Goal: Information Seeking & Learning: Find specific fact

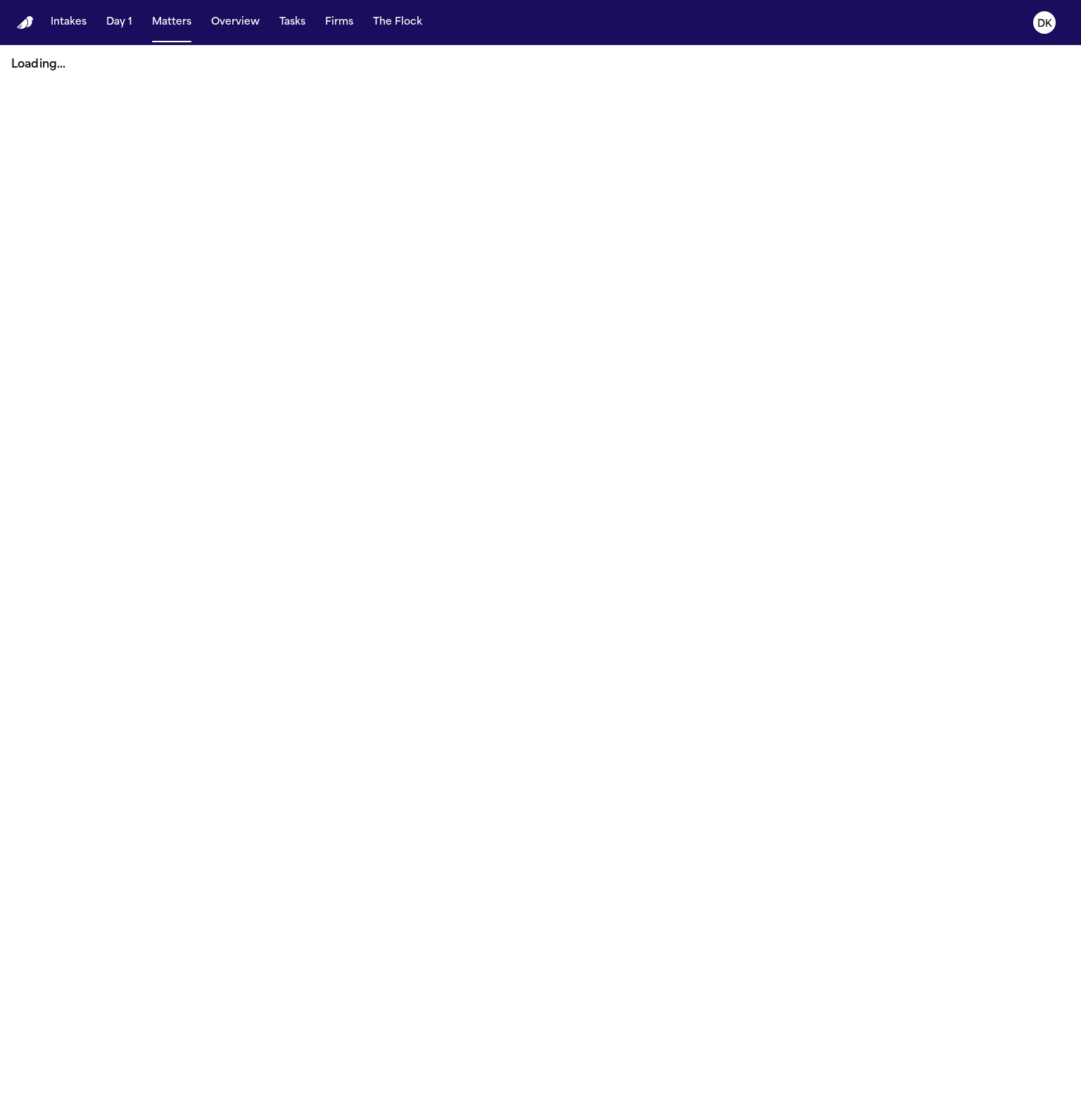
click at [787, 108] on main "Loading..." at bounding box center [540, 582] width 1081 height 1074
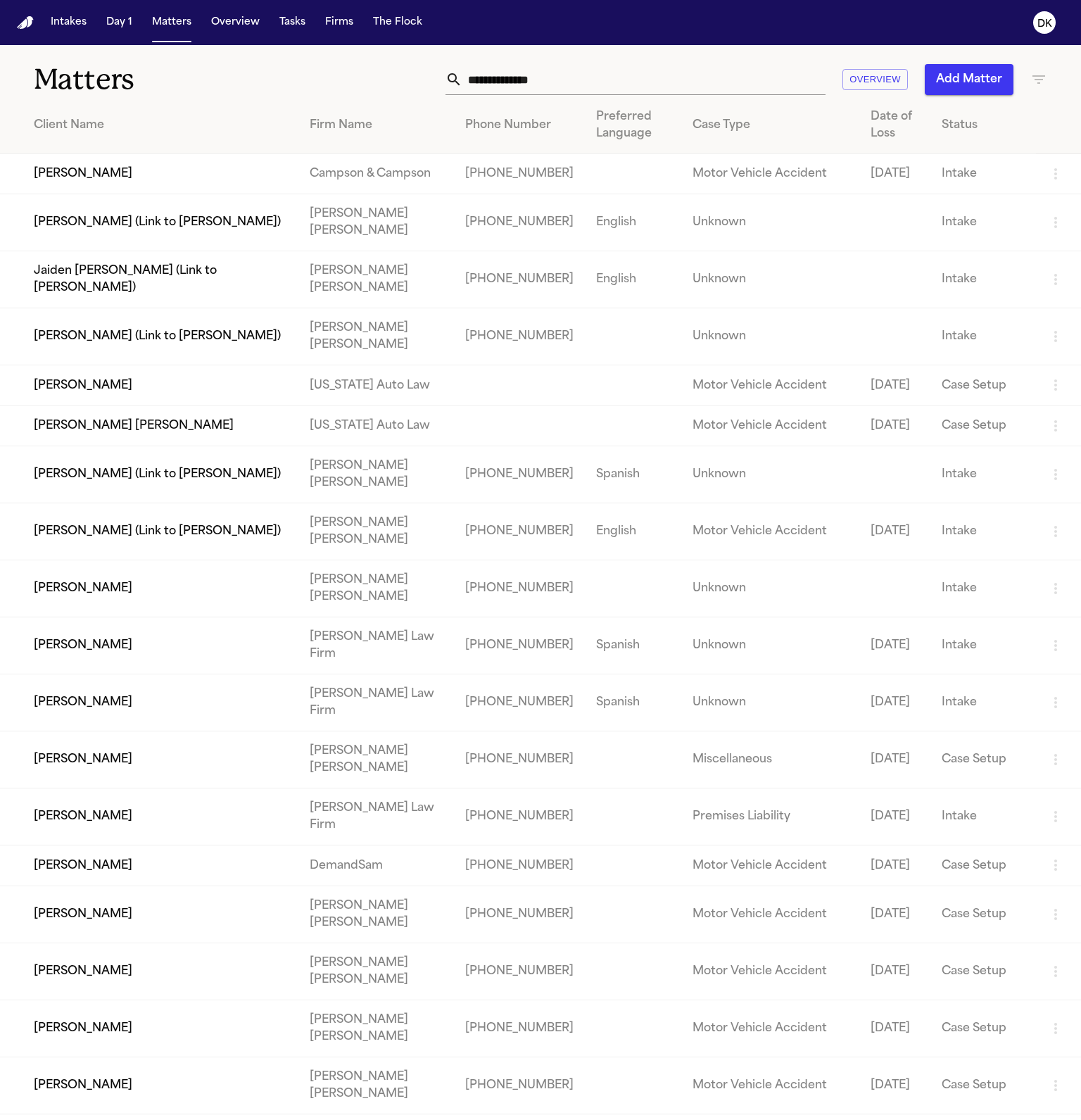
click at [720, 77] on input "text" at bounding box center [644, 79] width 363 height 31
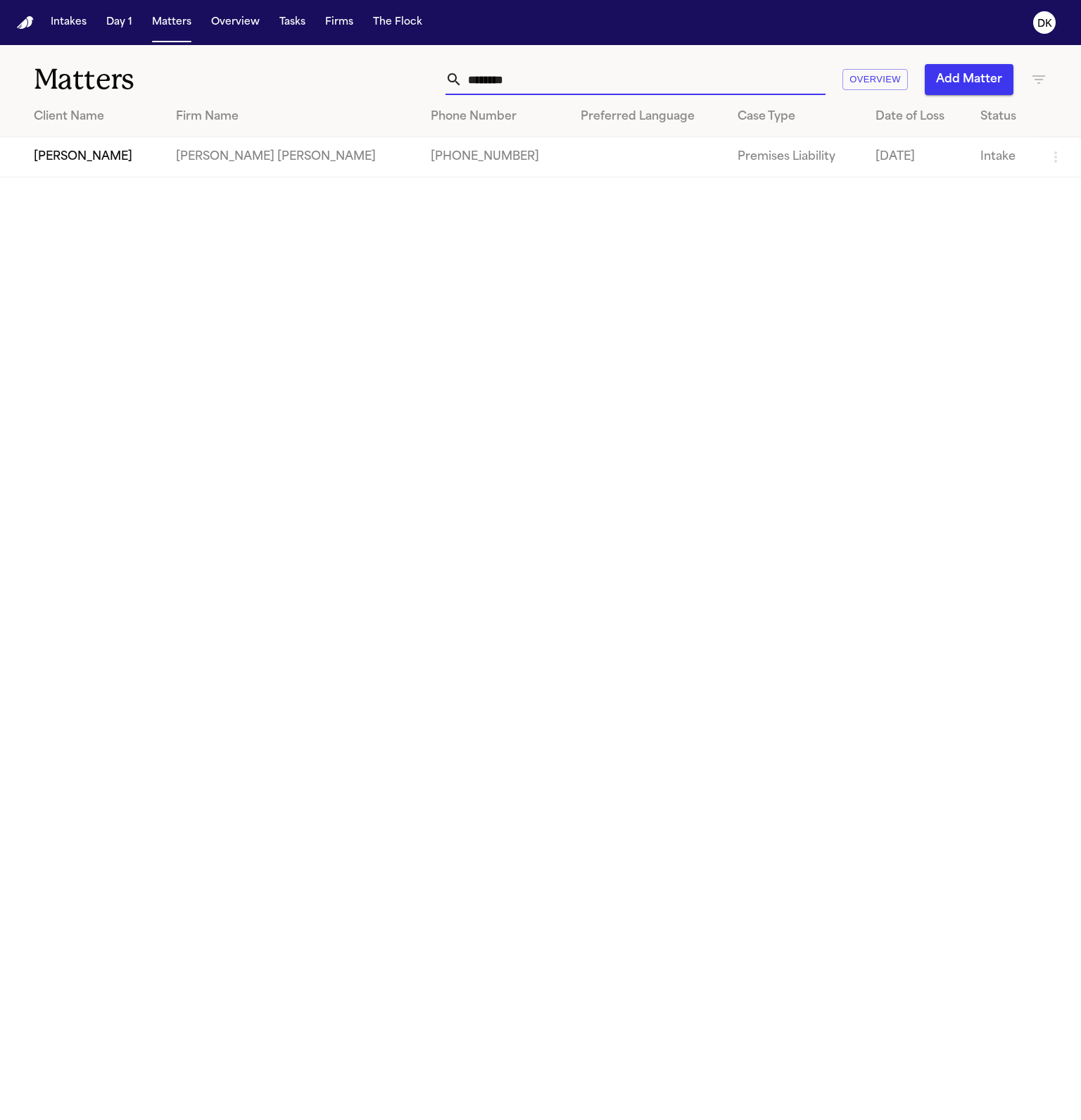
type input "********"
click at [110, 176] on td "[PERSON_NAME]" at bounding box center [82, 158] width 165 height 40
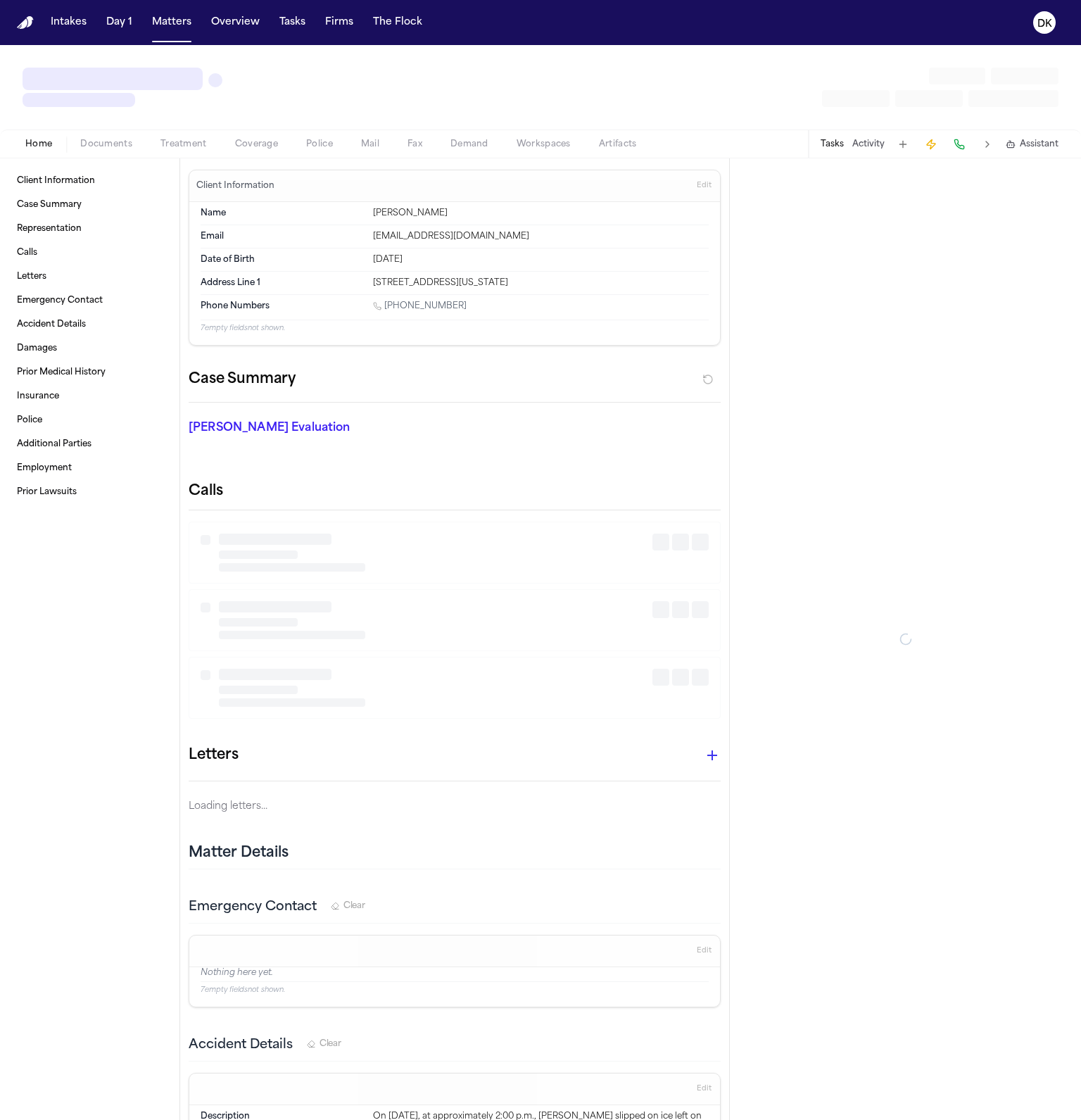
click at [329, 129] on div "Home Documents Treatment Coverage Police Mail Fax Demand Workspaces Artifacts T…" at bounding box center [540, 143] width 1081 height 28
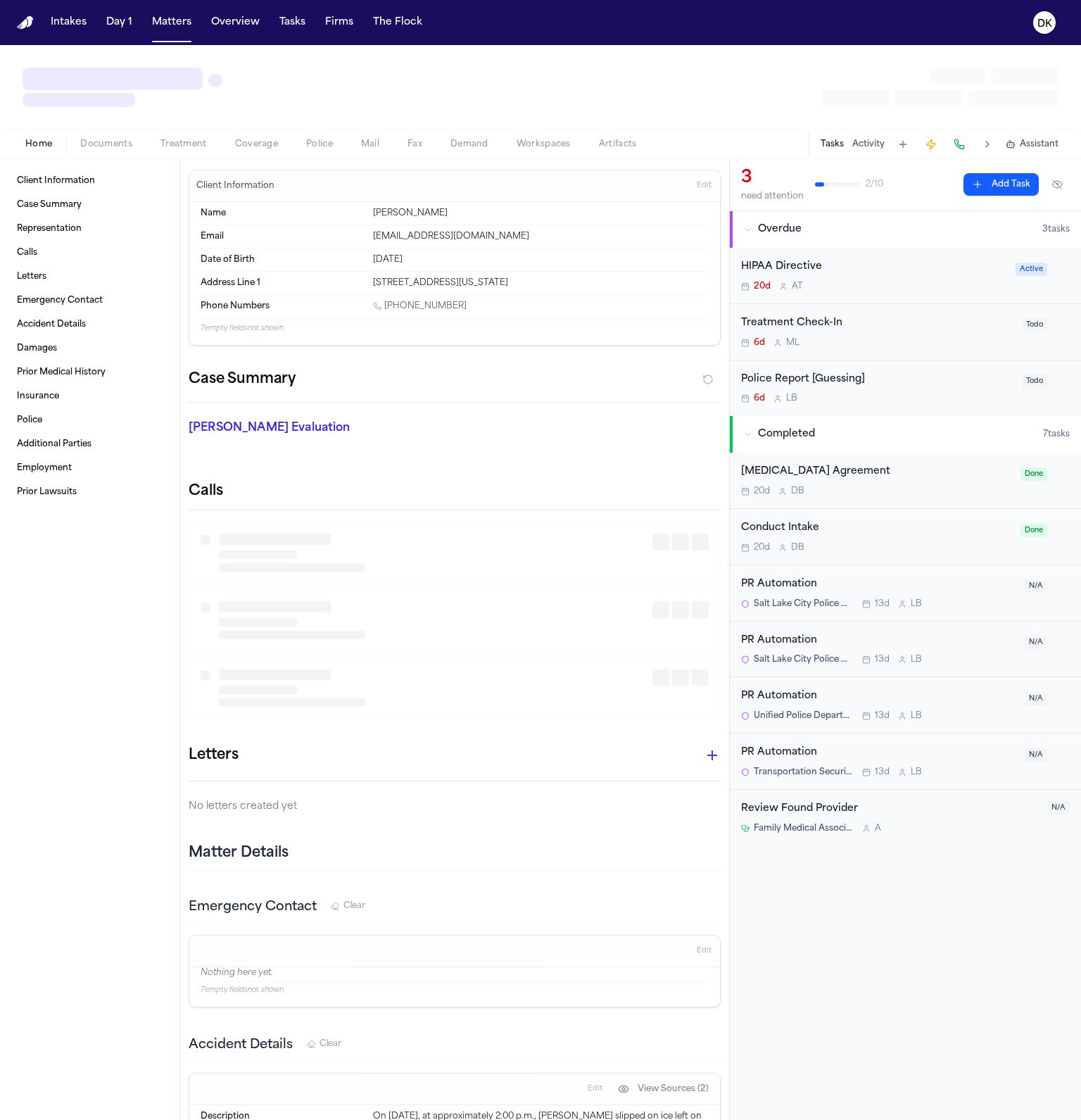
click at [316, 152] on span "button" at bounding box center [319, 152] width 43 height 1
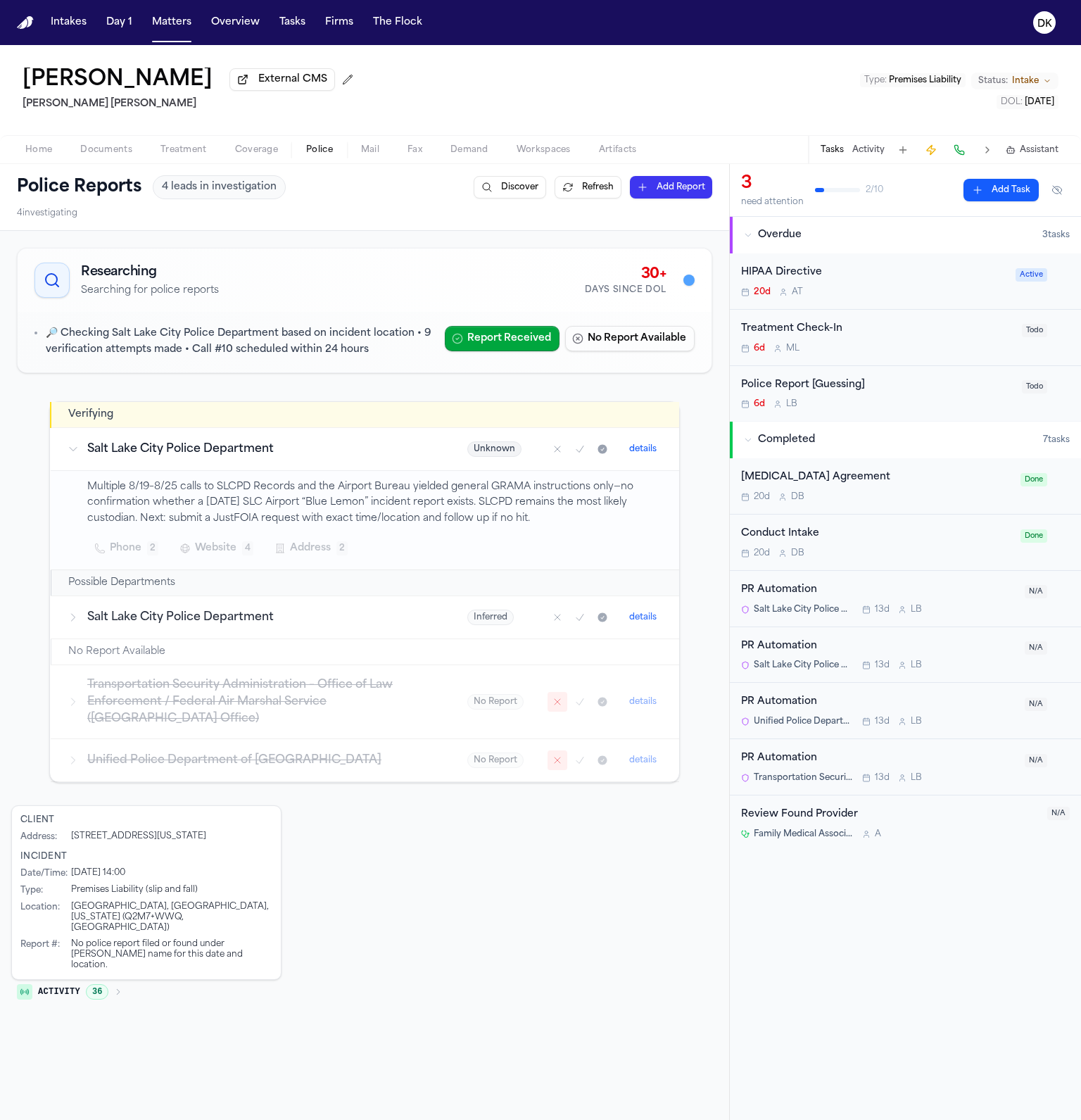
click at [244, 615] on h3 "Salt Lake City Police Department" at bounding box center [260, 617] width 346 height 17
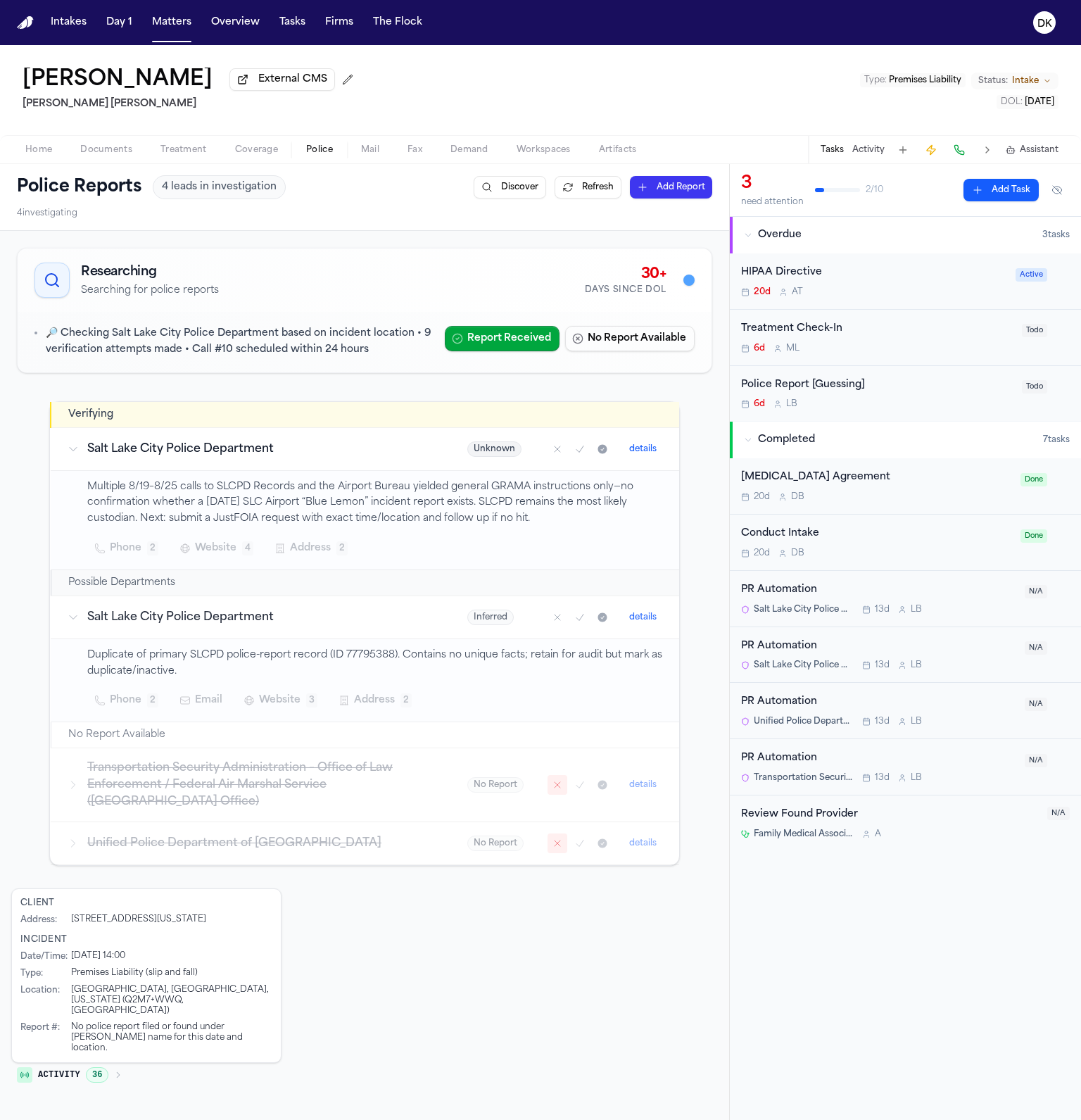
click at [244, 616] on h3 "Salt Lake City Police Department" at bounding box center [260, 617] width 346 height 17
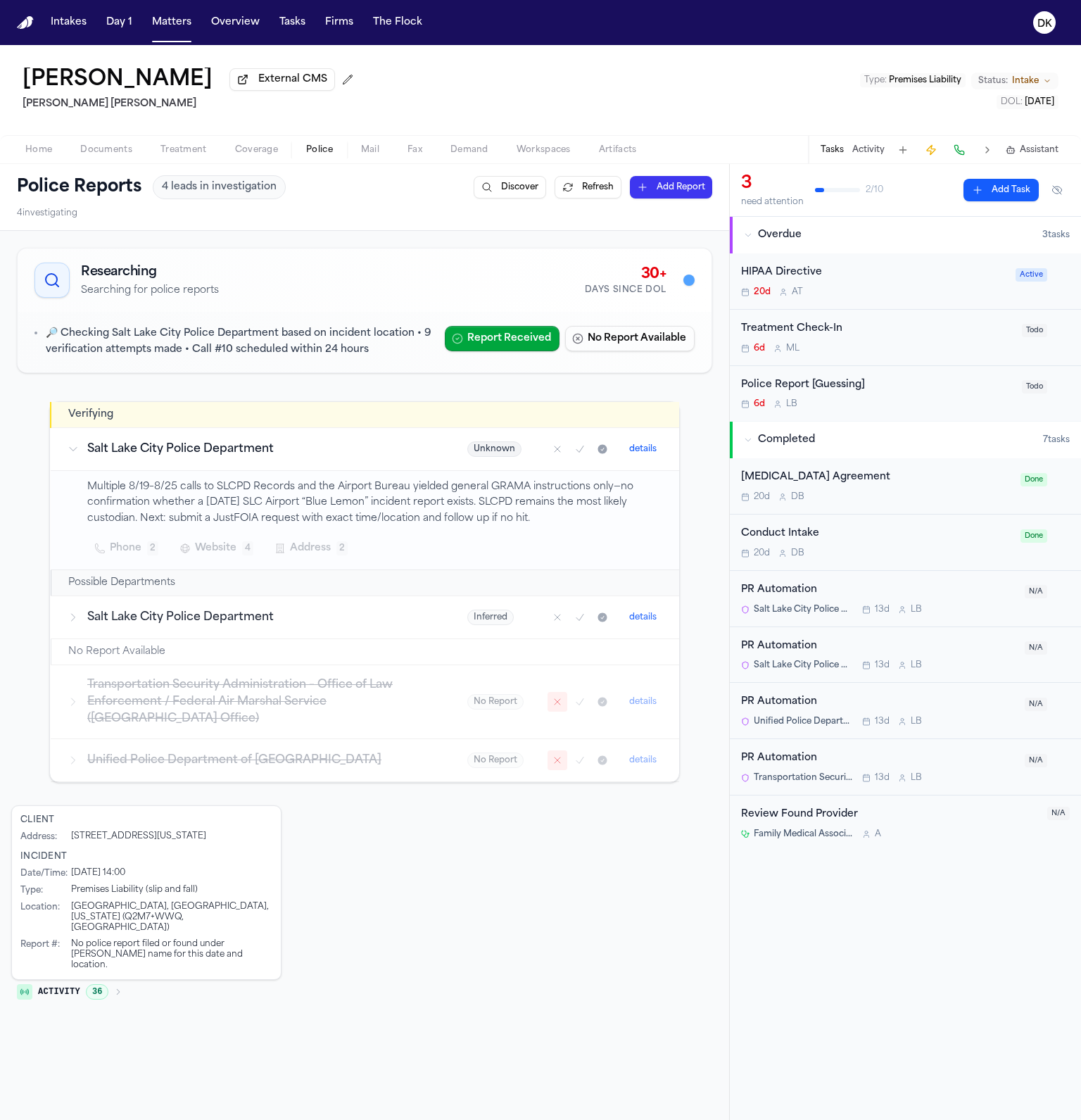
click at [294, 455] on h3 "Salt Lake City Police Department" at bounding box center [260, 449] width 346 height 17
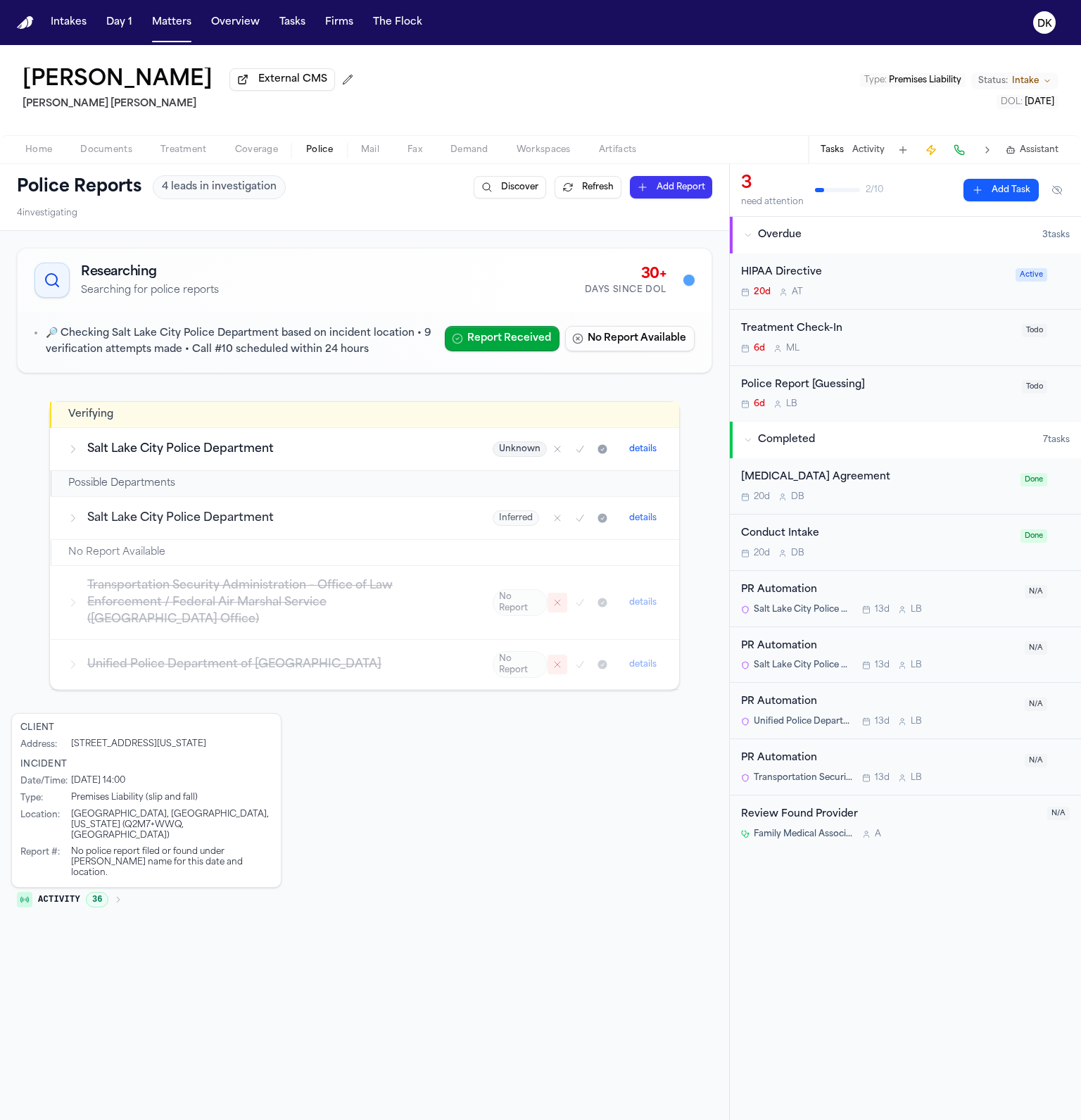
click at [294, 455] on h3 "Salt Lake City Police Department" at bounding box center [273, 449] width 371 height 17
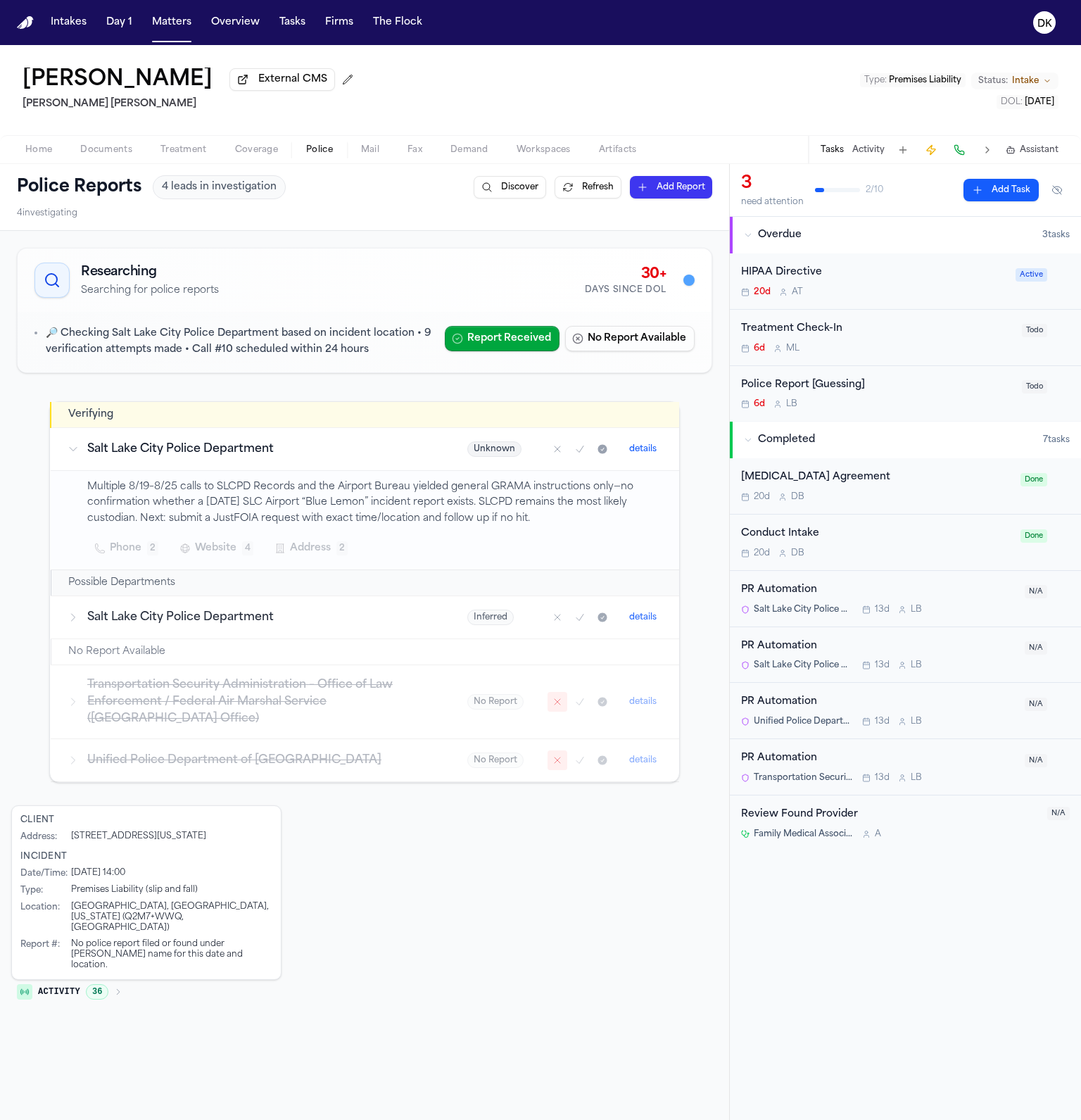
click at [306, 598] on td "Salt Lake City Police Department" at bounding box center [250, 616] width 400 height 43
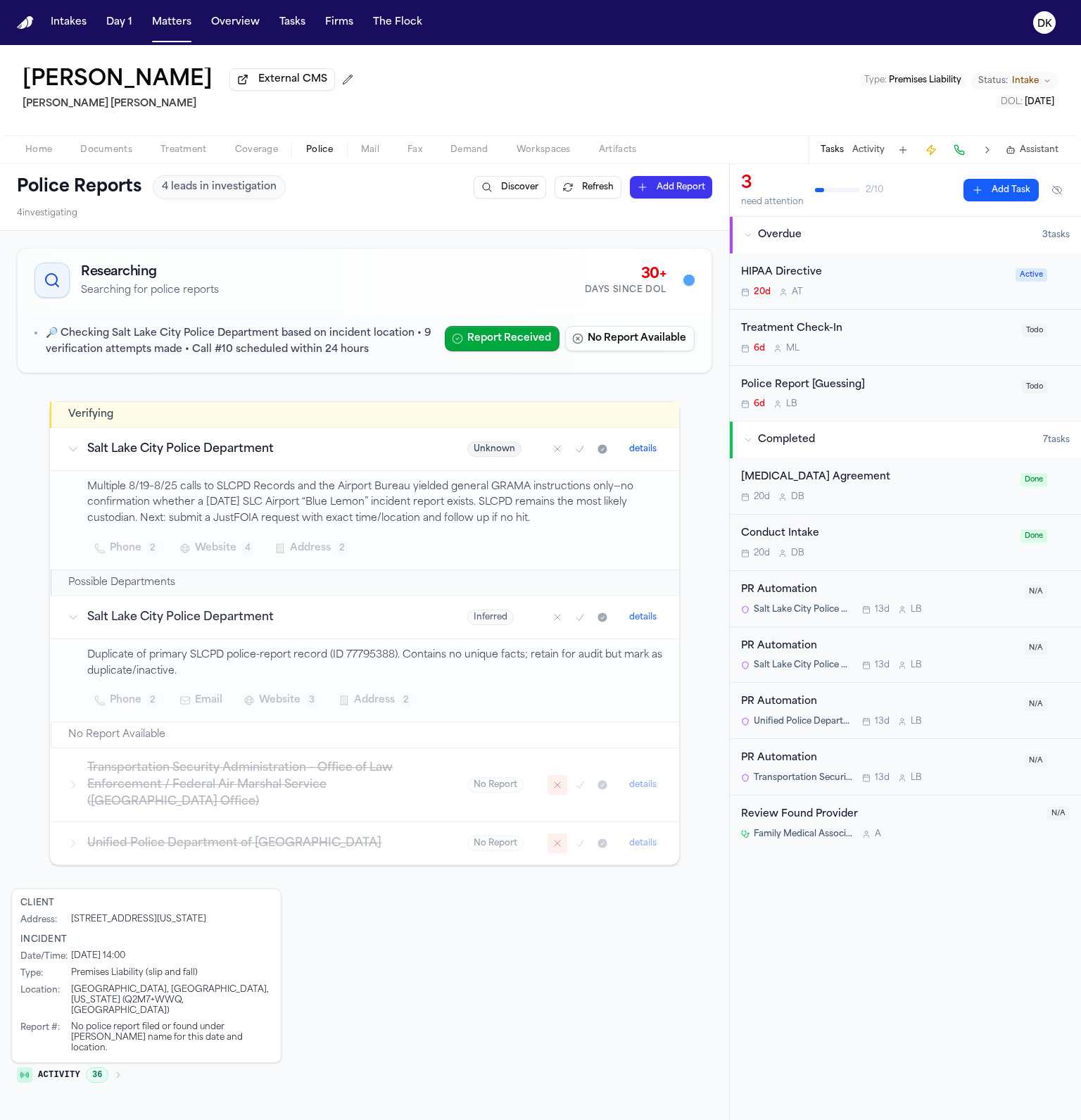
click at [246, 657] on p "Duplicate of primary SLCPD police-report record (ID 77795388). Contains no uniq…" at bounding box center [375, 663] width 575 height 33
click at [280, 610] on h3 "Salt Lake City Police Department" at bounding box center [260, 617] width 346 height 17
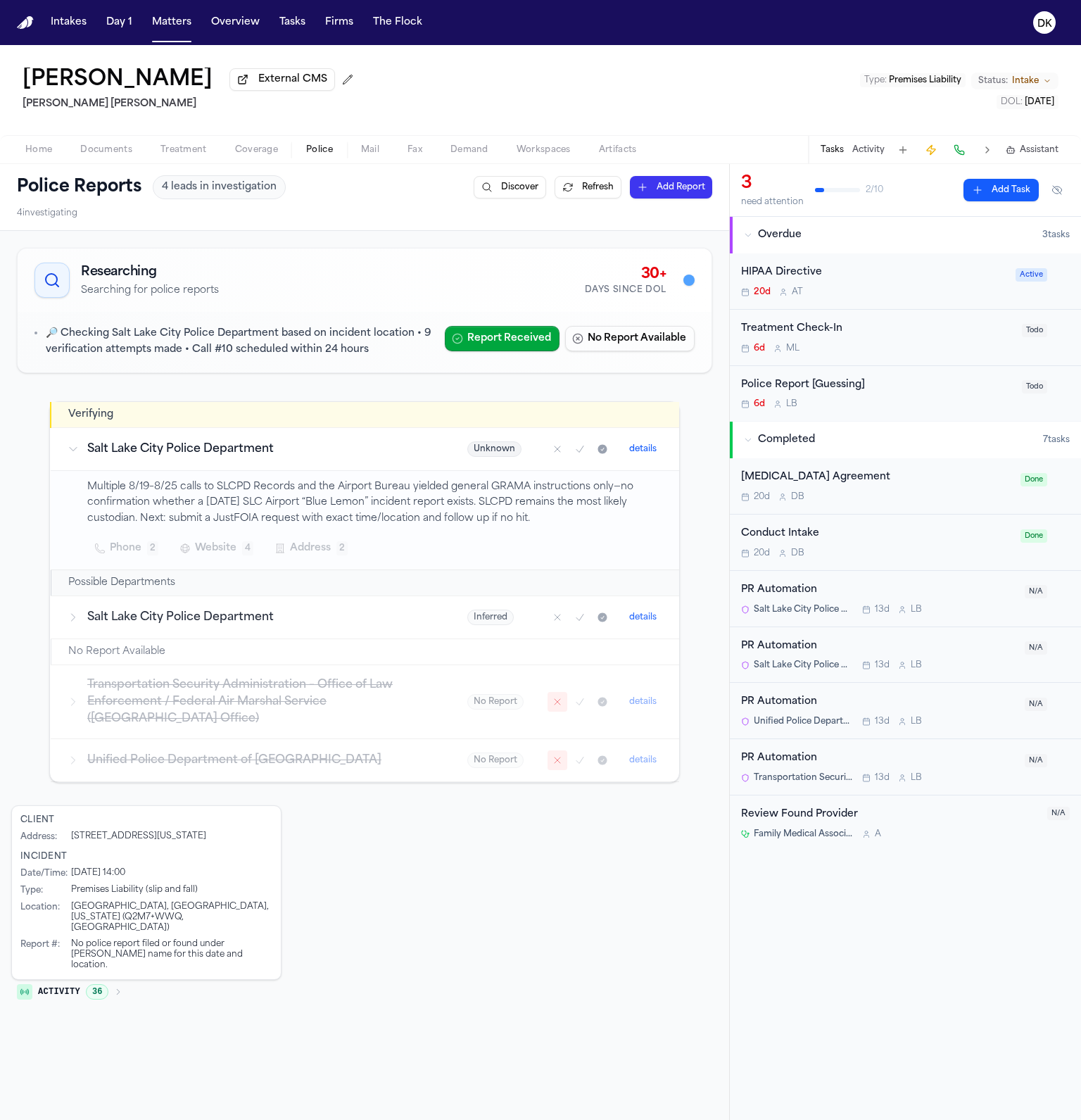
click at [280, 610] on h3 "Salt Lake City Police Department" at bounding box center [260, 617] width 346 height 17
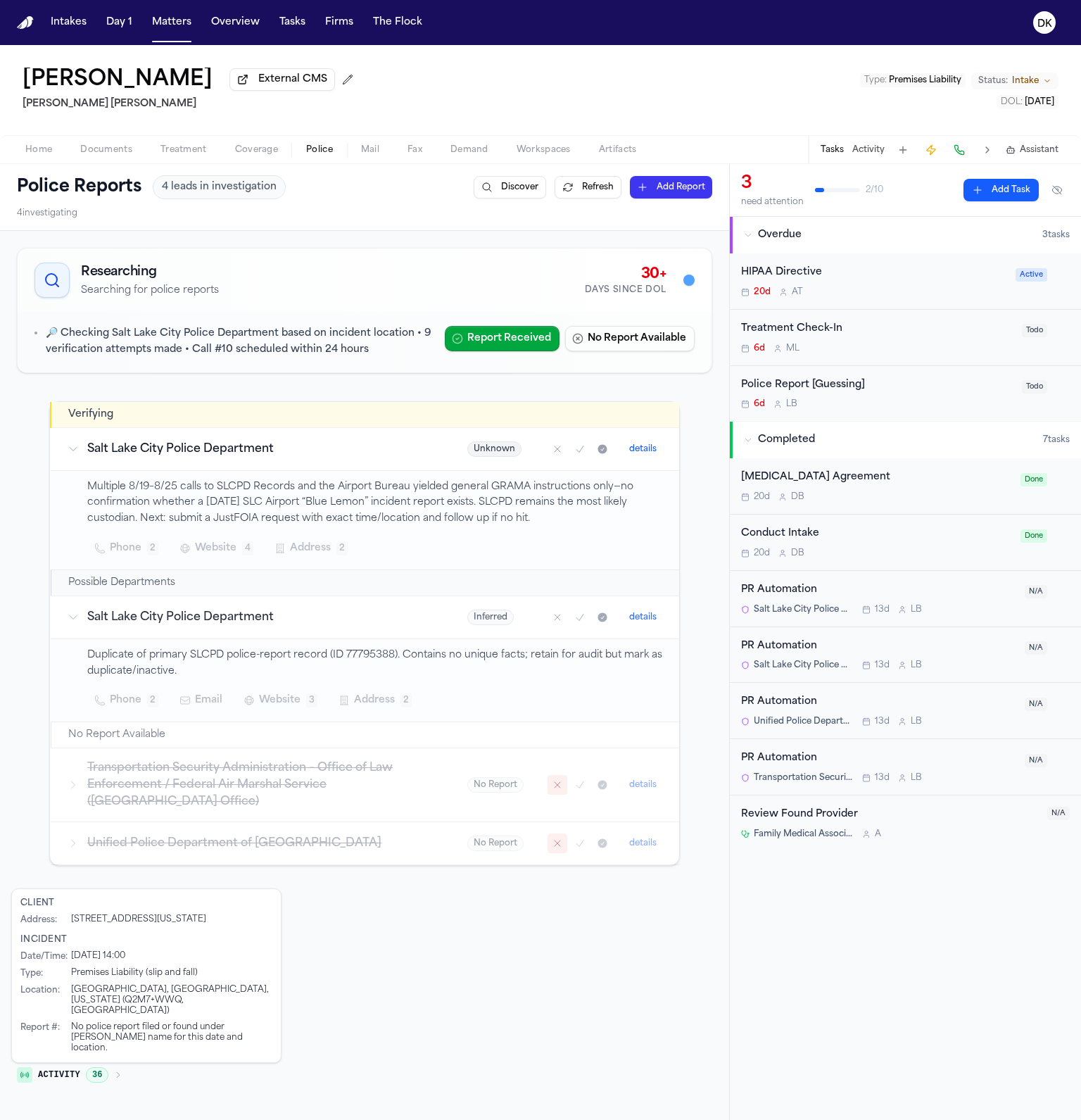
click at [224, 658] on p "Duplicate of primary SLCPD police-report record (ID 77795388). Contains no uniq…" at bounding box center [375, 663] width 575 height 33
click at [300, 624] on h3 "Salt Lake City Police Department" at bounding box center [260, 617] width 346 height 17
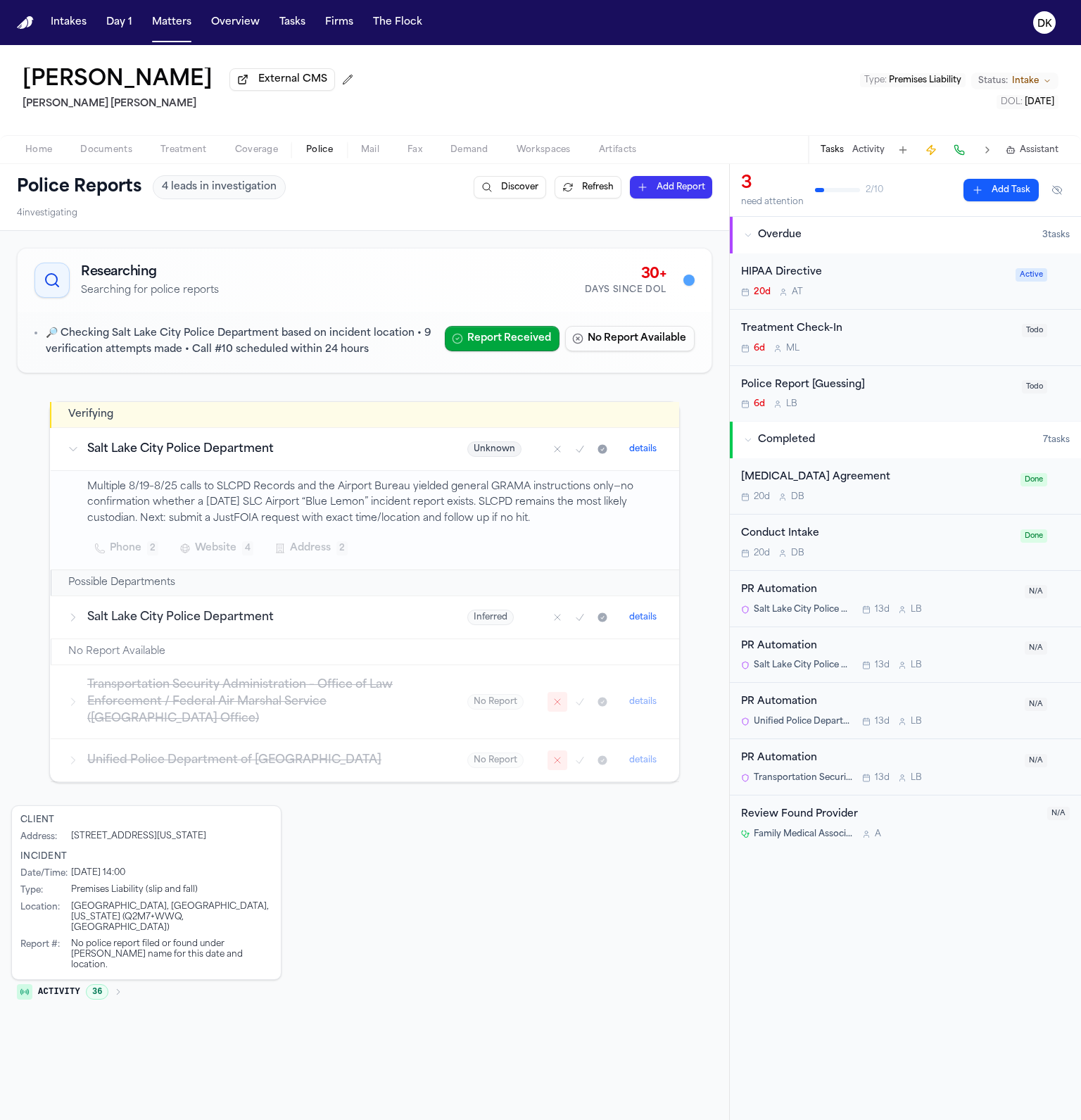
click at [300, 624] on h3 "Salt Lake City Police Department" at bounding box center [260, 617] width 346 height 17
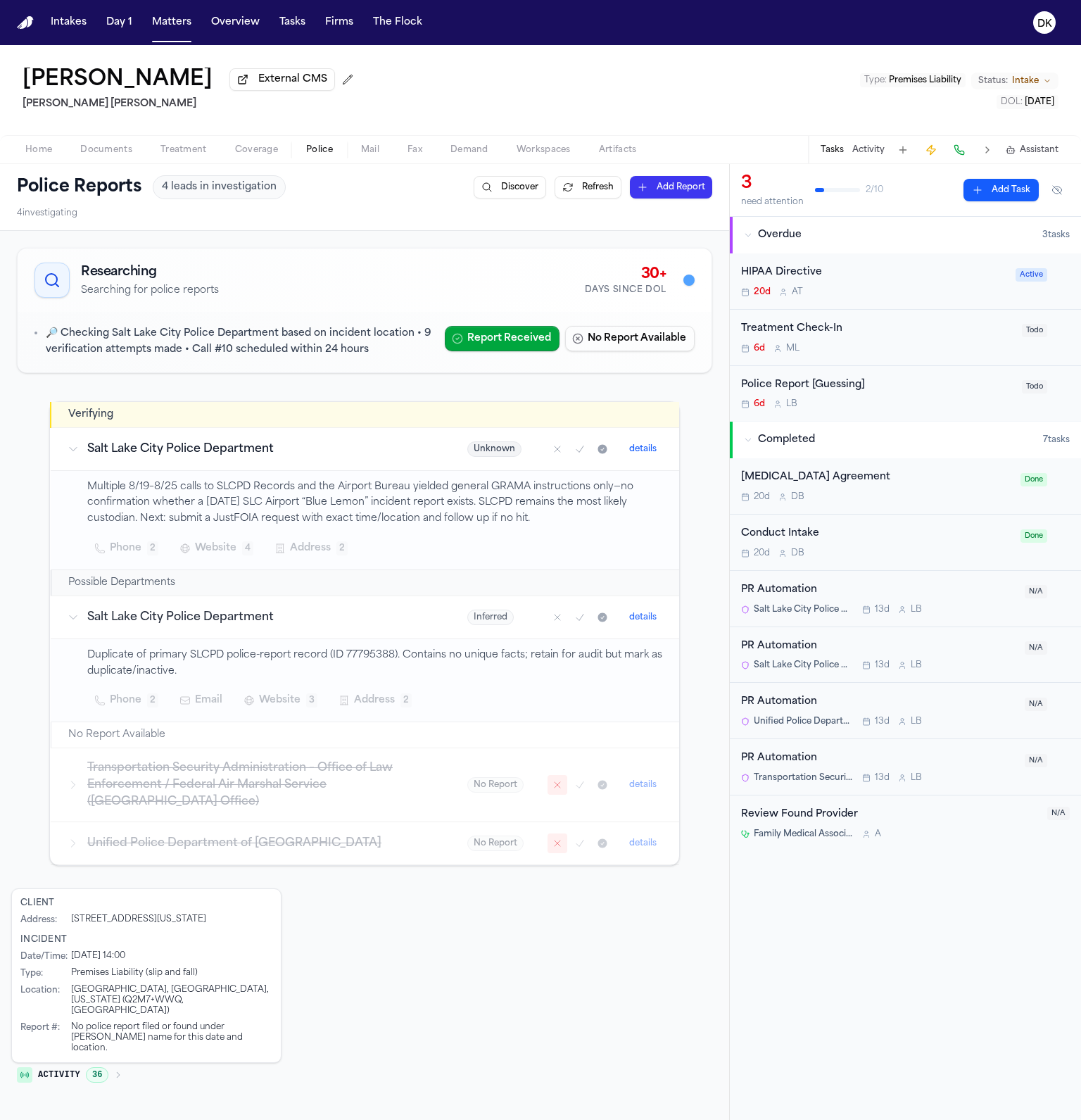
click at [246, 656] on p "Duplicate of primary SLCPD police-report record (ID 77795388). Contains no uniq…" at bounding box center [375, 663] width 575 height 33
click at [258, 652] on p "Duplicate of primary SLCPD police-report record (ID 77795388). Contains no uniq…" at bounding box center [375, 663] width 575 height 33
click at [321, 514] on p "Multiple 8/19–8/25 calls to SLCPD Records and the Airport Bureau yielded genera…" at bounding box center [375, 503] width 575 height 48
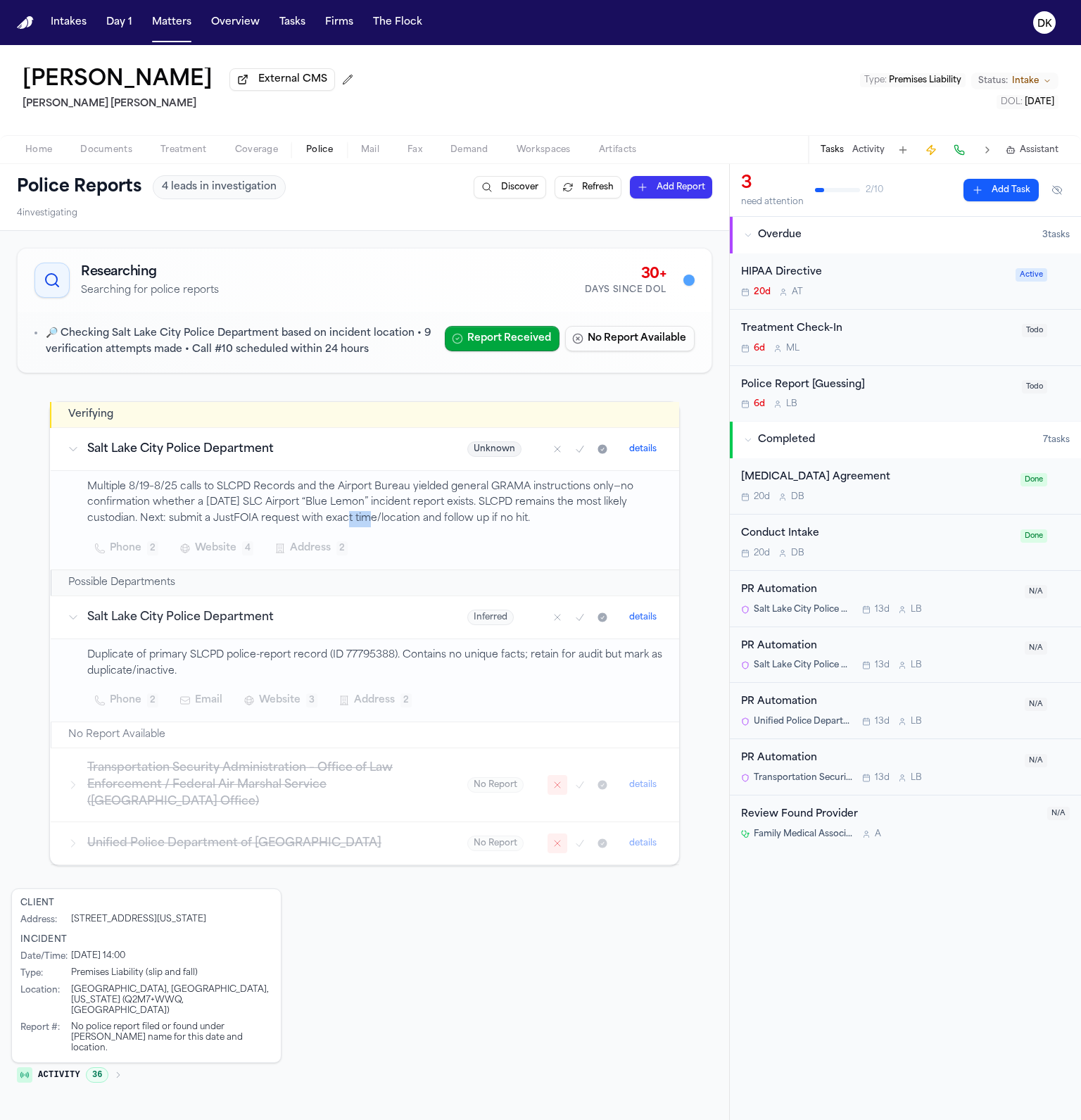
click at [321, 514] on p "Multiple 8/19–8/25 calls to SLCPD Records and the Airport Bureau yielded genera…" at bounding box center [375, 503] width 575 height 48
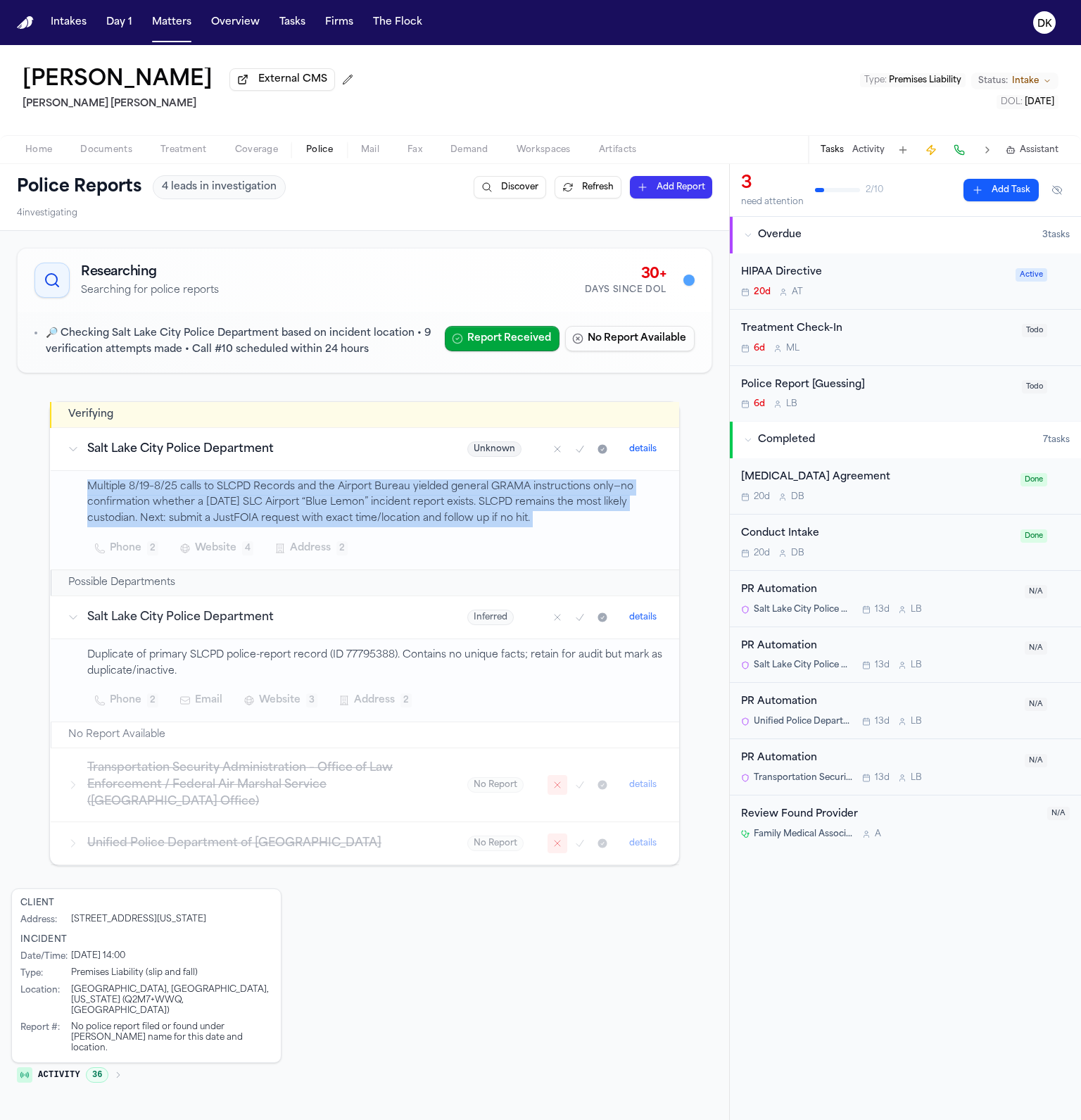
click at [321, 514] on p "Multiple 8/19–8/25 calls to SLCPD Records and the Airport Bureau yielded genera…" at bounding box center [375, 503] width 575 height 48
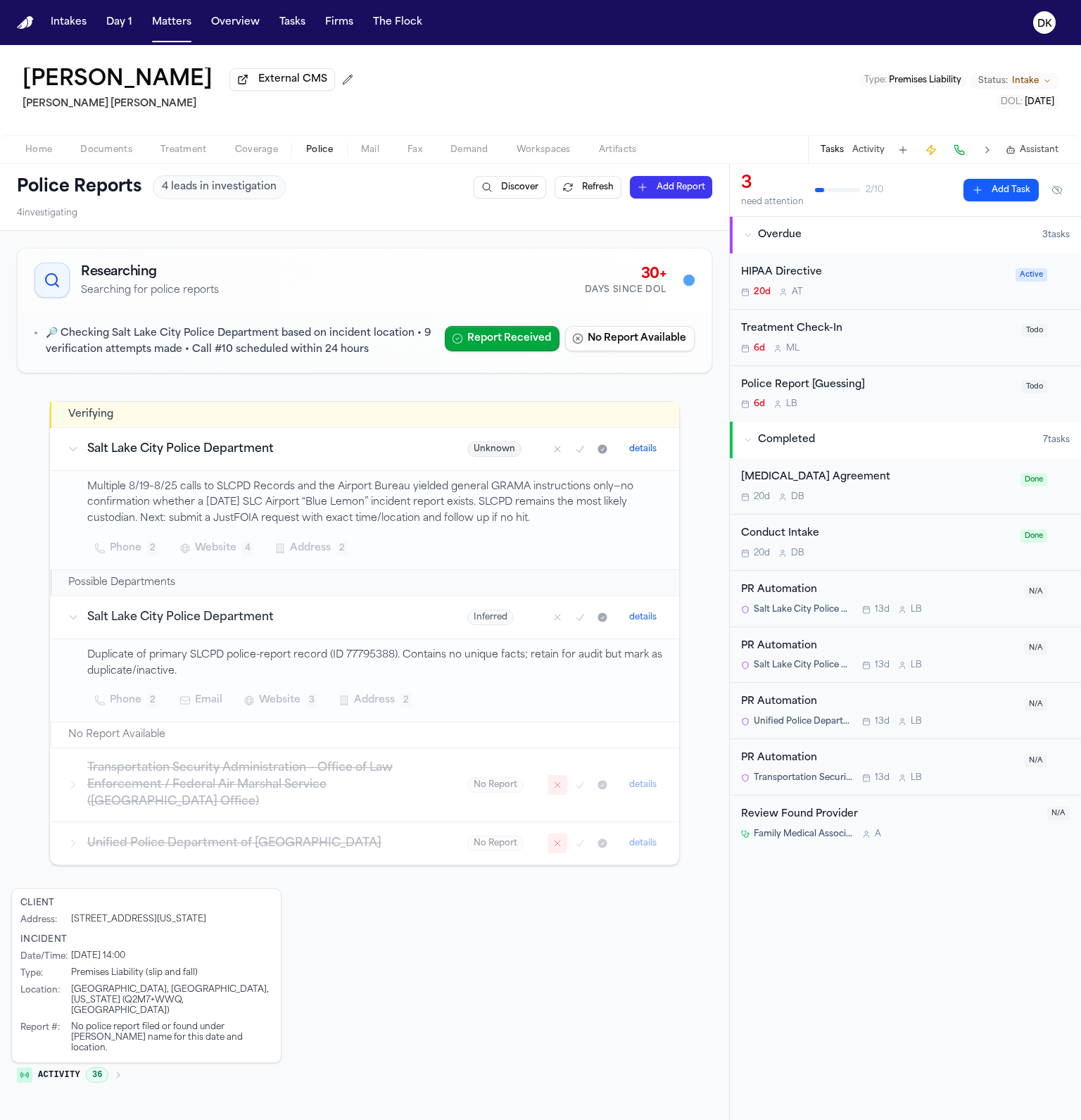
click at [303, 457] on h3 "Salt Lake City Police Department" at bounding box center [260, 449] width 346 height 17
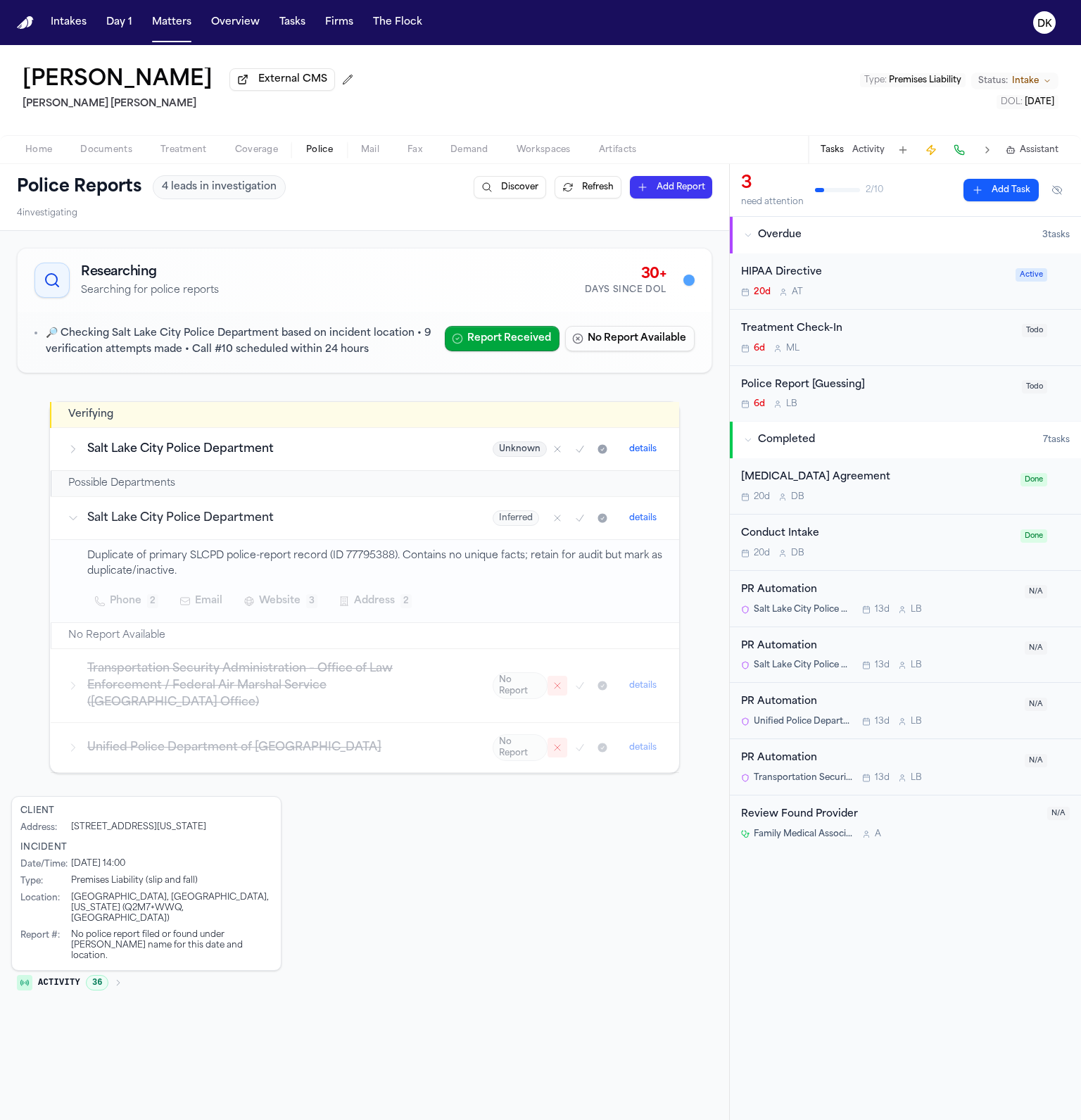
click at [303, 457] on h3 "Salt Lake City Police Department" at bounding box center [273, 449] width 371 height 17
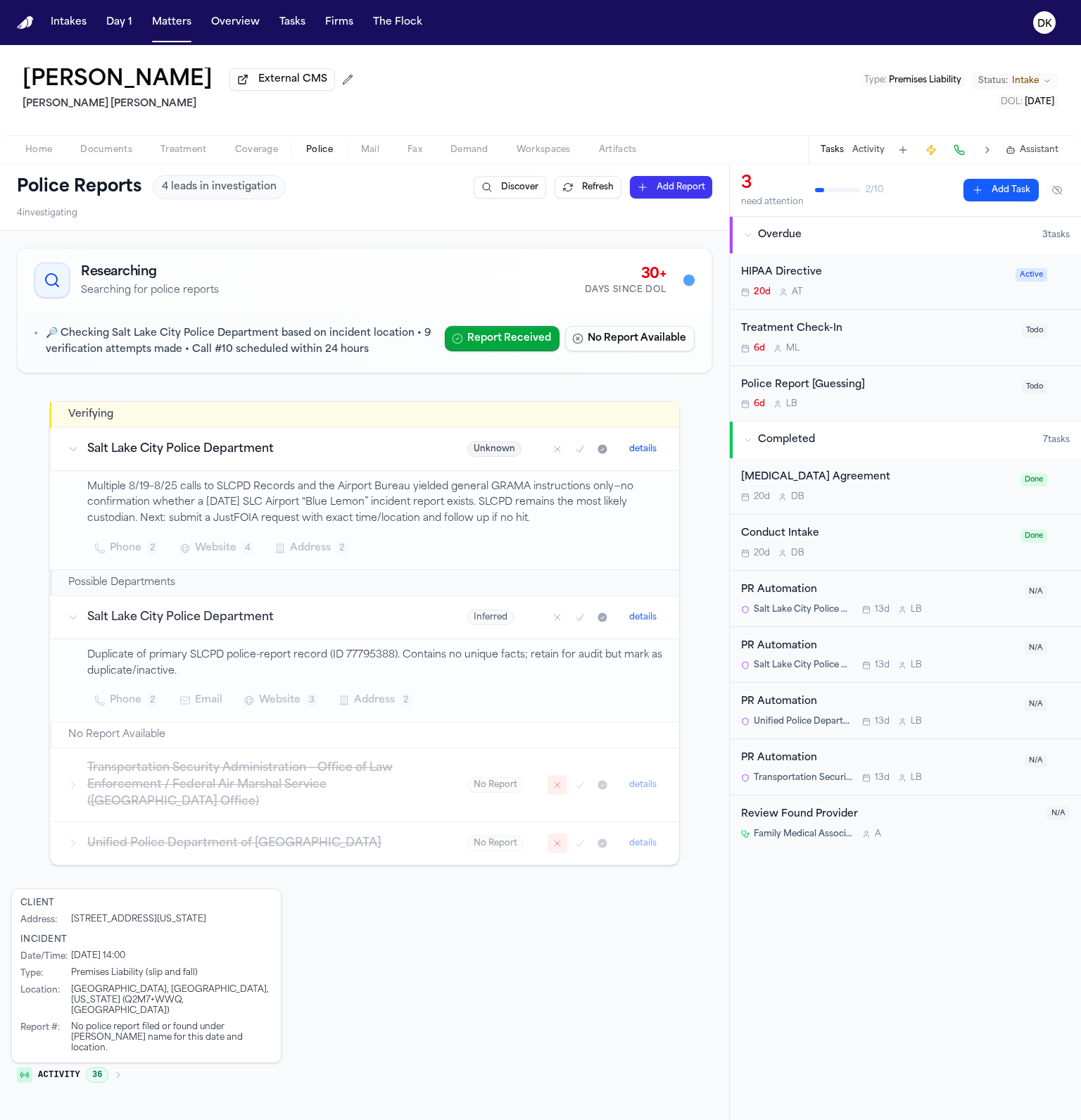
click at [295, 512] on p "Multiple 8/19–8/25 calls to SLCPD Records and the Airport Bureau yielded genera…" at bounding box center [375, 503] width 575 height 48
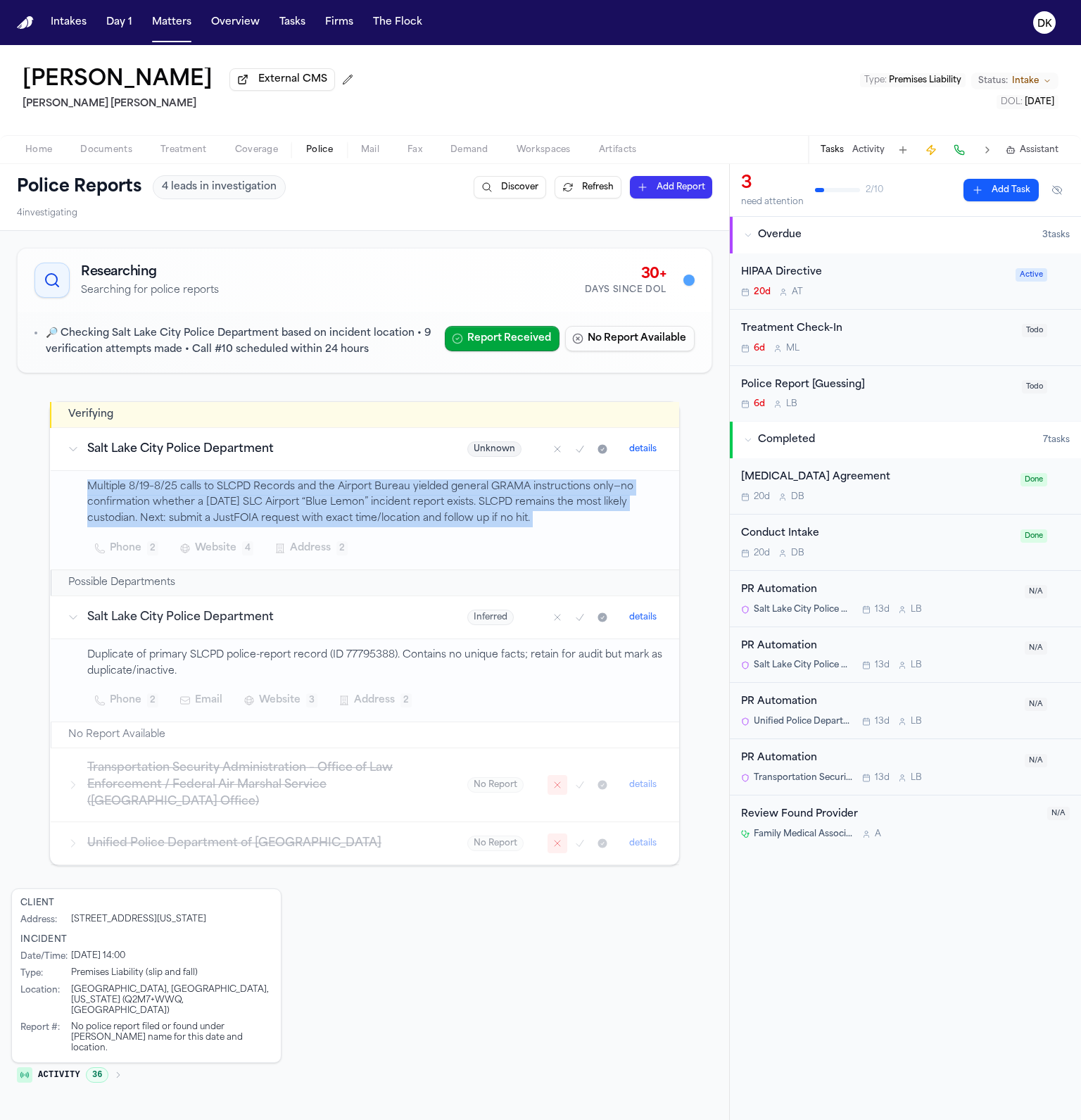
click at [295, 512] on p "Multiple 8/19–8/25 calls to SLCPD Records and the Airport Bureau yielded genera…" at bounding box center [375, 503] width 575 height 48
click at [350, 520] on p "Multiple 8/19–8/25 calls to SLCPD Records and the Airport Bureau yielded genera…" at bounding box center [375, 503] width 575 height 48
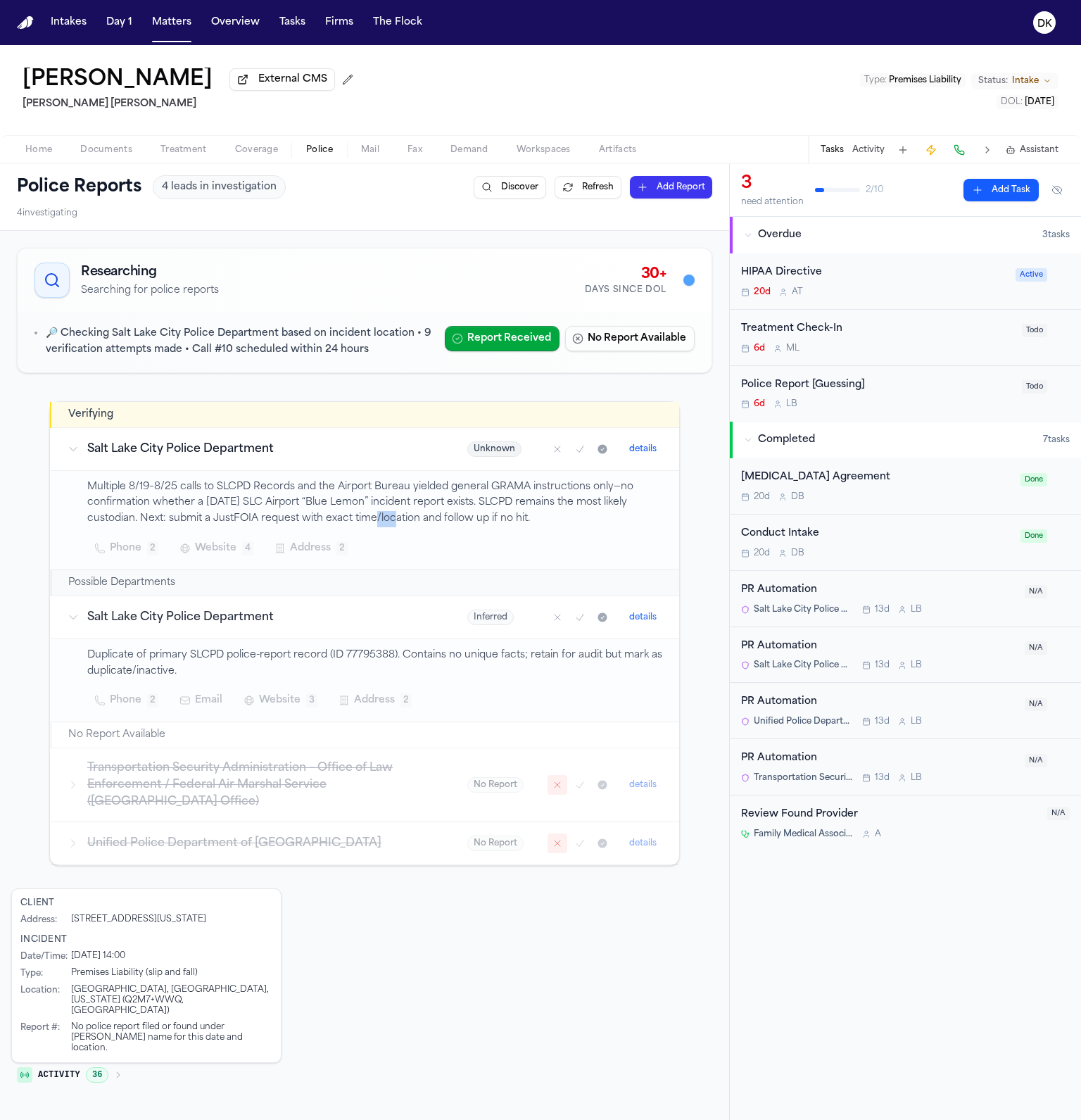
click at [350, 520] on p "Multiple 8/19–8/25 calls to SLCPD Records and the Airport Bureau yielded genera…" at bounding box center [375, 503] width 575 height 48
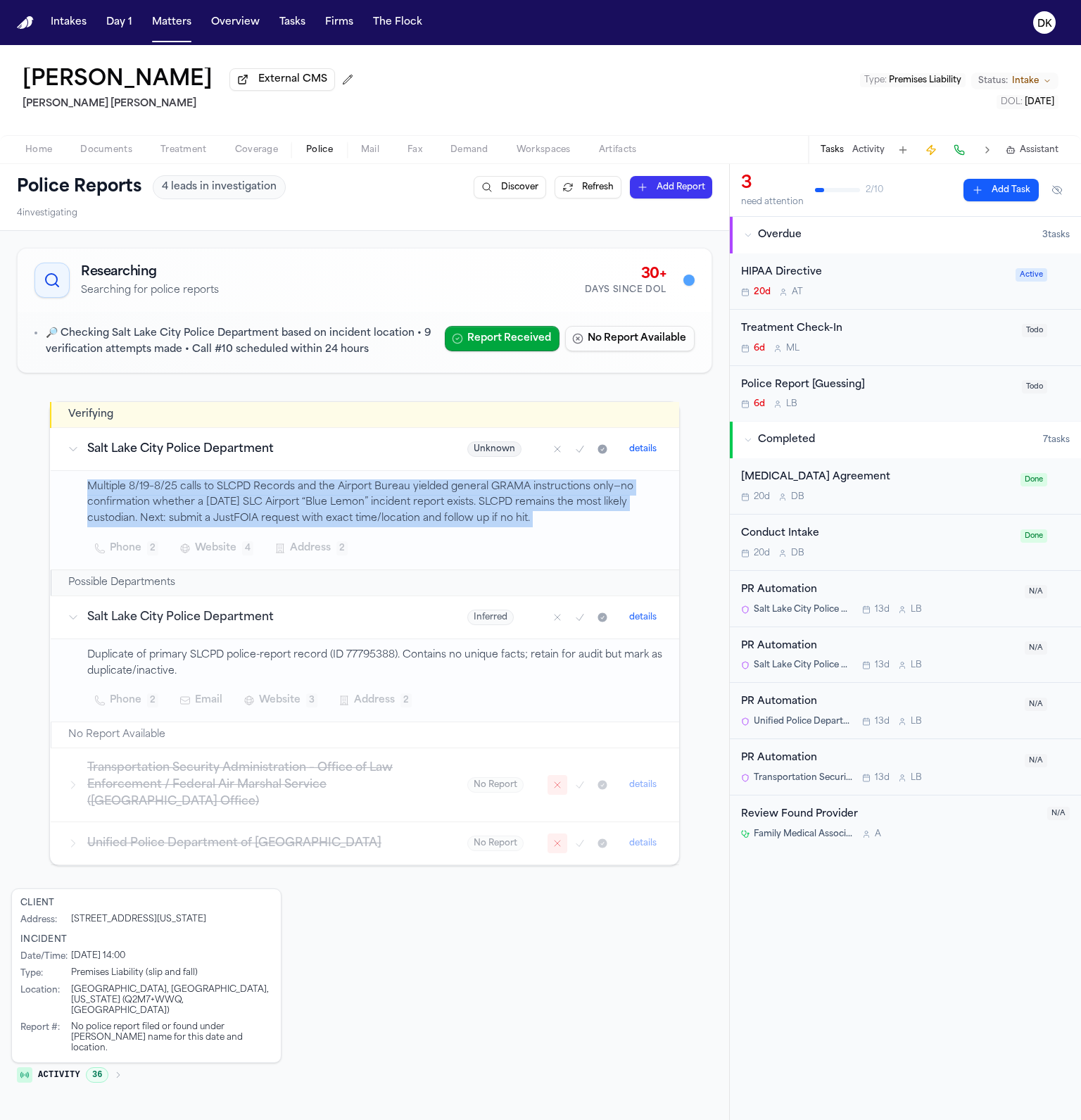
click at [350, 520] on p "Multiple 8/19–8/25 calls to SLCPD Records and the Airport Bureau yielded genera…" at bounding box center [375, 503] width 575 height 48
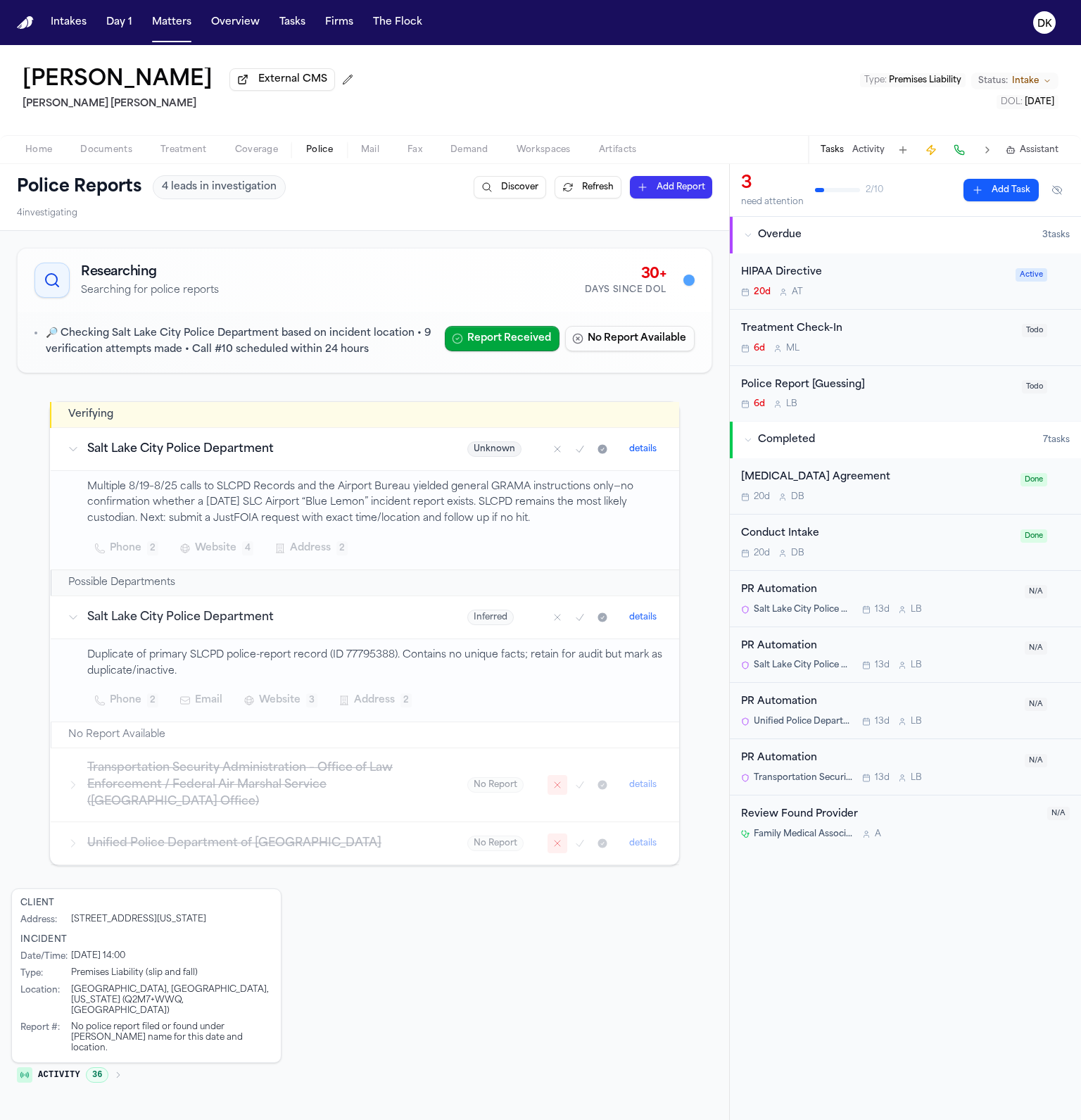
click at [296, 652] on p "Duplicate of primary SLCPD police-report record (ID 77795388). Contains no uniq…" at bounding box center [375, 663] width 575 height 33
click at [235, 662] on p "Duplicate of primary SLCPD police-report record (ID 77795388). Contains no uniq…" at bounding box center [375, 663] width 575 height 33
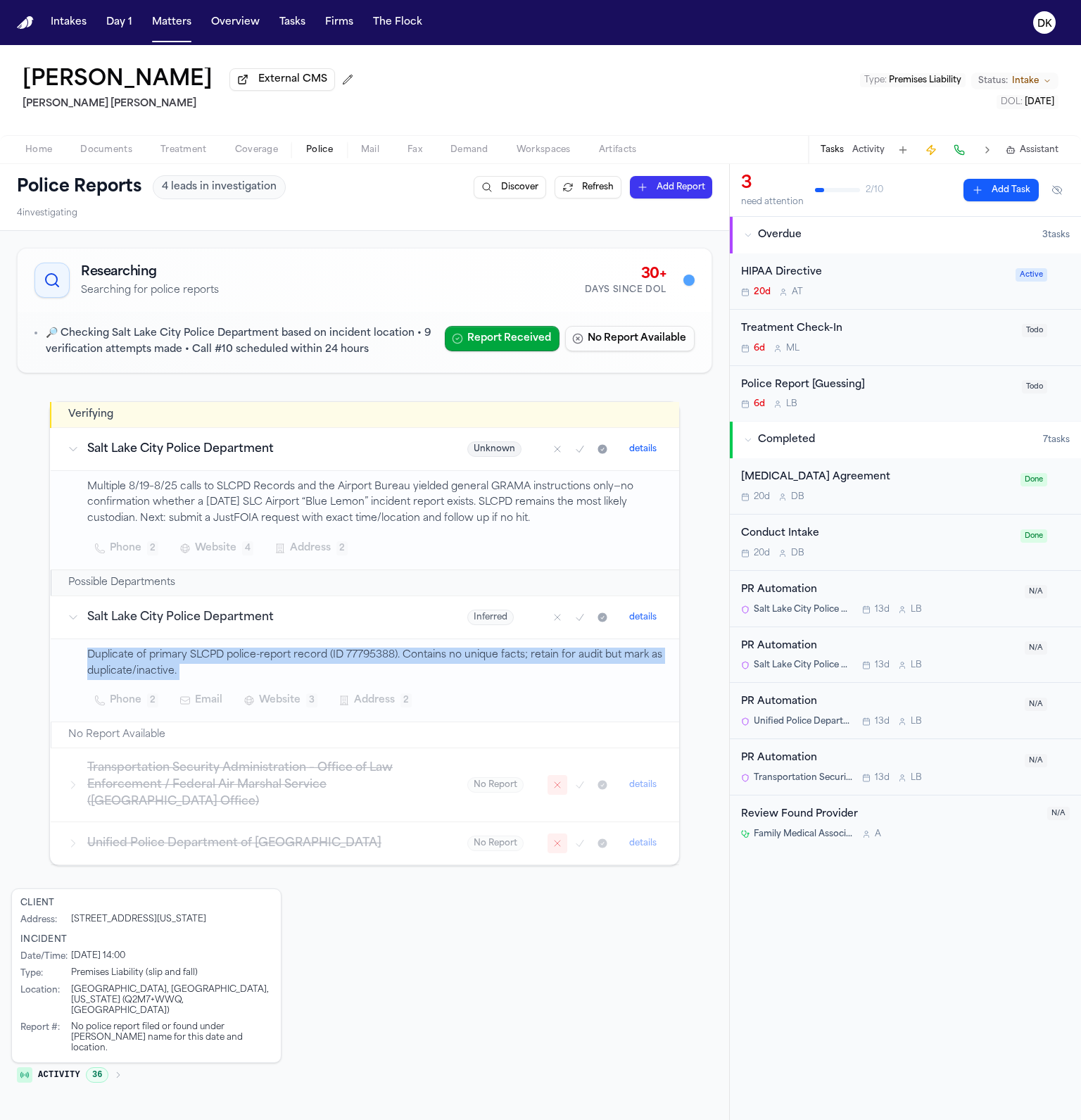
click at [235, 662] on p "Duplicate of primary SLCPD police-report record (ID 77795388). Contains no uniq…" at bounding box center [375, 663] width 575 height 33
click at [231, 663] on p "Duplicate of primary SLCPD police-report record (ID 77795388). Contains no uniq…" at bounding box center [375, 663] width 575 height 33
click at [387, 653] on p "Duplicate of primary SLCPD police-report record (ID 77795388). Contains no uniq…" at bounding box center [375, 663] width 575 height 33
click at [361, 663] on p "Duplicate of primary SLCPD police-report record (ID 77795388). Contains no uniq…" at bounding box center [375, 663] width 575 height 33
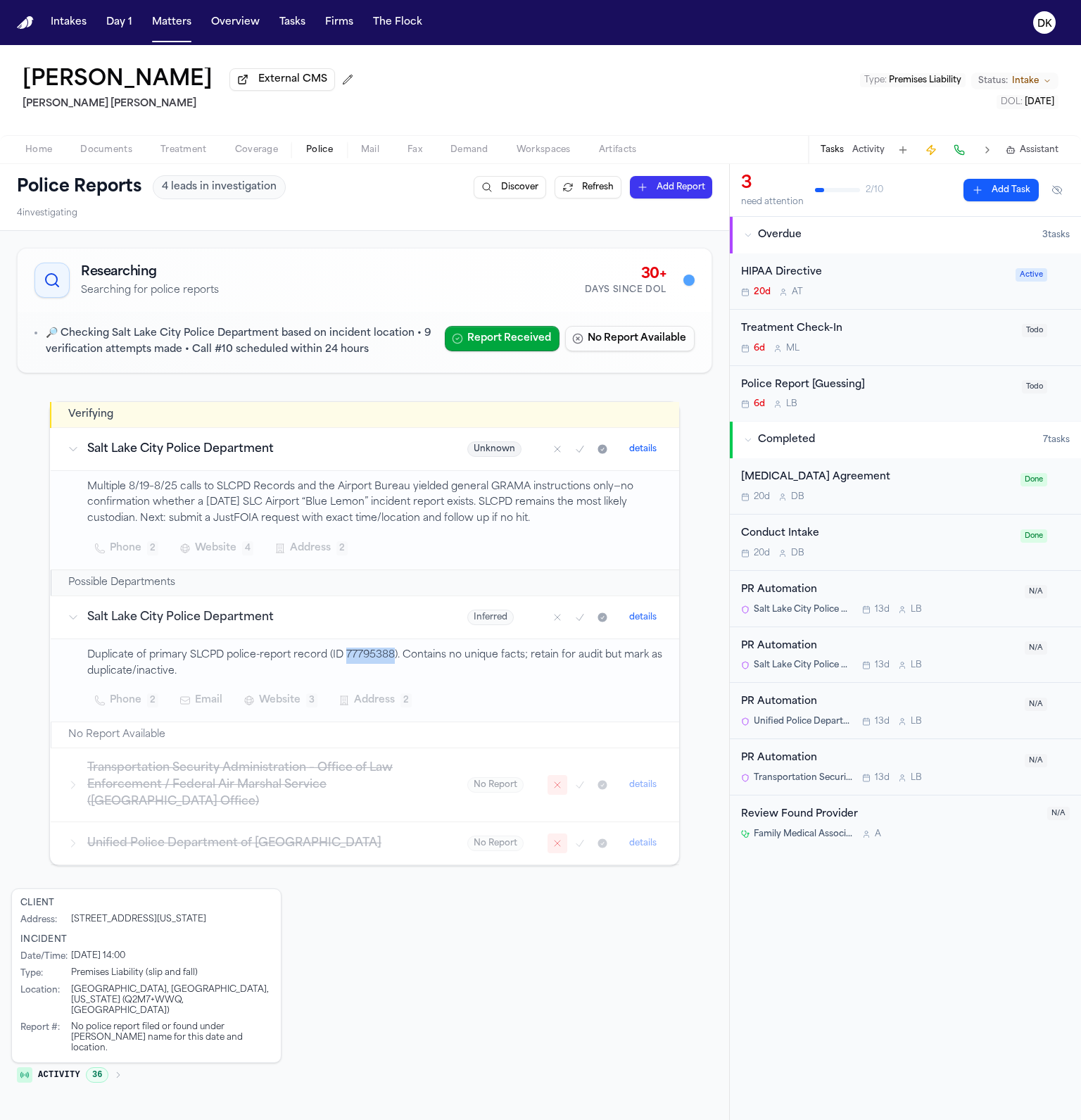
click at [361, 663] on p "Duplicate of primary SLCPD police-report record (ID 77795388). Contains no uniq…" at bounding box center [375, 663] width 575 height 33
click at [357, 657] on p "Duplicate of primary SLCPD police-report record (ID 77795388). Contains no uniq…" at bounding box center [375, 663] width 575 height 33
click at [356, 662] on p "Duplicate of primary SLCPD police-report record (ID 77795388). Contains no uniq…" at bounding box center [375, 663] width 575 height 33
click at [356, 660] on p "Duplicate of primary SLCPD police-report record (ID 77795388). Contains no uniq…" at bounding box center [375, 663] width 575 height 33
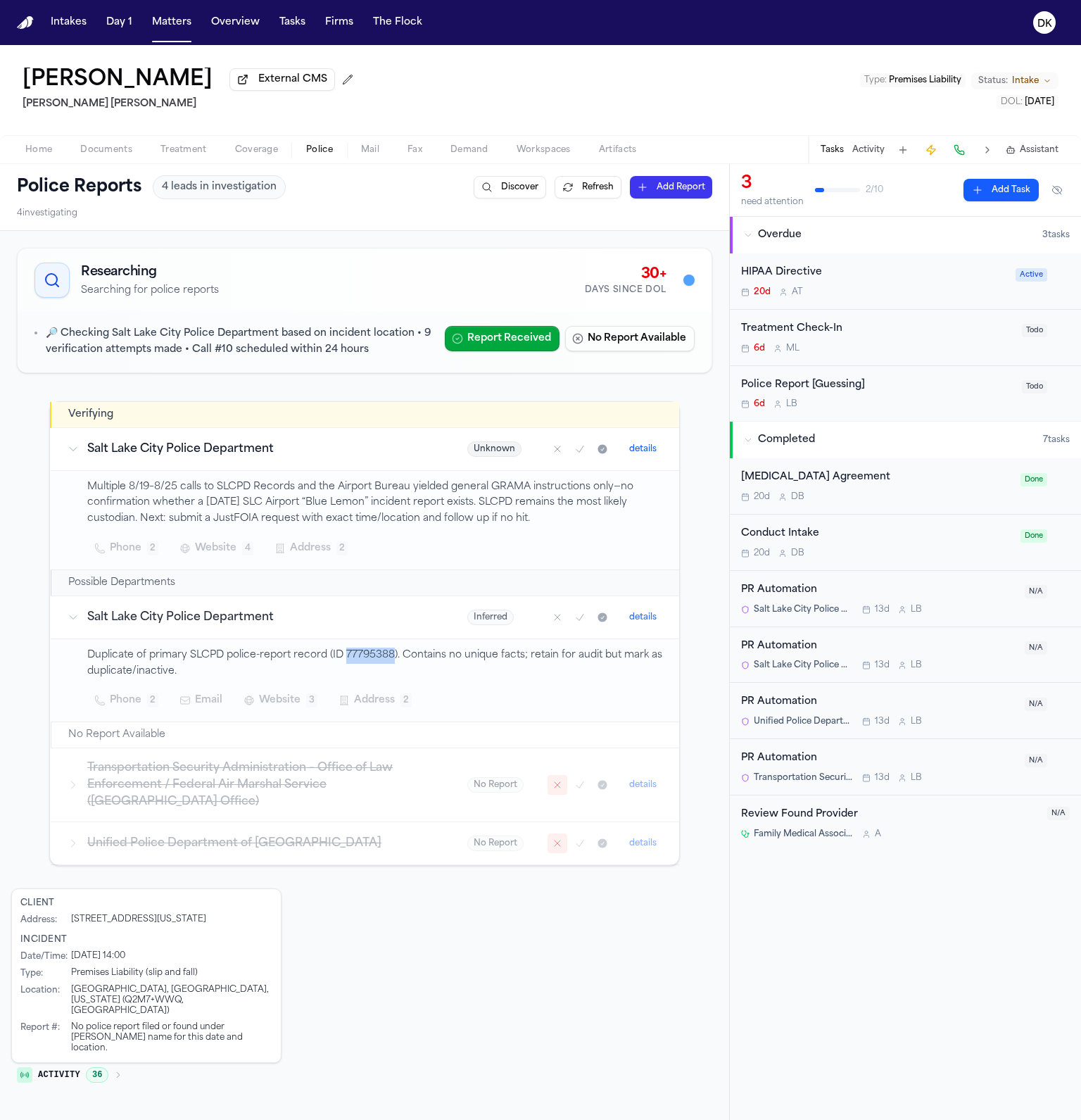
click at [356, 660] on p "Duplicate of primary SLCPD police-report record (ID 77795388). Contains no uniq…" at bounding box center [375, 663] width 575 height 33
click at [357, 654] on p "Duplicate of primary SLCPD police-report record (ID 77795388). Contains no uniq…" at bounding box center [375, 663] width 575 height 33
click at [361, 616] on h3 "Salt Lake City Police Department" at bounding box center [260, 617] width 346 height 17
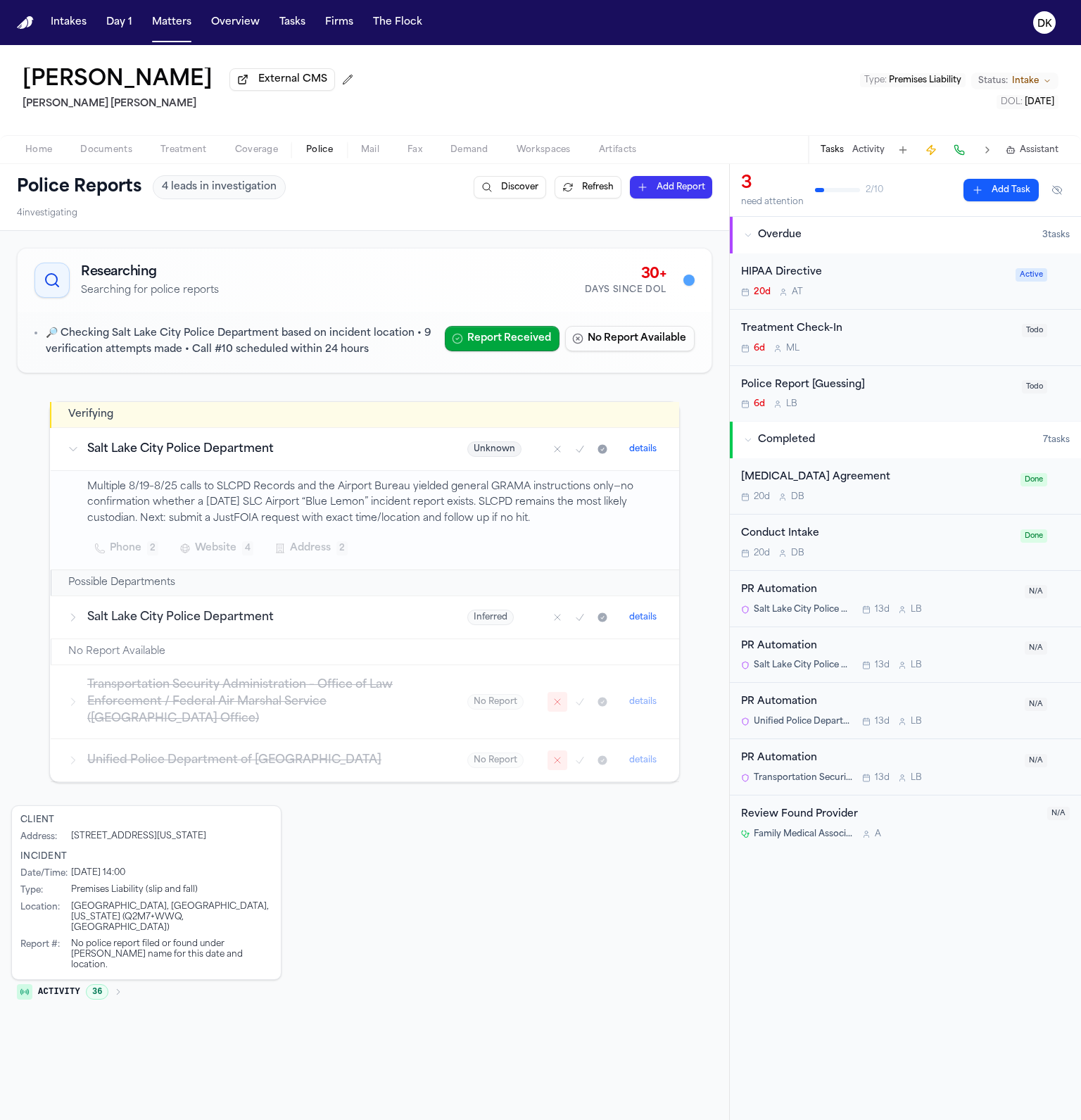
click at [361, 616] on h3 "Salt Lake City Police Department" at bounding box center [260, 617] width 346 height 17
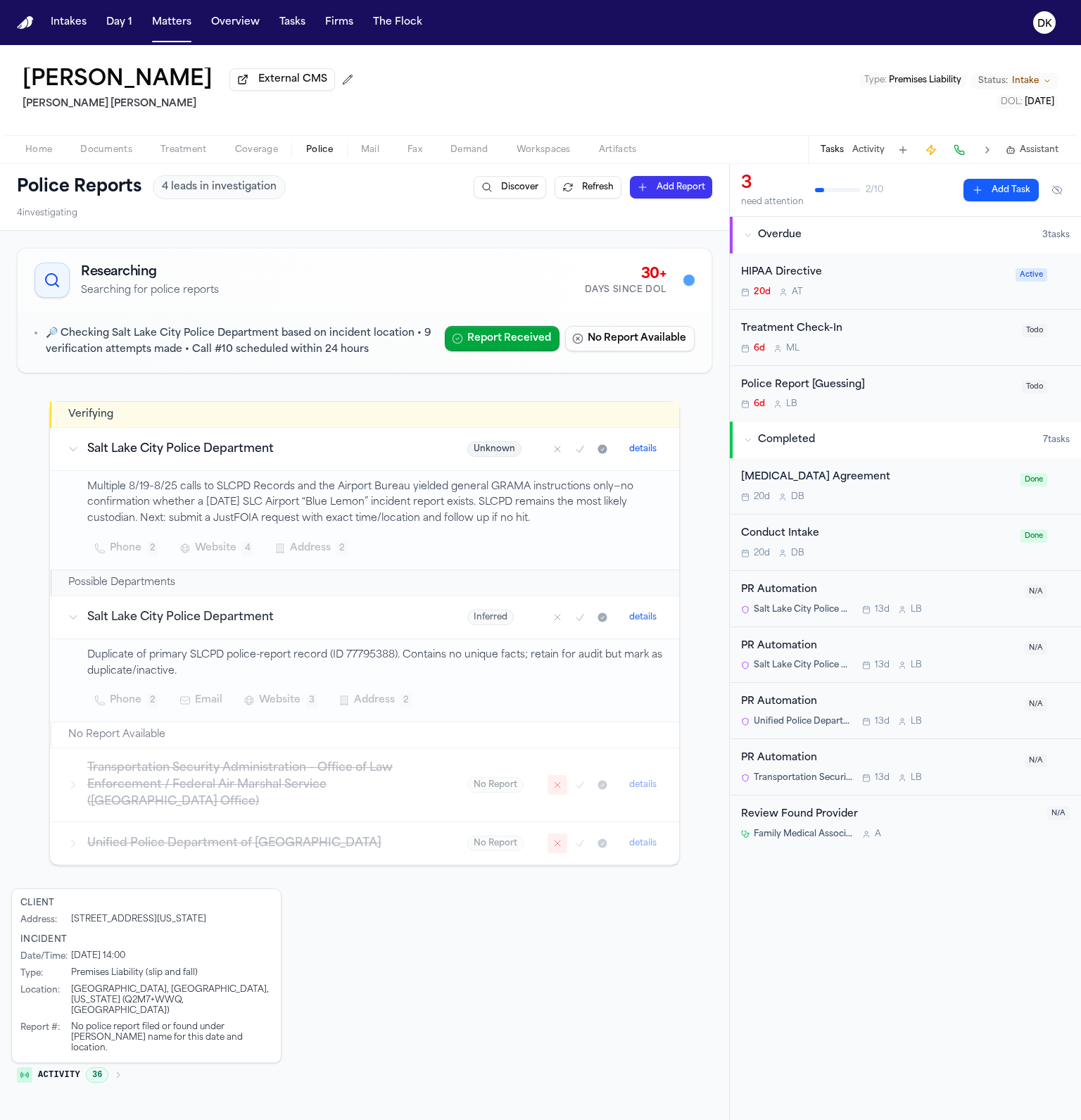
click at [345, 673] on p "Duplicate of primary SLCPD police-report record (ID 77795388). Contains no uniq…" at bounding box center [375, 663] width 575 height 33
click at [442, 651] on p "Duplicate of primary SLCPD police-report record (ID 77795388). Contains no uniq…" at bounding box center [375, 663] width 575 height 33
click at [384, 657] on p "Duplicate of primary SLCPD police-report record (ID 77795388). Contains no uniq…" at bounding box center [375, 663] width 575 height 33
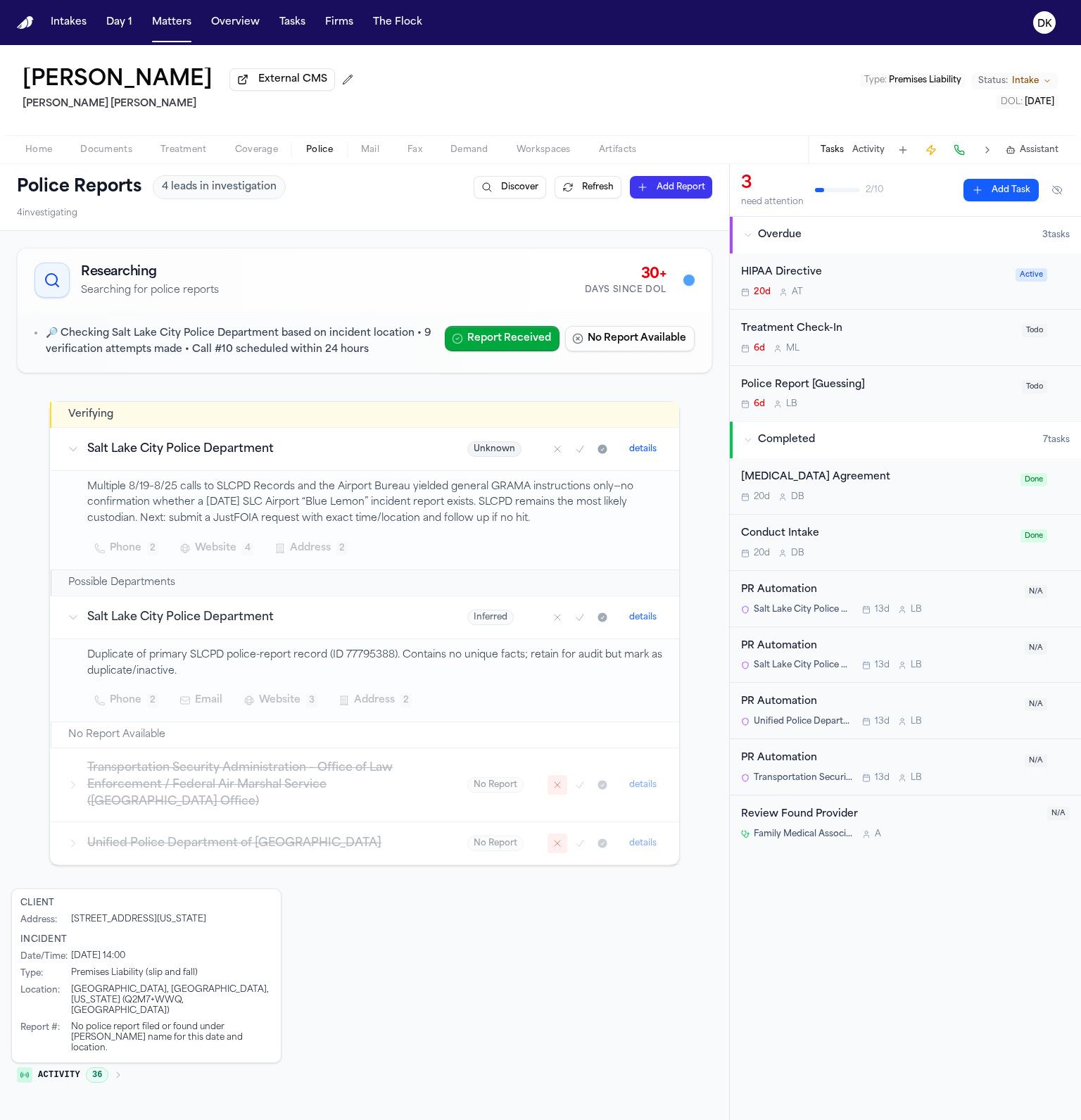
click at [387, 503] on p "Multiple 8/19–8/25 calls to SLCPD Records and the Airport Bureau yielded genera…" at bounding box center [375, 503] width 575 height 48
click at [388, 655] on p "Duplicate of primary SLCPD police-report record (ID 77795388). Contains no uniq…" at bounding box center [375, 663] width 575 height 33
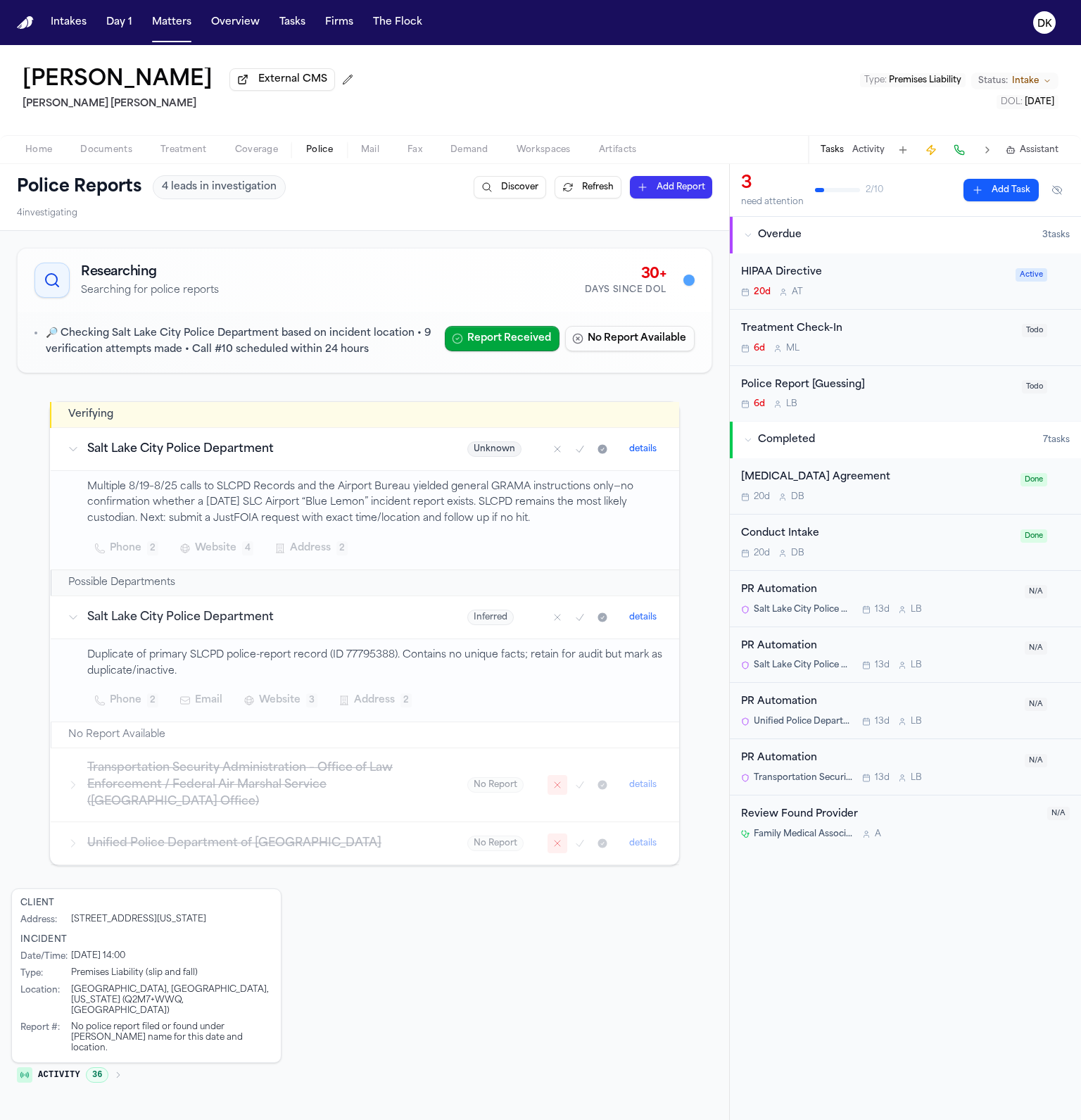
click at [372, 658] on p "Duplicate of primary SLCPD police-report record (ID 77795388). Contains no uniq…" at bounding box center [375, 663] width 575 height 33
click at [457, 509] on p "Multiple 8/19–8/25 calls to SLCPD Records and the Airport Bureau yielded genera…" at bounding box center [375, 503] width 575 height 48
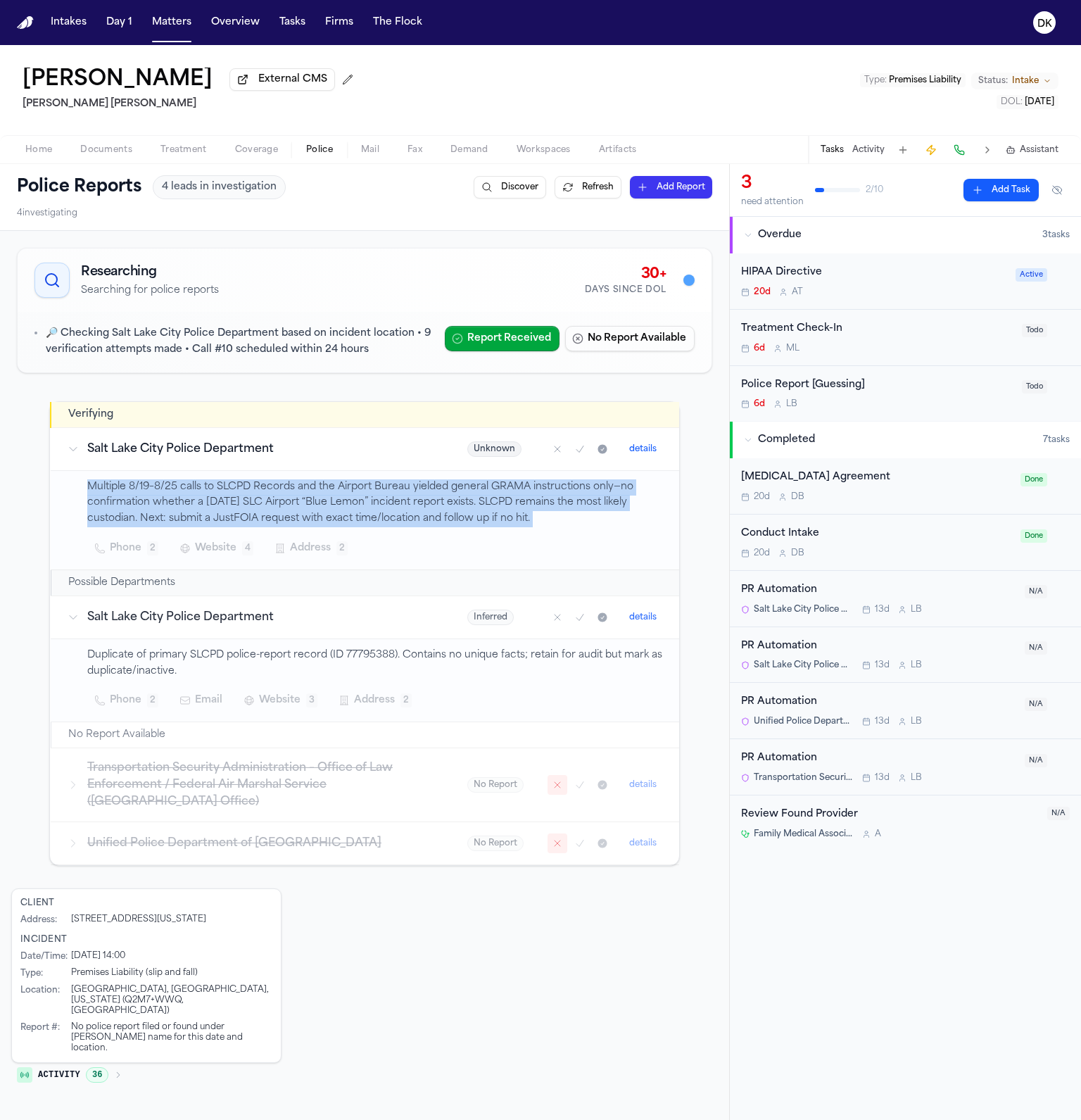
click at [457, 509] on p "Multiple 8/19–8/25 calls to SLCPD Records and the Airport Bureau yielded genera…" at bounding box center [375, 503] width 575 height 48
click at [412, 521] on p "Multiple 8/19–8/25 calls to SLCPD Records and the Airport Bureau yielded genera…" at bounding box center [375, 503] width 575 height 48
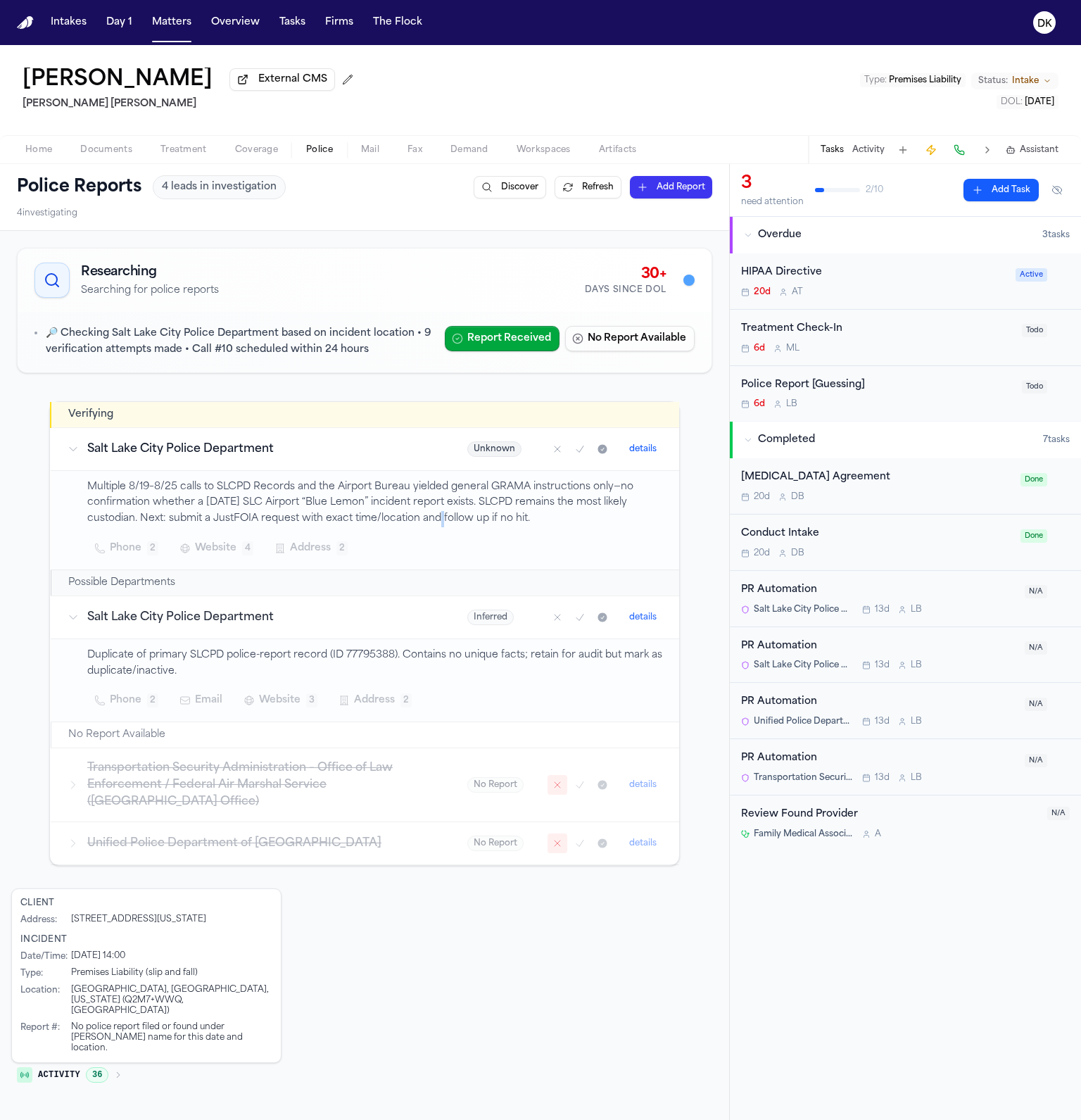
click at [412, 521] on p "Multiple 8/19–8/25 calls to SLCPD Records and the Airport Bureau yielded genera…" at bounding box center [375, 503] width 575 height 48
click at [405, 529] on div "Multiple 8/19–8/25 calls to SLCPD Records and the Airport Bureau yielded genera…" at bounding box center [375, 520] width 575 height 82
click at [405, 503] on p "Multiple 8/19–8/25 calls to SLCPD Records and the Airport Bureau yielded genera…" at bounding box center [375, 503] width 575 height 48
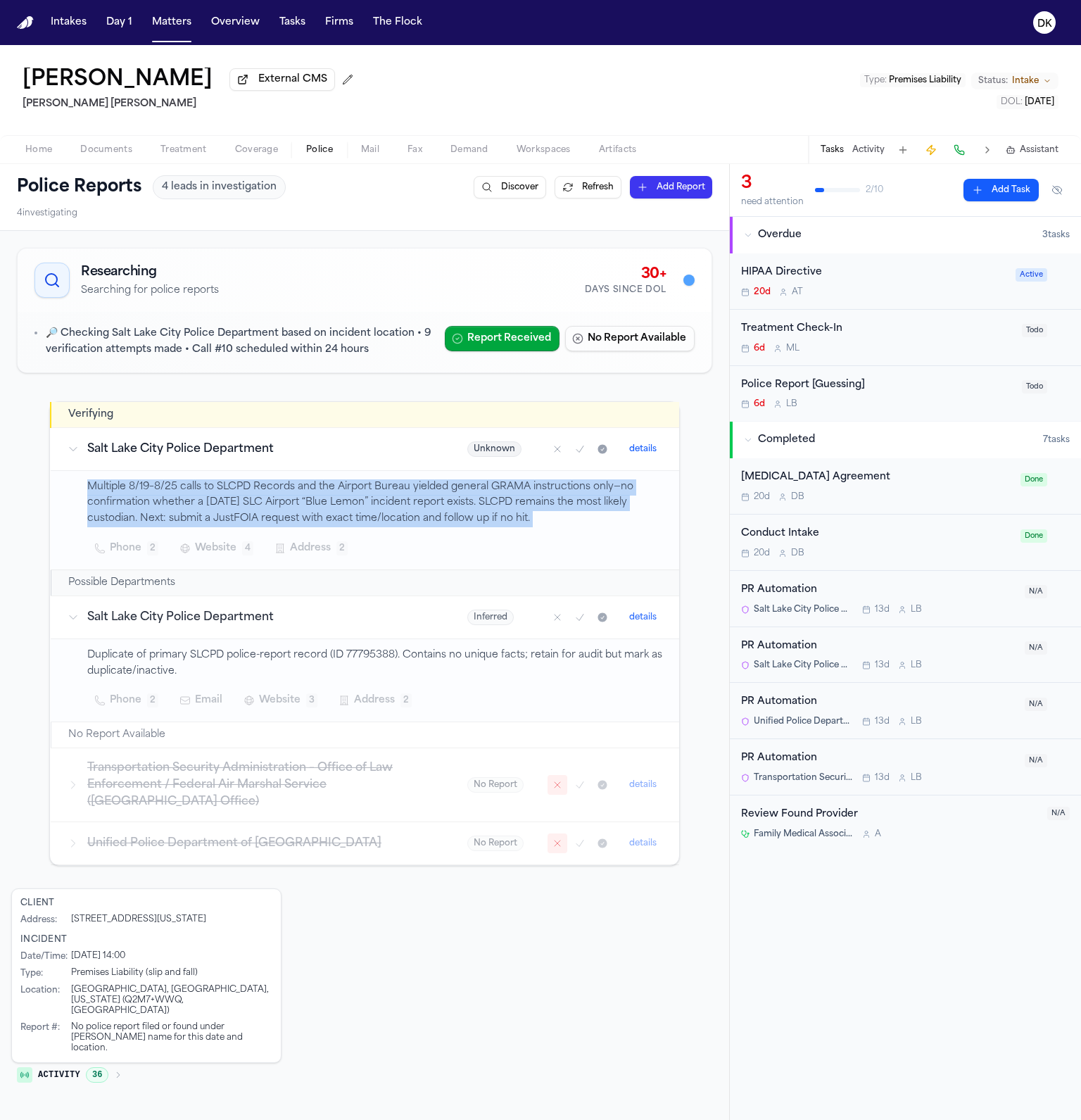
click at [405, 503] on p "Multiple 8/19–8/25 calls to SLCPD Records and the Airport Bureau yielded genera…" at bounding box center [375, 503] width 575 height 48
click at [379, 520] on p "Multiple 8/19–8/25 calls to SLCPD Records and the Airport Bureau yielded genera…" at bounding box center [375, 503] width 575 height 48
click at [246, 517] on p "Multiple 8/19–8/25 calls to SLCPD Records and the Airport Bureau yielded genera…" at bounding box center [375, 503] width 575 height 48
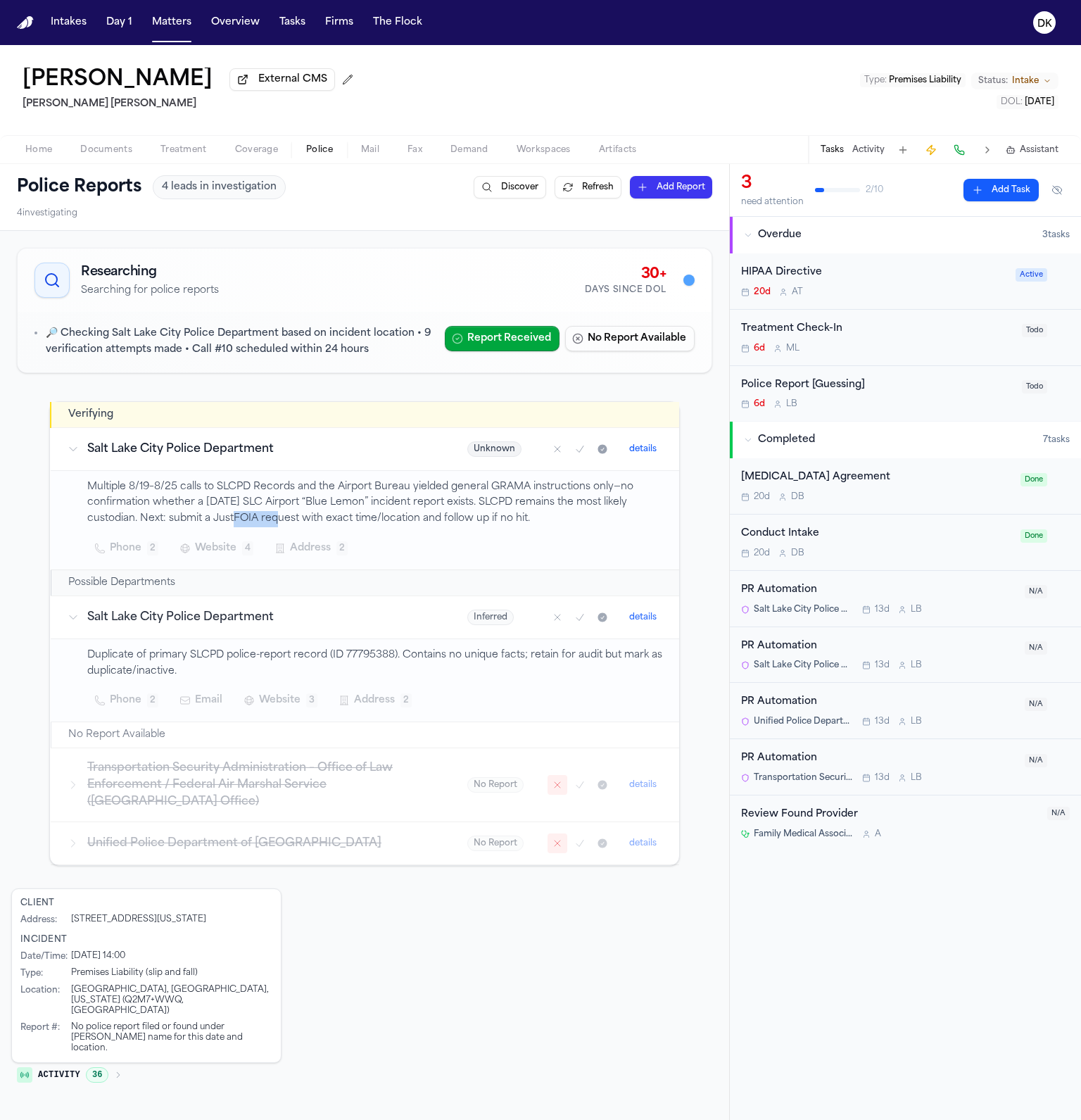
click at [246, 517] on p "Multiple 8/19–8/25 calls to SLCPD Records and the Airport Bureau yielded genera…" at bounding box center [375, 503] width 575 height 48
click at [402, 522] on p "Multiple 8/19–8/25 calls to SLCPD Records and the Airport Bureau yielded genera…" at bounding box center [375, 503] width 575 height 48
click at [388, 645] on td "Duplicate of primary SLCPD police-report record (ID 77795388). Contains no uniq…" at bounding box center [365, 681] width 629 height 84
click at [371, 656] on p "Duplicate of primary SLCPD police-report record (ID 77795388). Contains no uniq…" at bounding box center [375, 663] width 575 height 33
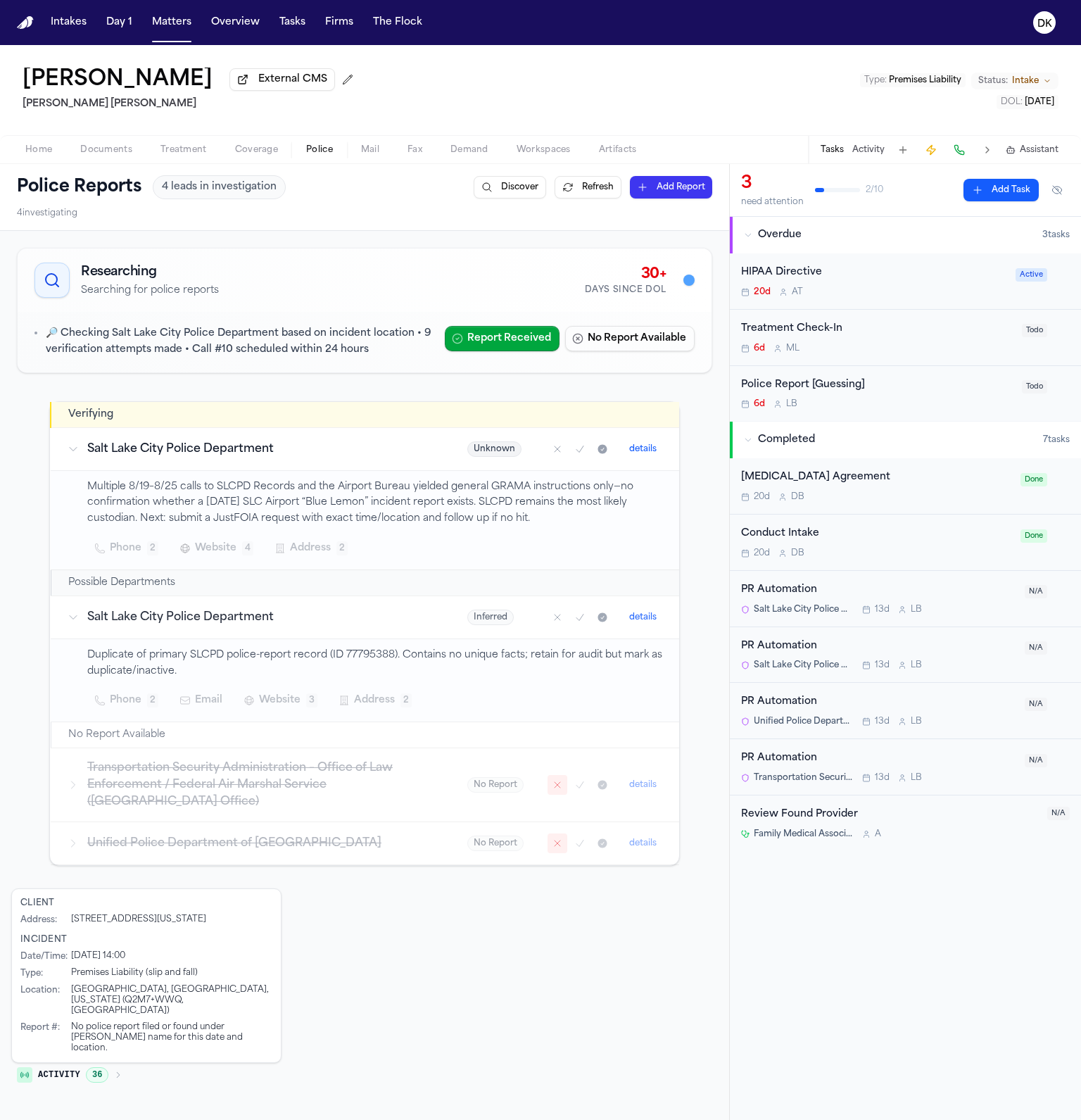
click at [221, 546] on span "Website" at bounding box center [215, 548] width 41 height 17
click at [344, 484] on div "Multiple 8/19–8/25 calls to SLCPD Records and the Airport Bureau yielded genera…" at bounding box center [375, 520] width 575 height 82
click at [339, 494] on p "Multiple 8/19–8/25 calls to SLCPD Records and the Airport Bureau yielded genera…" at bounding box center [375, 503] width 575 height 48
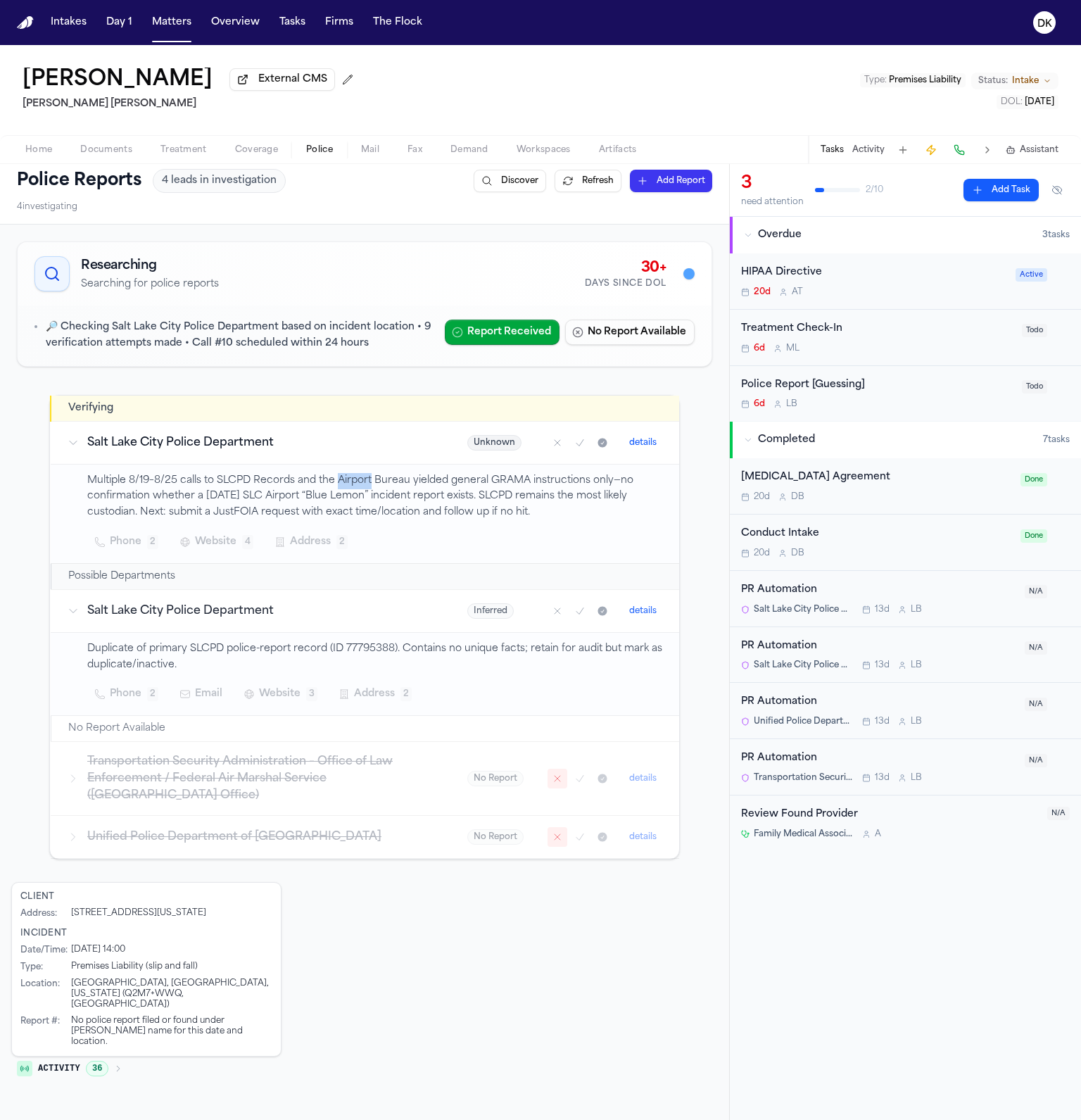
click at [77, 1056] on button "Activity 36" at bounding box center [70, 1068] width 117 height 24
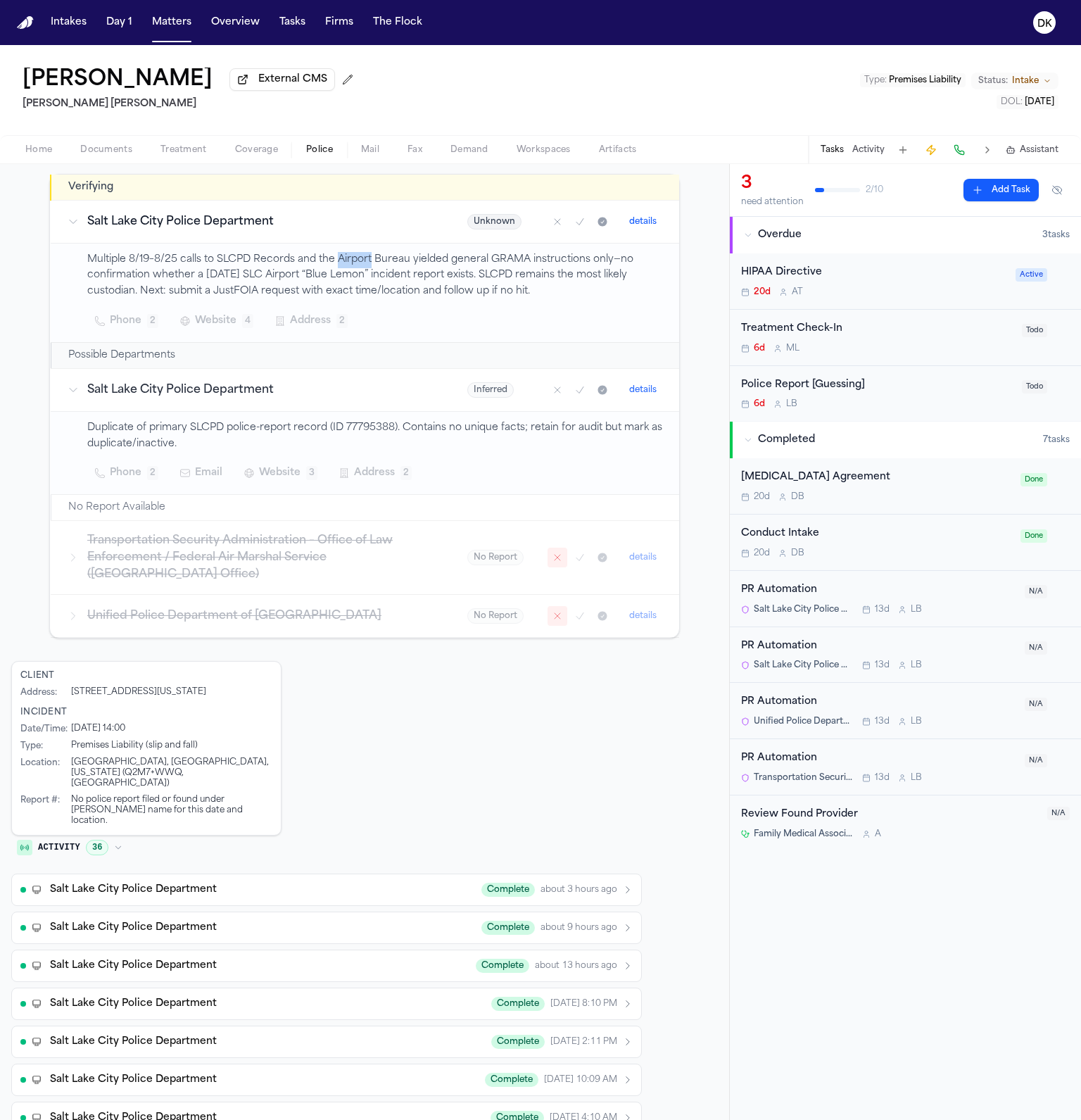
scroll to position [270, 0]
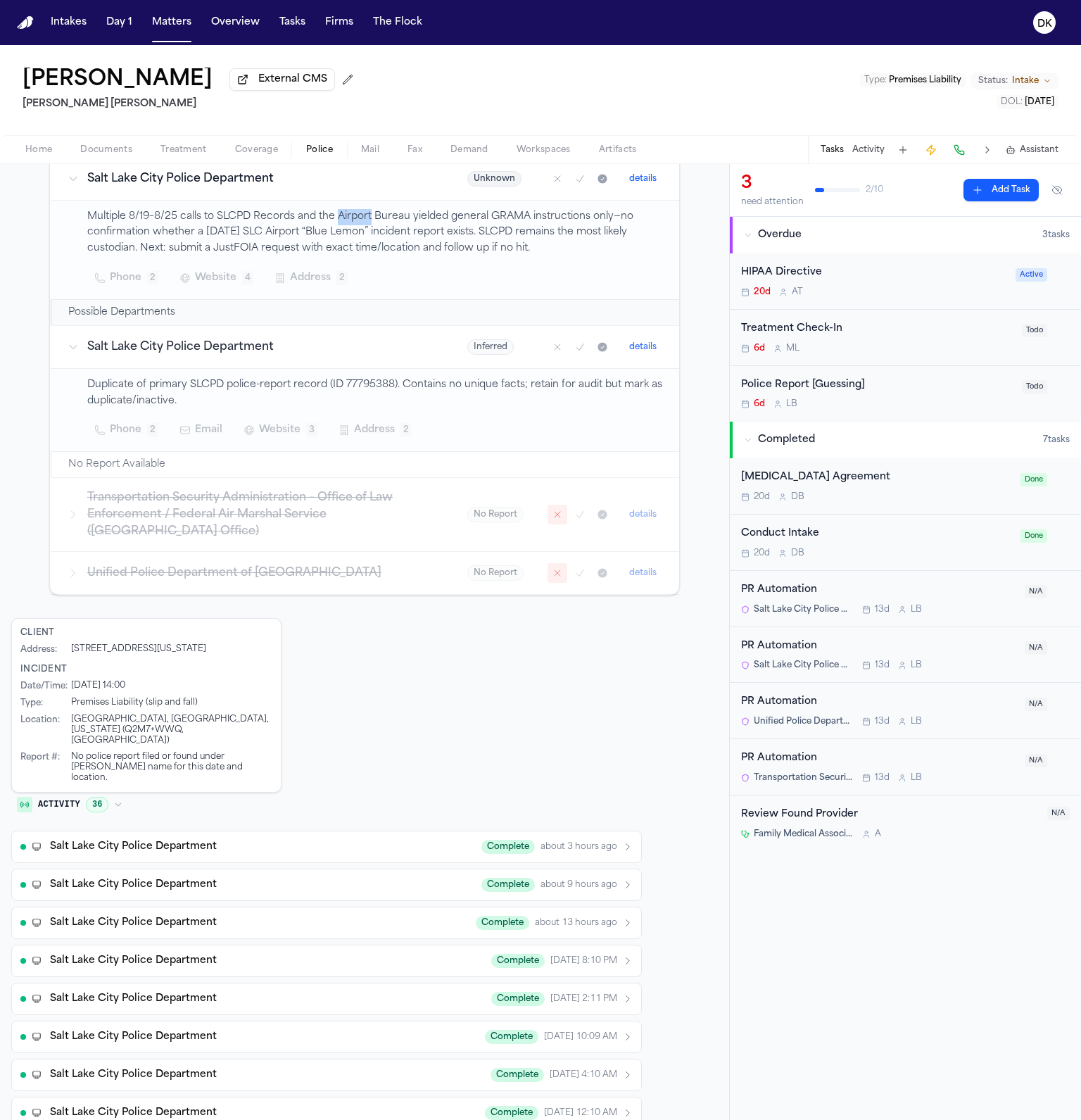
click at [349, 830] on button "Salt Lake City Police Department Complete about 3 hours ago" at bounding box center [327, 846] width 631 height 33
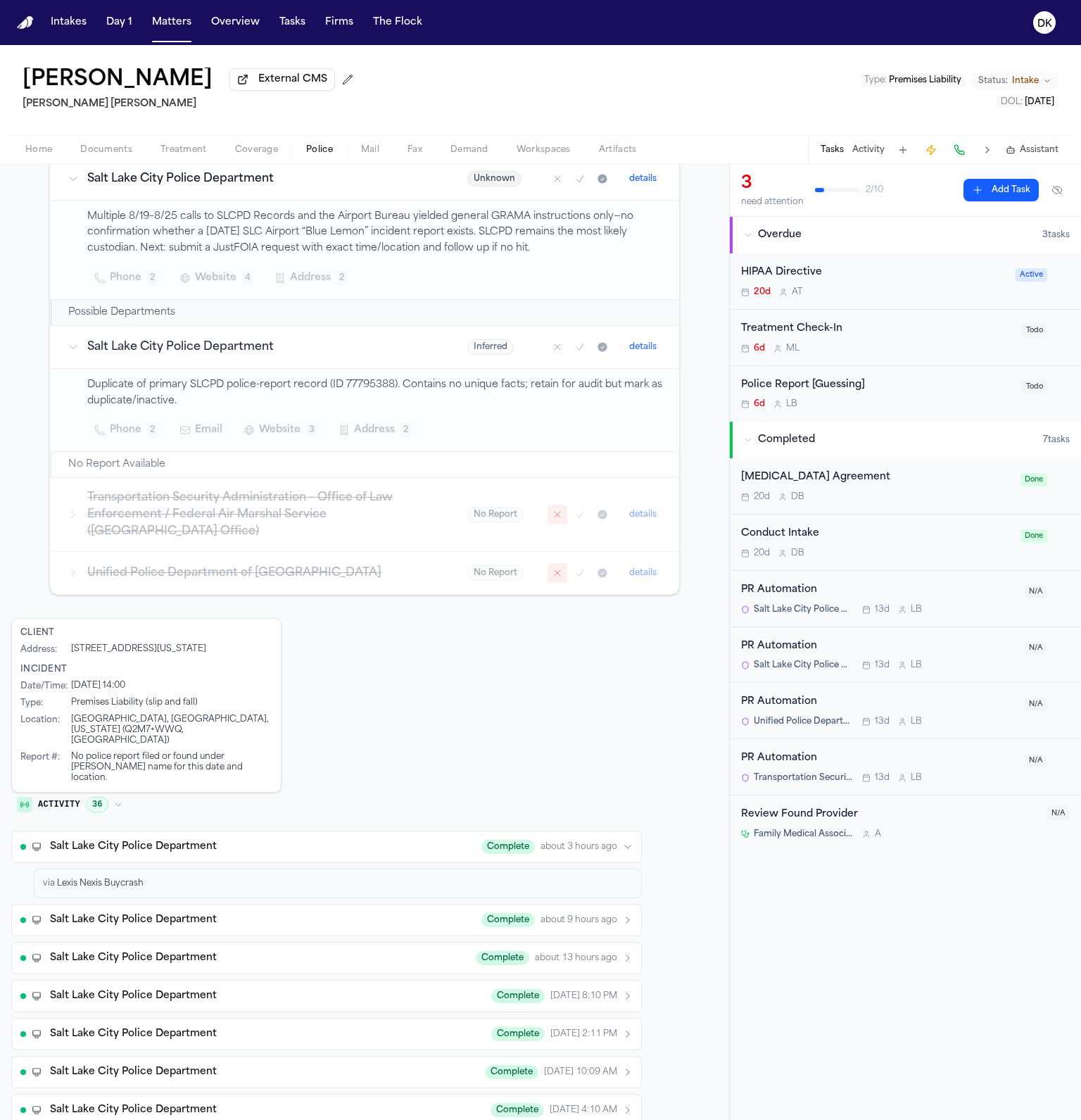
click at [229, 878] on div "via Lexis Nexis Buycrash" at bounding box center [337, 884] width 590 height 12
click at [174, 905] on button "Salt Lake City Police Department Complete about 9 hours ago" at bounding box center [327, 920] width 631 height 33
click at [222, 878] on div "via Lexis Nexis Buycrash" at bounding box center [337, 884] width 590 height 12
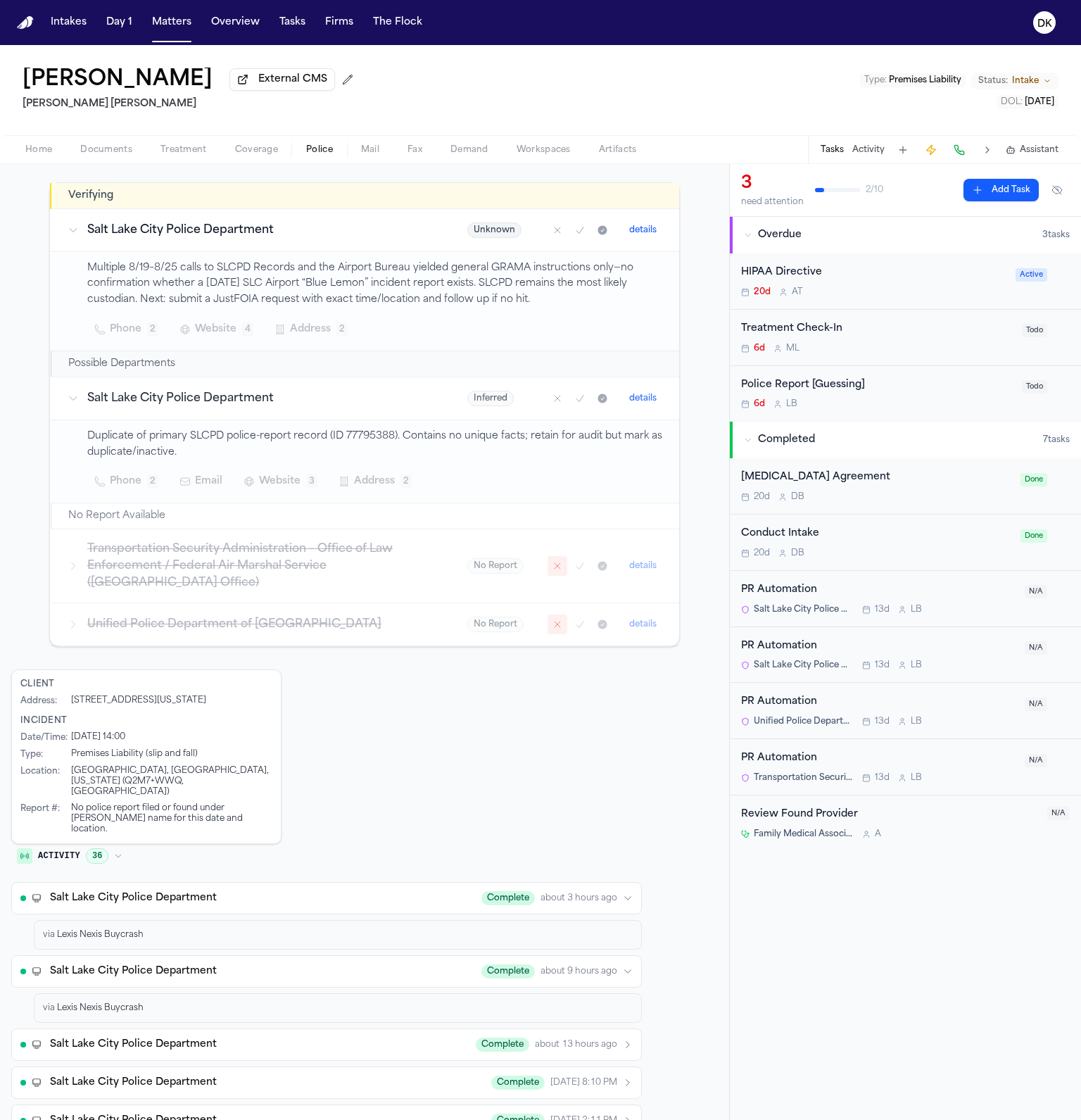
scroll to position [0, 0]
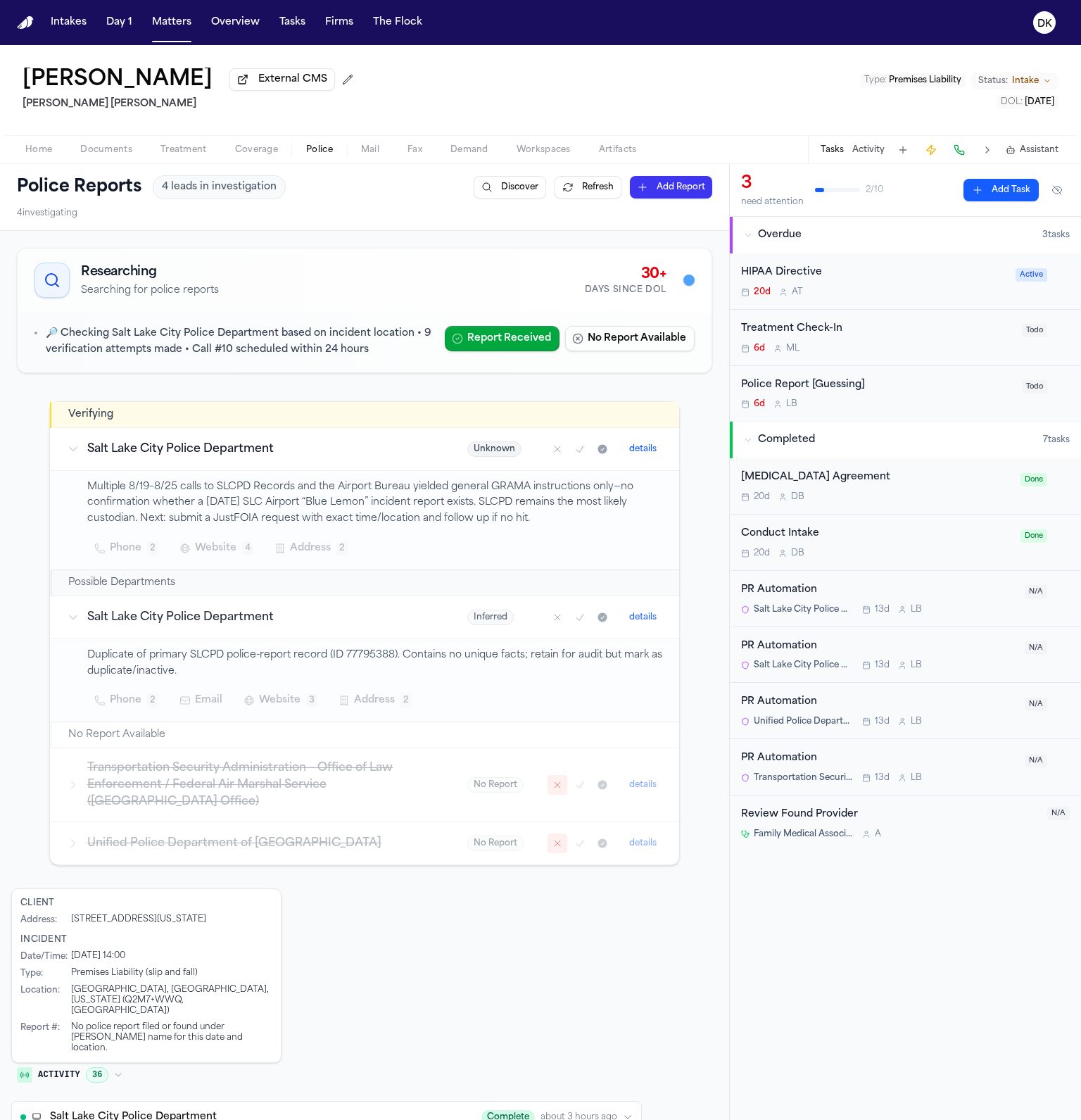
click at [363, 655] on p "Duplicate of primary SLCPD police-report record (ID 77795388). Contains no uniq…" at bounding box center [375, 663] width 575 height 33
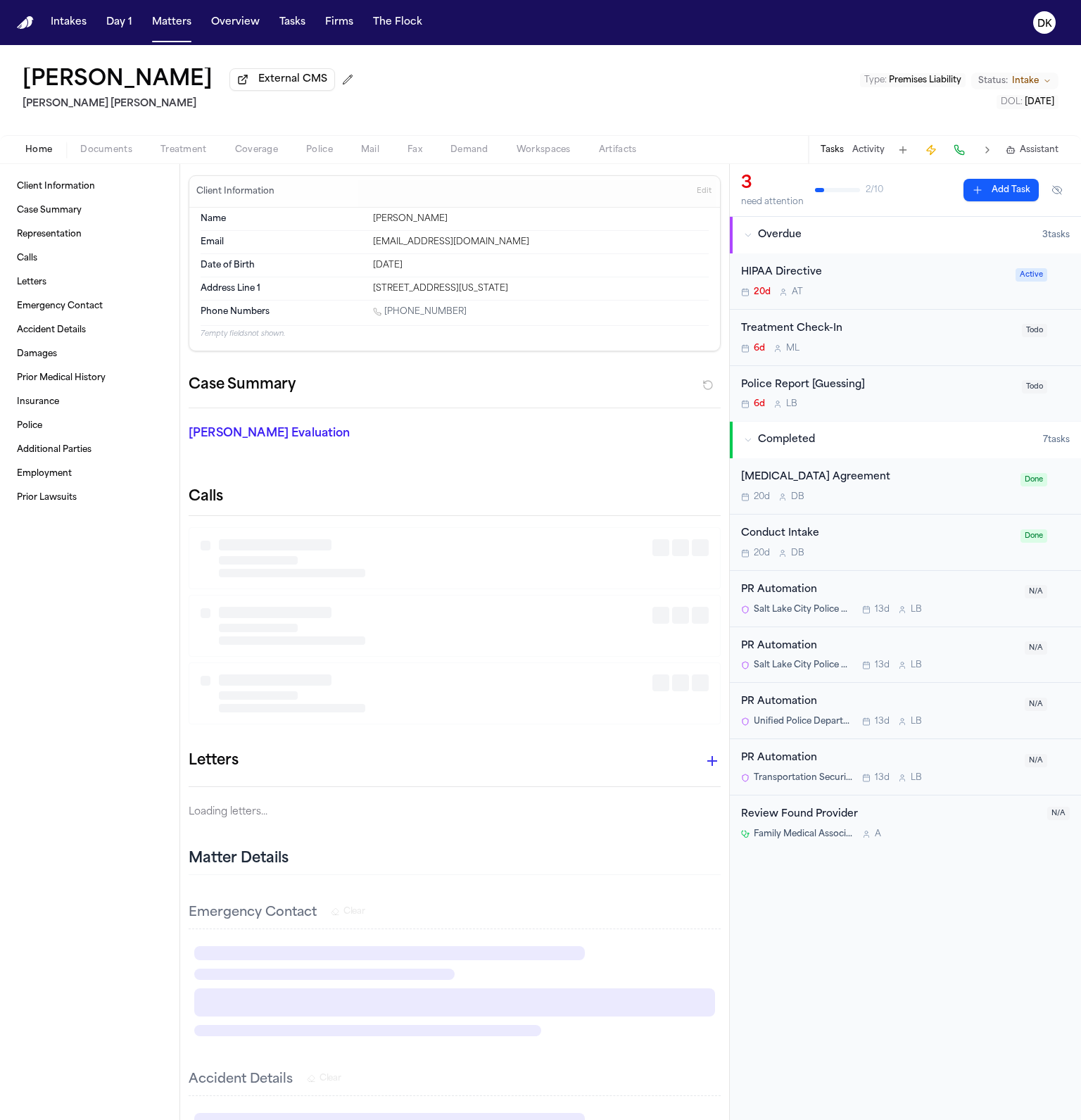
click at [58, 158] on span "button" at bounding box center [38, 158] width 43 height 1
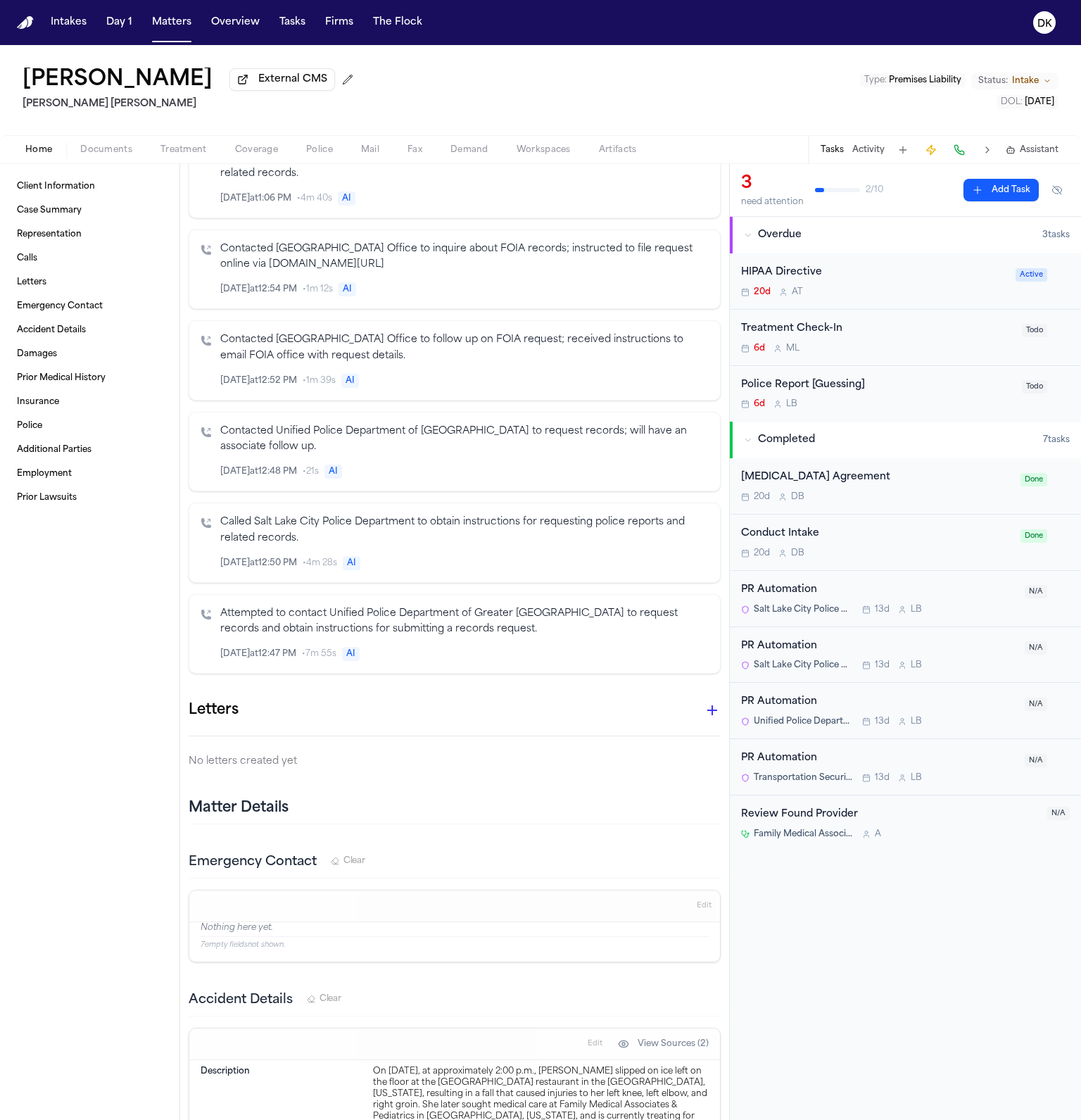
scroll to position [1598, 0]
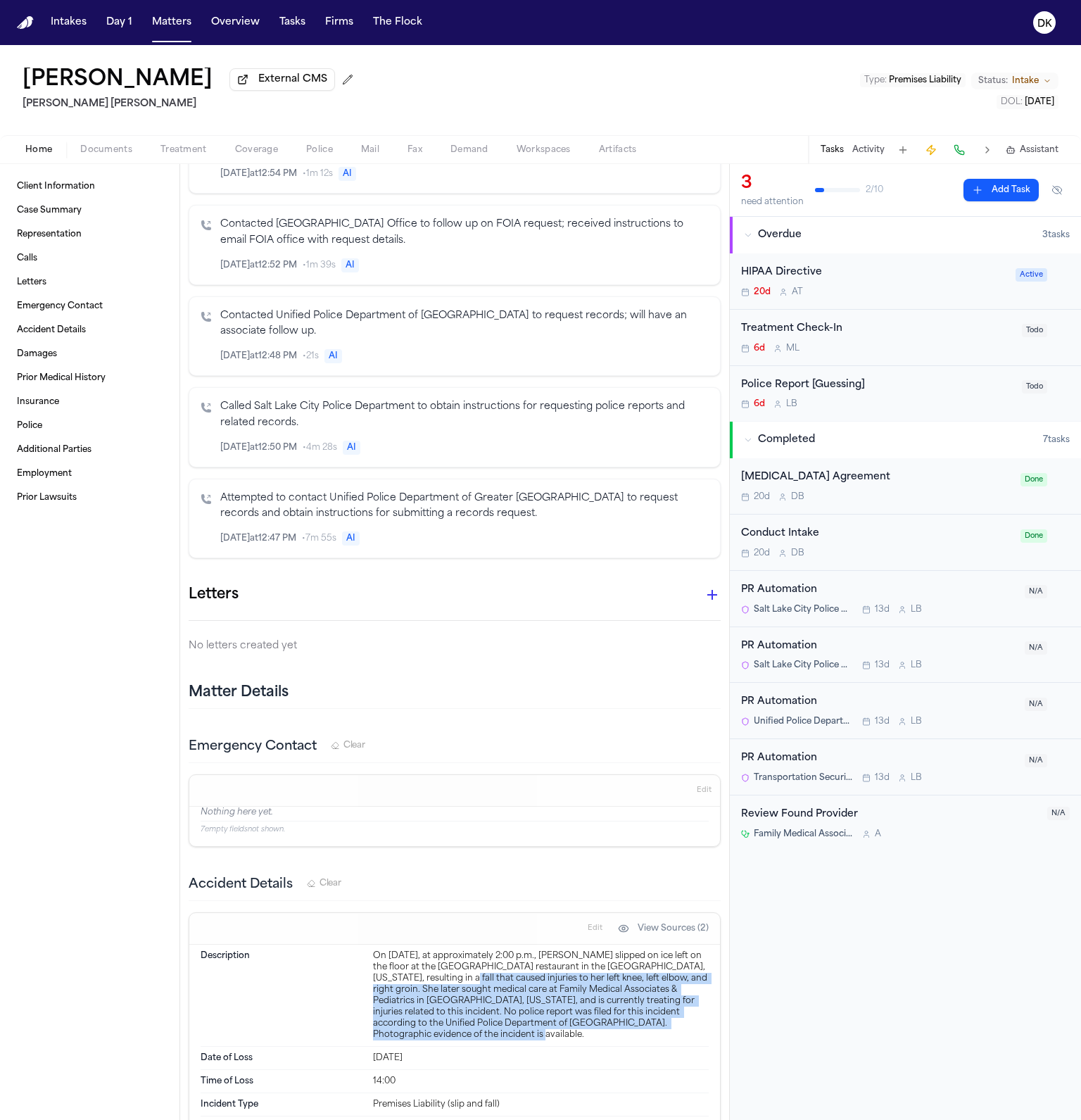
drag, startPoint x: 468, startPoint y: 1035, endPoint x: 418, endPoint y: 973, distance: 79.6
click at [418, 973] on div "Description On [DATE], at approximately 2:00 p.m., [PERSON_NAME] slipped on ice…" at bounding box center [455, 995] width 508 height 102
click at [418, 973] on div "On [DATE], at approximately 2:00 p.m., [PERSON_NAME] slipped on ice left on the…" at bounding box center [540, 995] width 336 height 90
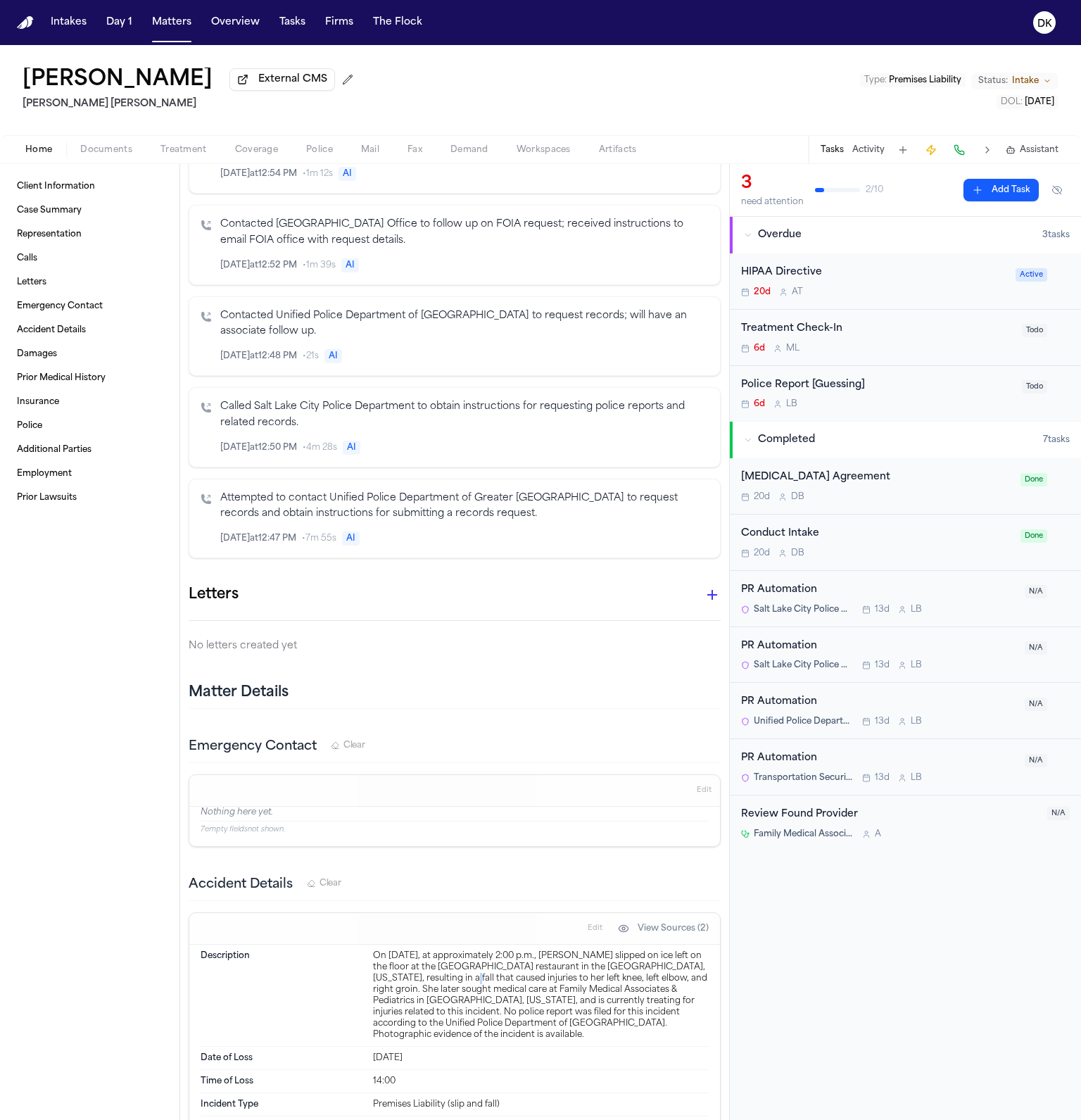
click at [418, 973] on div "On [DATE], at approximately 2:00 p.m., [PERSON_NAME] slipped on ice left on the…" at bounding box center [540, 995] width 336 height 90
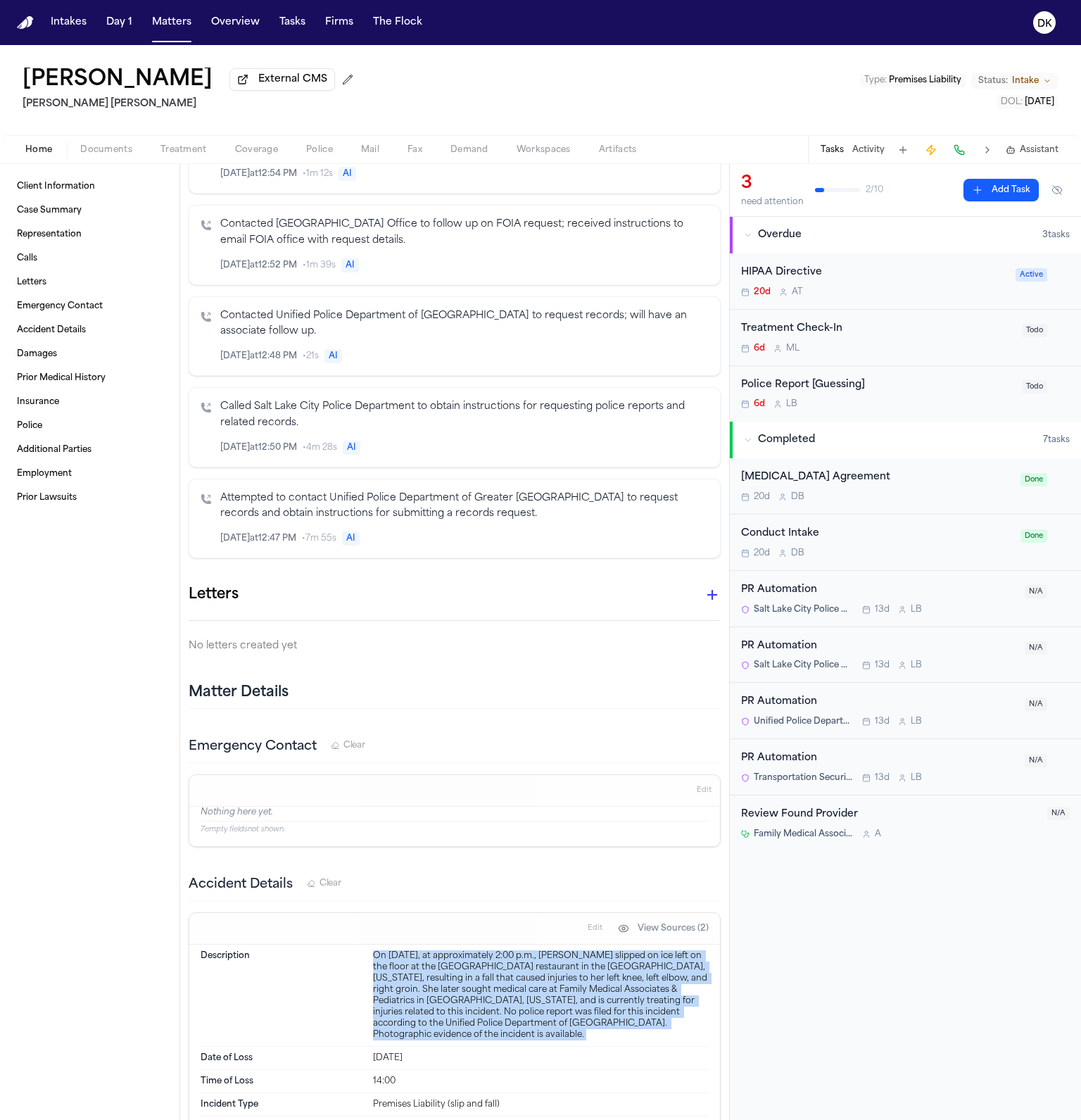
click at [418, 973] on div "On [DATE], at approximately 2:00 p.m., [PERSON_NAME] slipped on ice left on the…" at bounding box center [540, 995] width 336 height 90
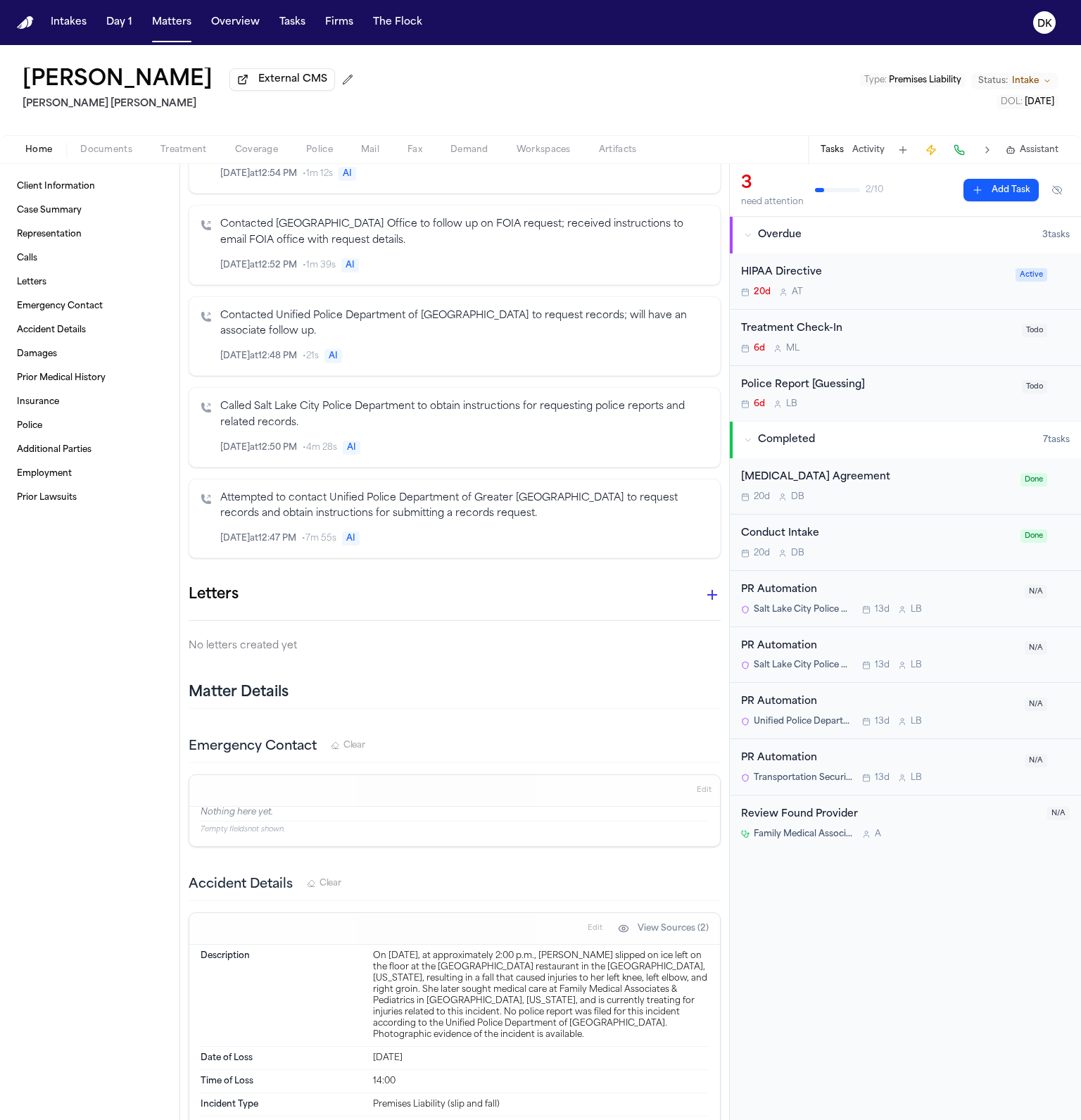
click at [425, 998] on div "On [DATE], at approximately 2:00 p.m., [PERSON_NAME] slipped on ice left on the…" at bounding box center [540, 995] width 336 height 90
drag, startPoint x: 517, startPoint y: 1033, endPoint x: 442, endPoint y: 995, distance: 84.1
click at [442, 995] on div "Description On [DATE], at approximately 2:00 p.m., [PERSON_NAME] slipped on ice…" at bounding box center [455, 995] width 508 height 102
click at [442, 995] on div "On [DATE], at approximately 2:00 p.m., [PERSON_NAME] slipped on ice left on the…" at bounding box center [540, 995] width 336 height 90
drag, startPoint x: 371, startPoint y: 1012, endPoint x: 529, endPoint y: 1017, distance: 158.1
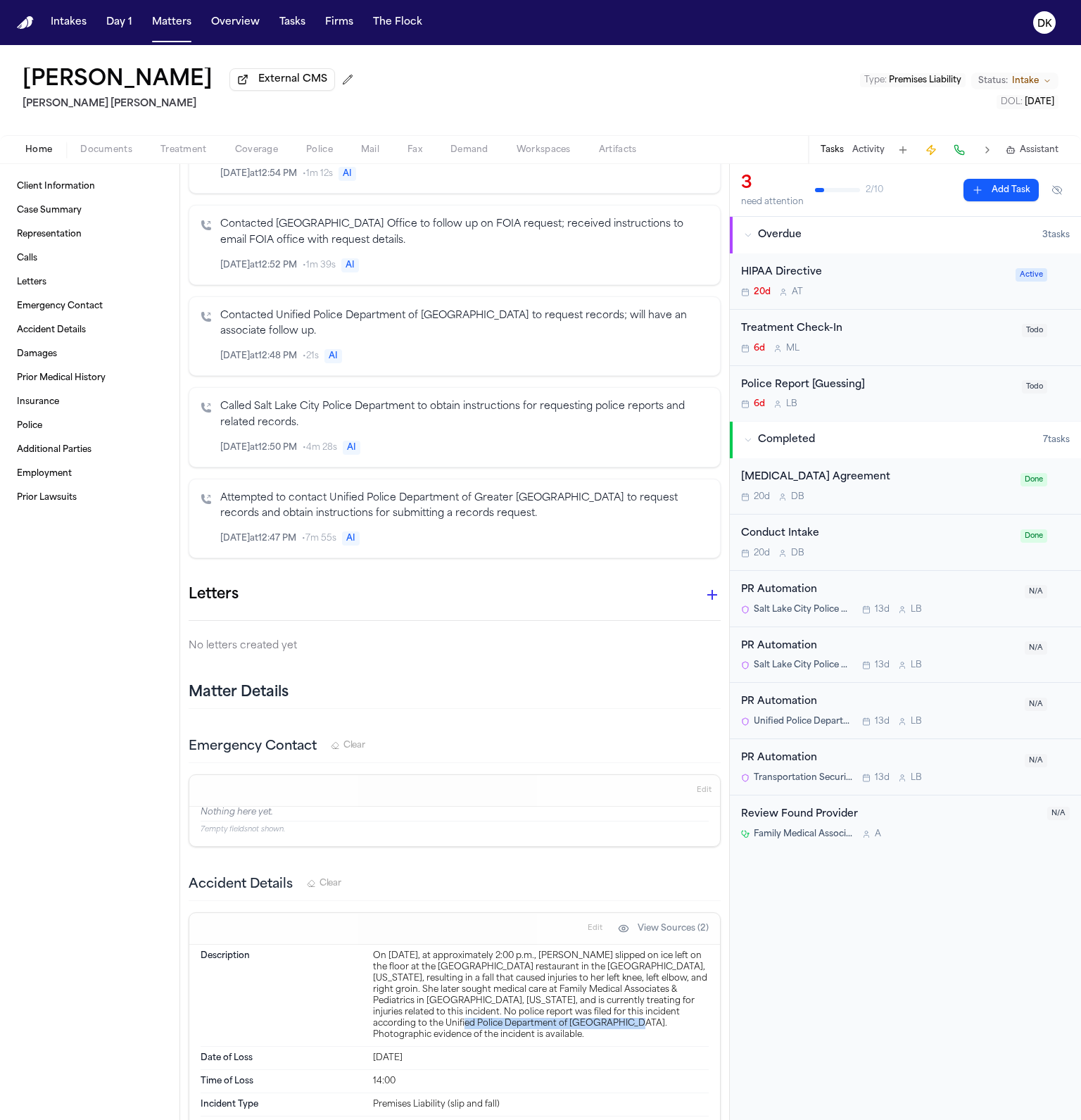
click at [529, 1017] on div "On [DATE], at approximately 2:00 p.m., [PERSON_NAME] slipped on ice left on the…" at bounding box center [540, 995] width 336 height 90
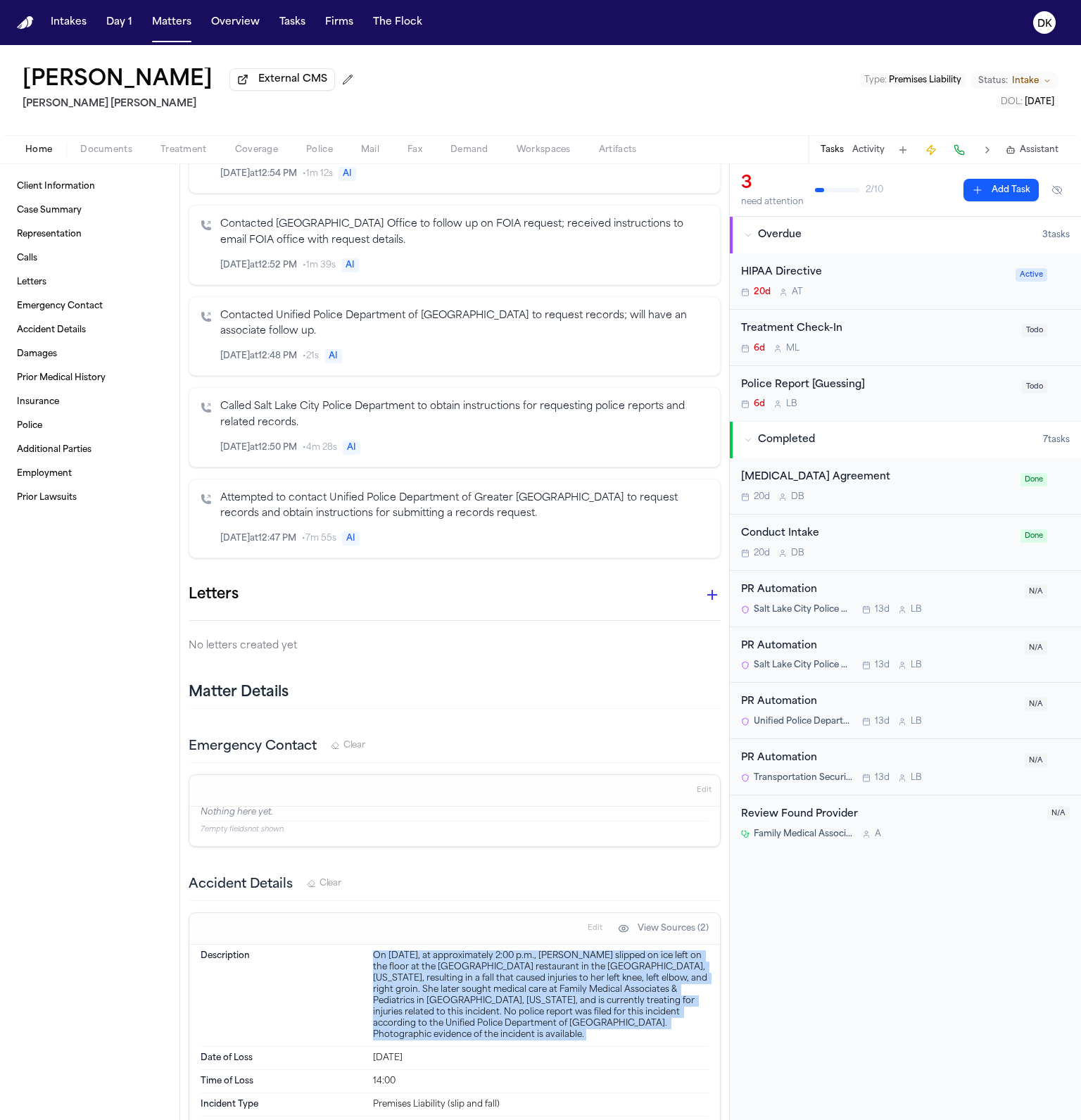
click at [529, 1017] on div "On [DATE], at approximately 2:00 p.m., [PERSON_NAME] slipped on ice left on the…" at bounding box center [540, 995] width 336 height 90
click at [503, 1019] on div "On [DATE], at approximately 2:00 p.m., [PERSON_NAME] slipped on ice left on the…" at bounding box center [540, 995] width 336 height 90
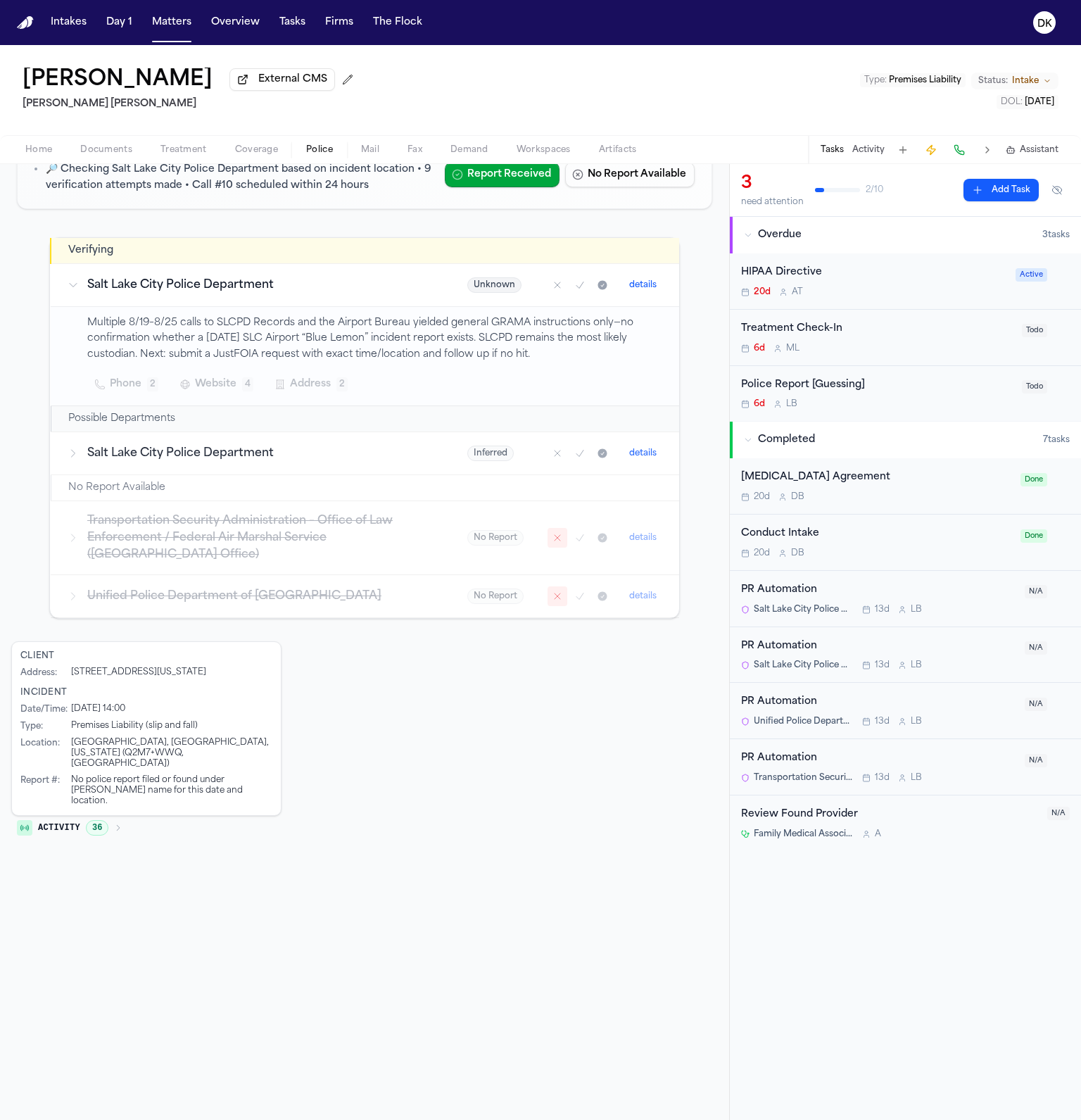
scroll to position [166, 0]
click at [316, 521] on h3 "Transportation Security Administration – Office of Law Enforcement / Federal Ai…" at bounding box center [260, 538] width 346 height 51
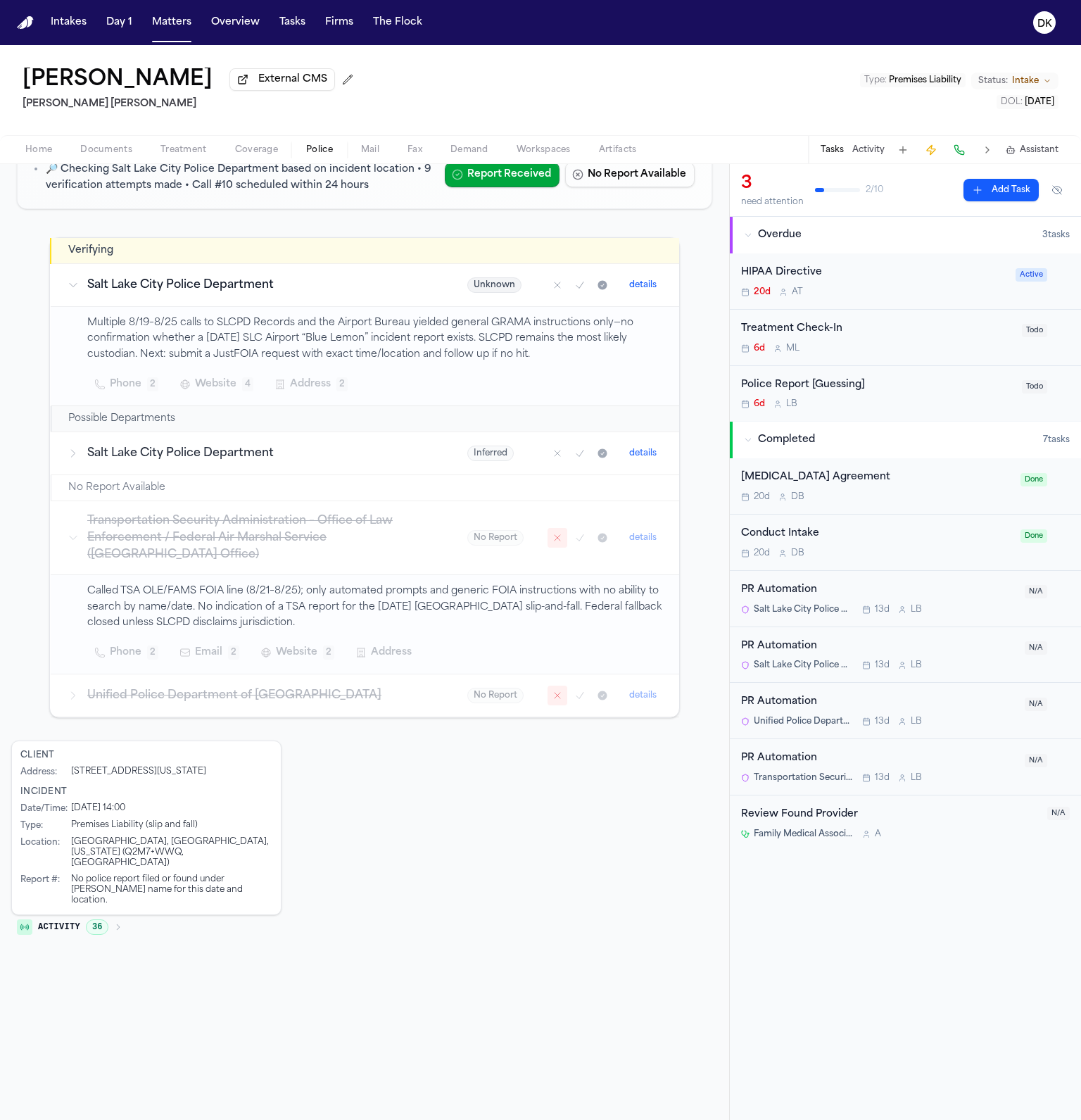
click at [296, 687] on h3 "Unified Police Department of [GEOGRAPHIC_DATA]" at bounding box center [260, 695] width 346 height 17
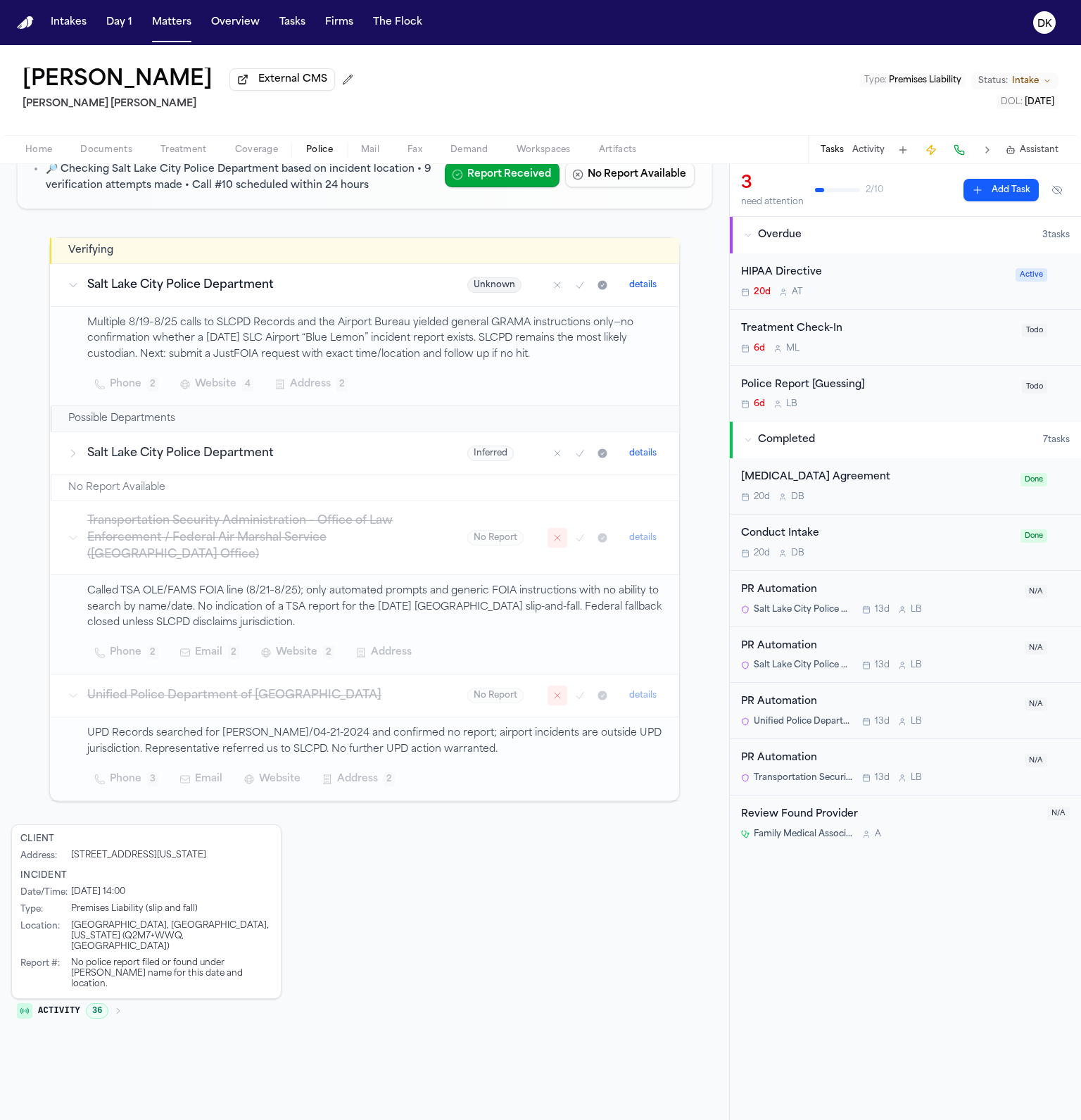
click at [357, 740] on p "UPD Records searched for [PERSON_NAME]/04-21-2024 and confirmed no report; airp…" at bounding box center [375, 741] width 575 height 33
click at [431, 732] on p "UPD Records searched for [PERSON_NAME]/04-21-2024 and confirmed no report; airp…" at bounding box center [375, 741] width 575 height 33
click at [402, 736] on p "UPD Records searched for [PERSON_NAME]/04-21-2024 and confirmed no report; airp…" at bounding box center [375, 741] width 575 height 33
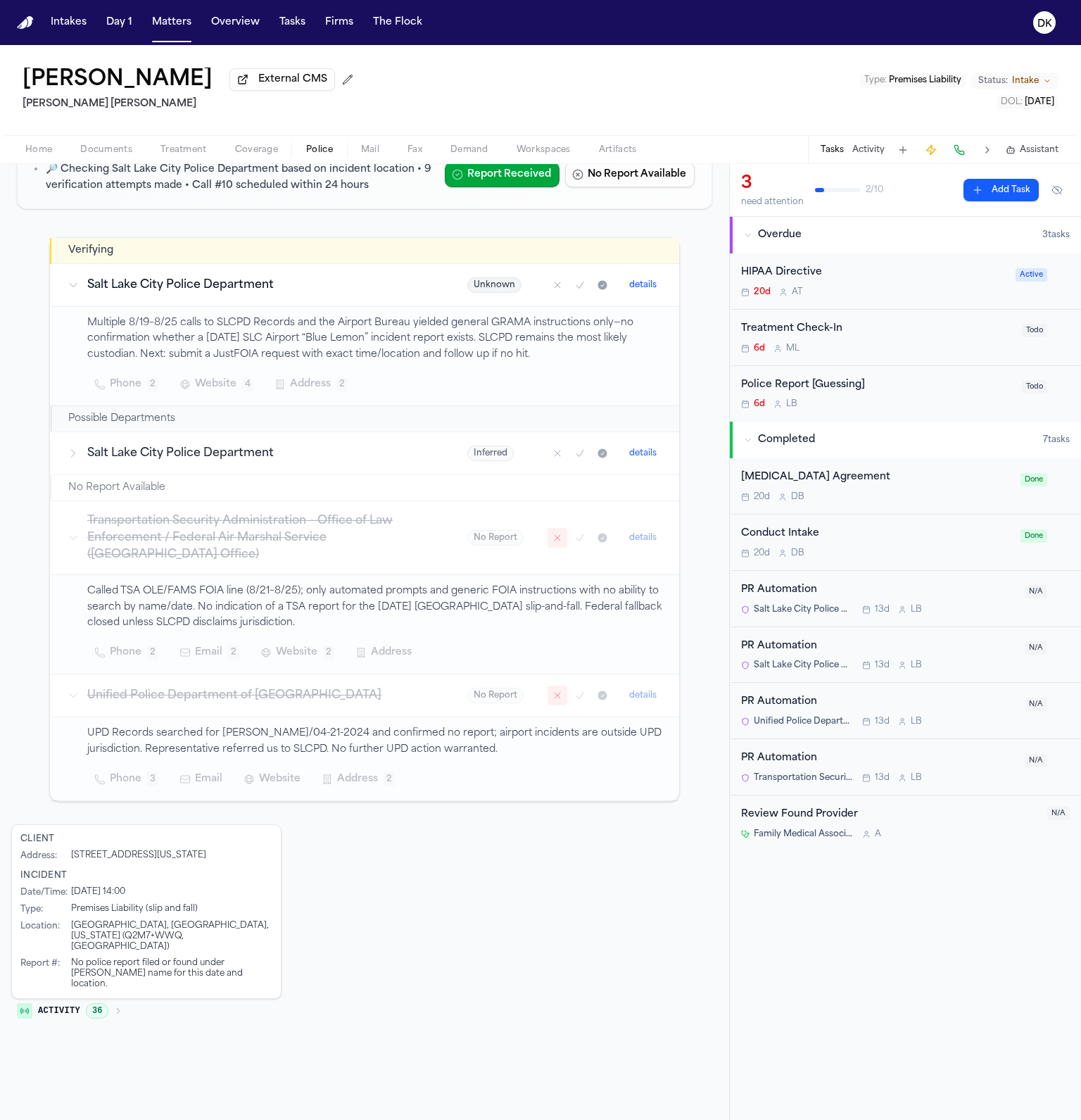
click at [363, 734] on p "UPD Records searched for [PERSON_NAME]/04-21-2024 and confirmed no report; airp…" at bounding box center [375, 741] width 575 height 33
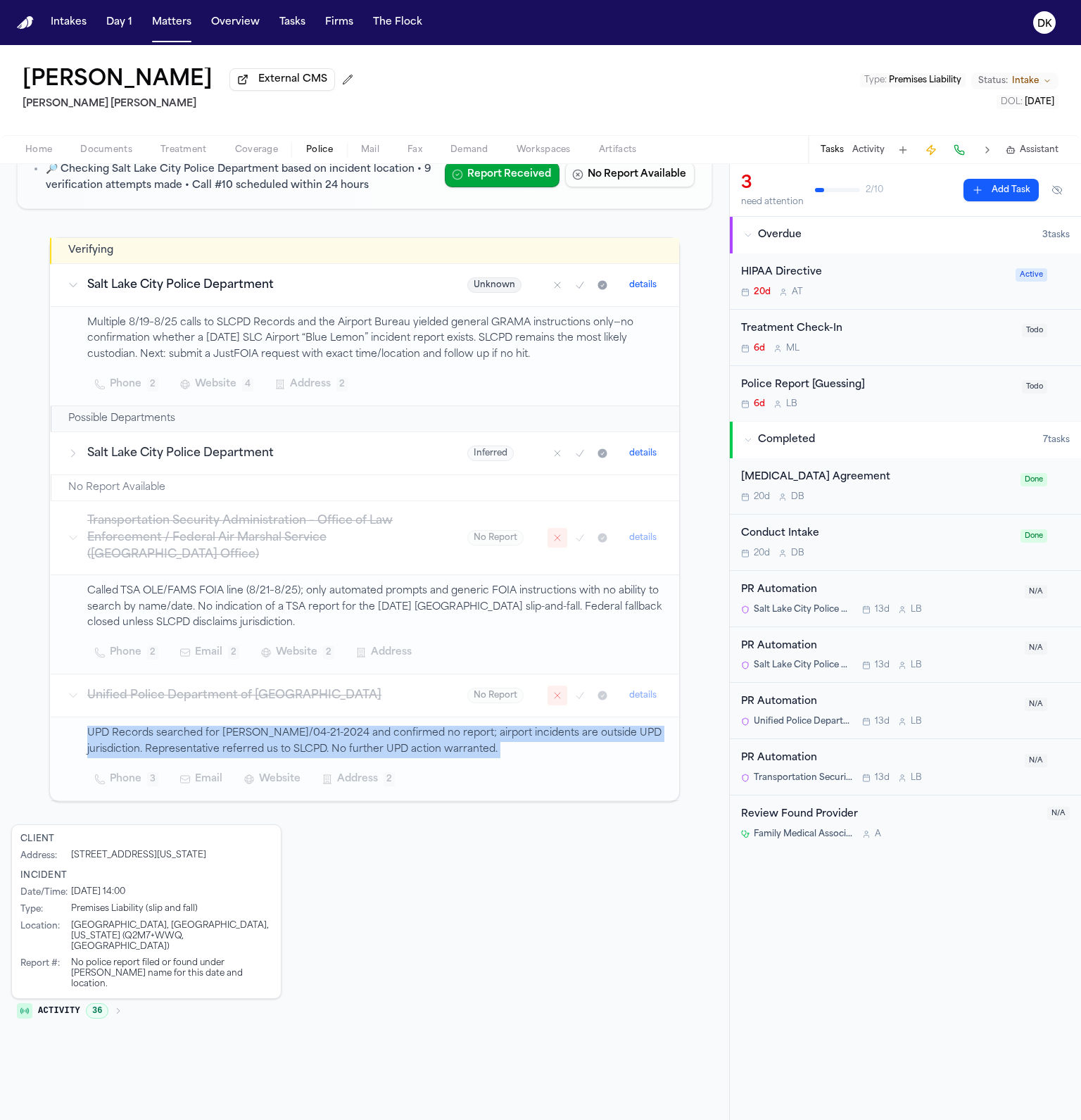
click at [363, 734] on p "UPD Records searched for [PERSON_NAME]/04-21-2024 and confirmed no report; airp…" at bounding box center [375, 741] width 575 height 33
click at [306, 735] on p "UPD Records searched for [PERSON_NAME]/04-21-2024 and confirmed no report; airp…" at bounding box center [375, 741] width 575 height 33
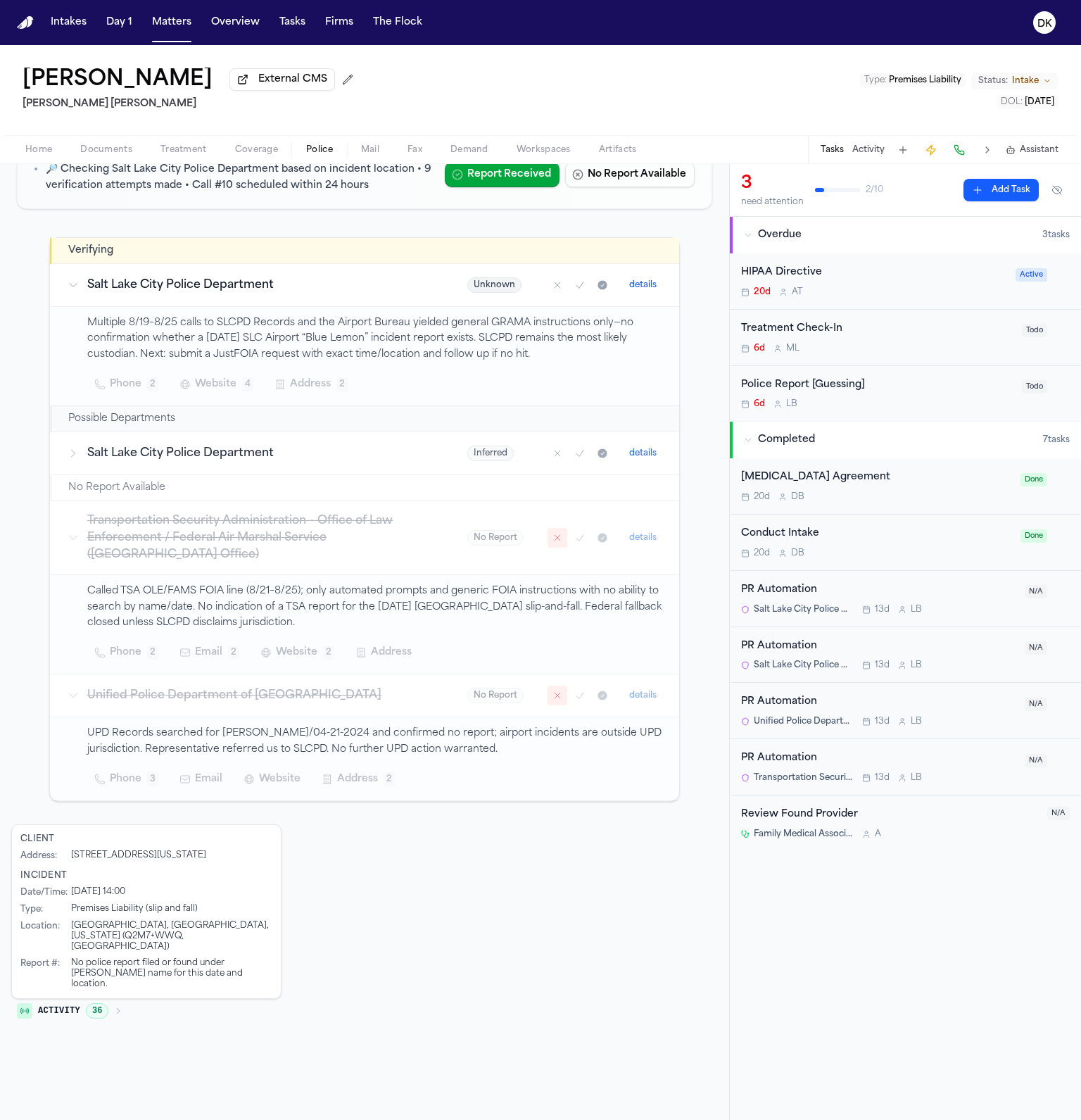
click at [332, 456] on h3 "Salt Lake City Police Department" at bounding box center [260, 453] width 346 height 17
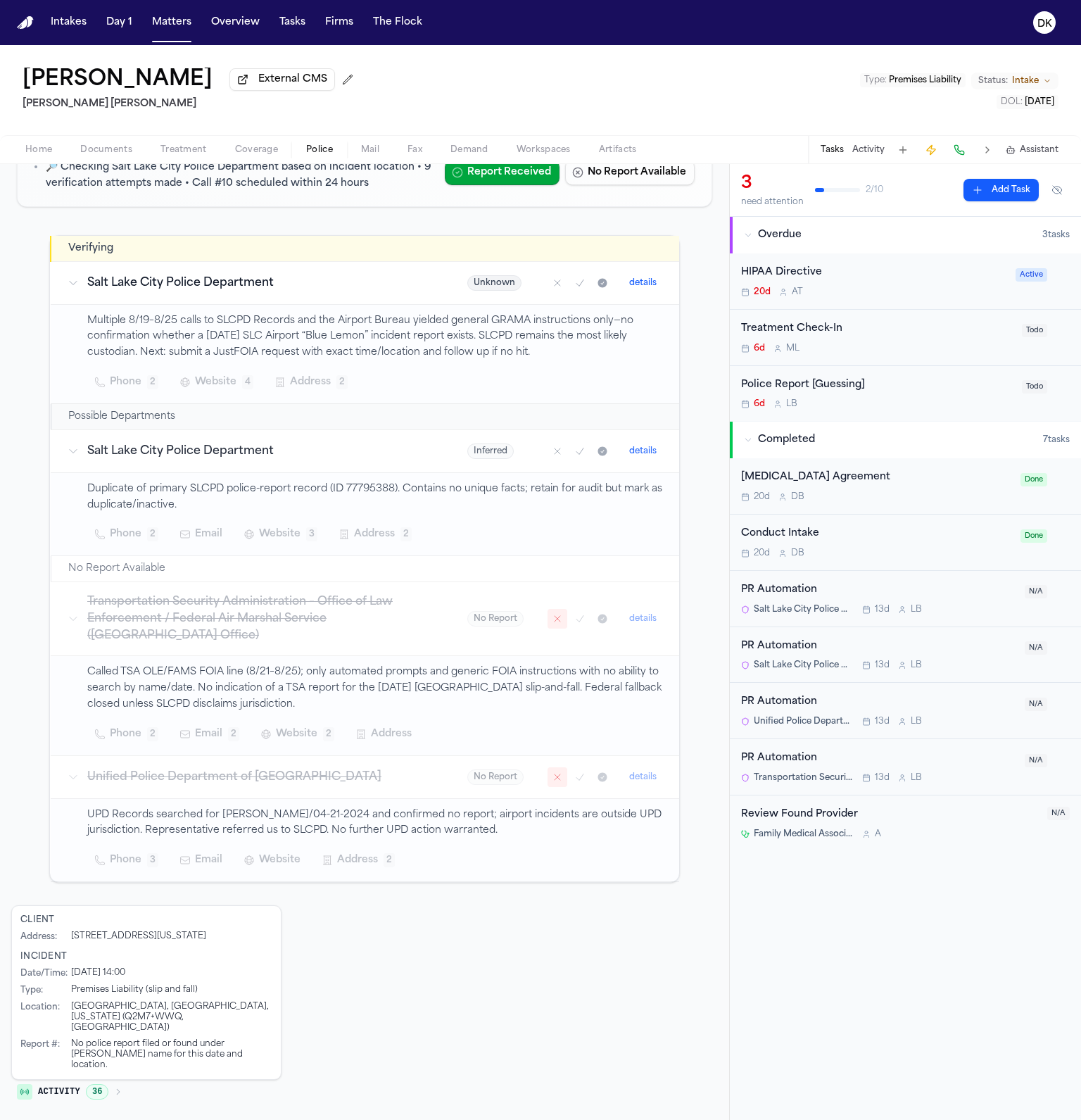
click at [350, 494] on p "Duplicate of primary SLCPD police-report record (ID 77795388). Contains no uniq…" at bounding box center [375, 497] width 575 height 33
copy p "77795388"
click at [350, 494] on p "Duplicate of primary SLCPD police-report record (ID 77795388). Contains no uniq…" at bounding box center [375, 497] width 575 height 33
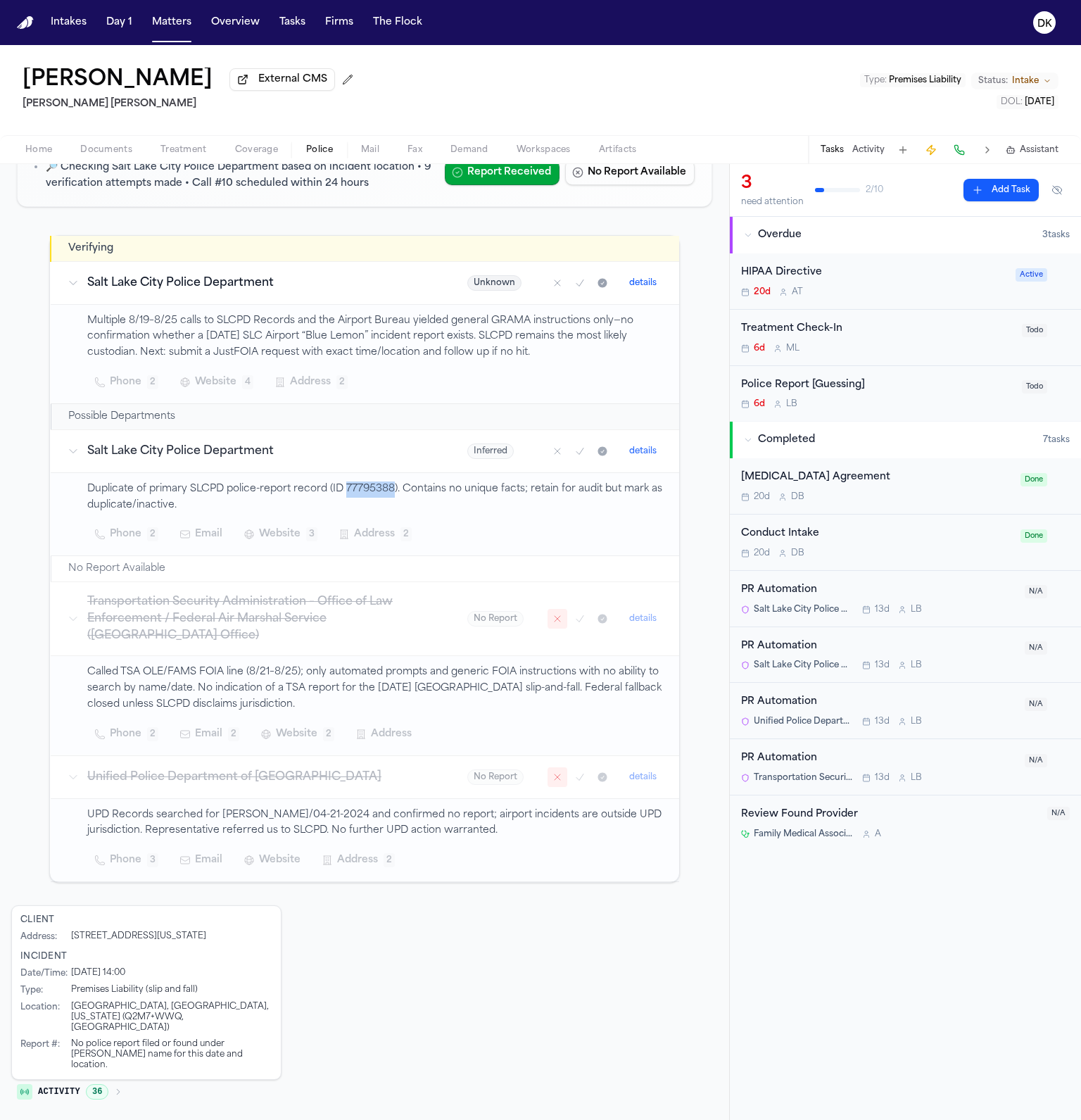
click at [122, 153] on span "Documents" at bounding box center [106, 150] width 52 height 12
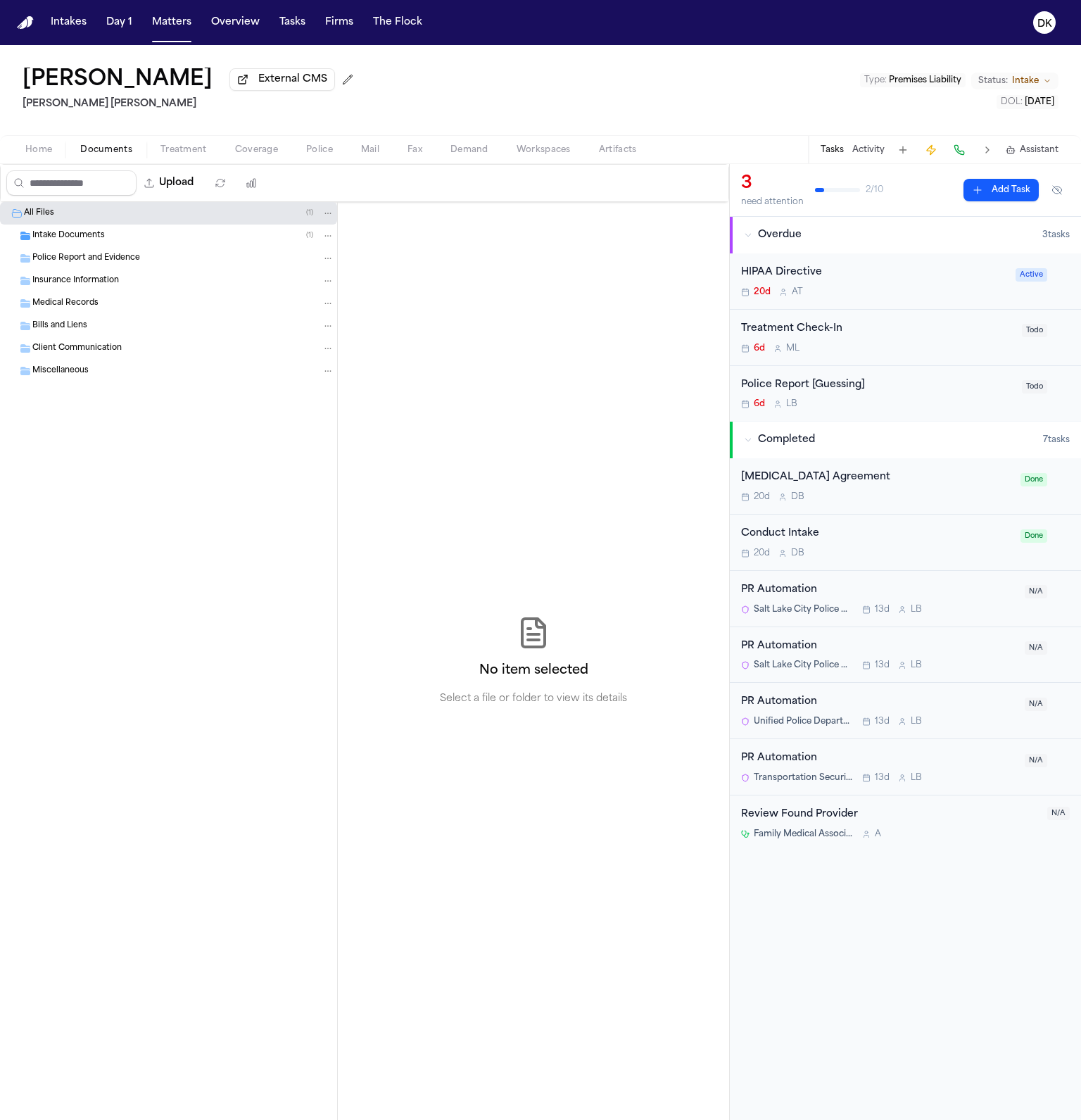
click at [150, 235] on div "Intake Documents ( 1 )" at bounding box center [184, 236] width 302 height 13
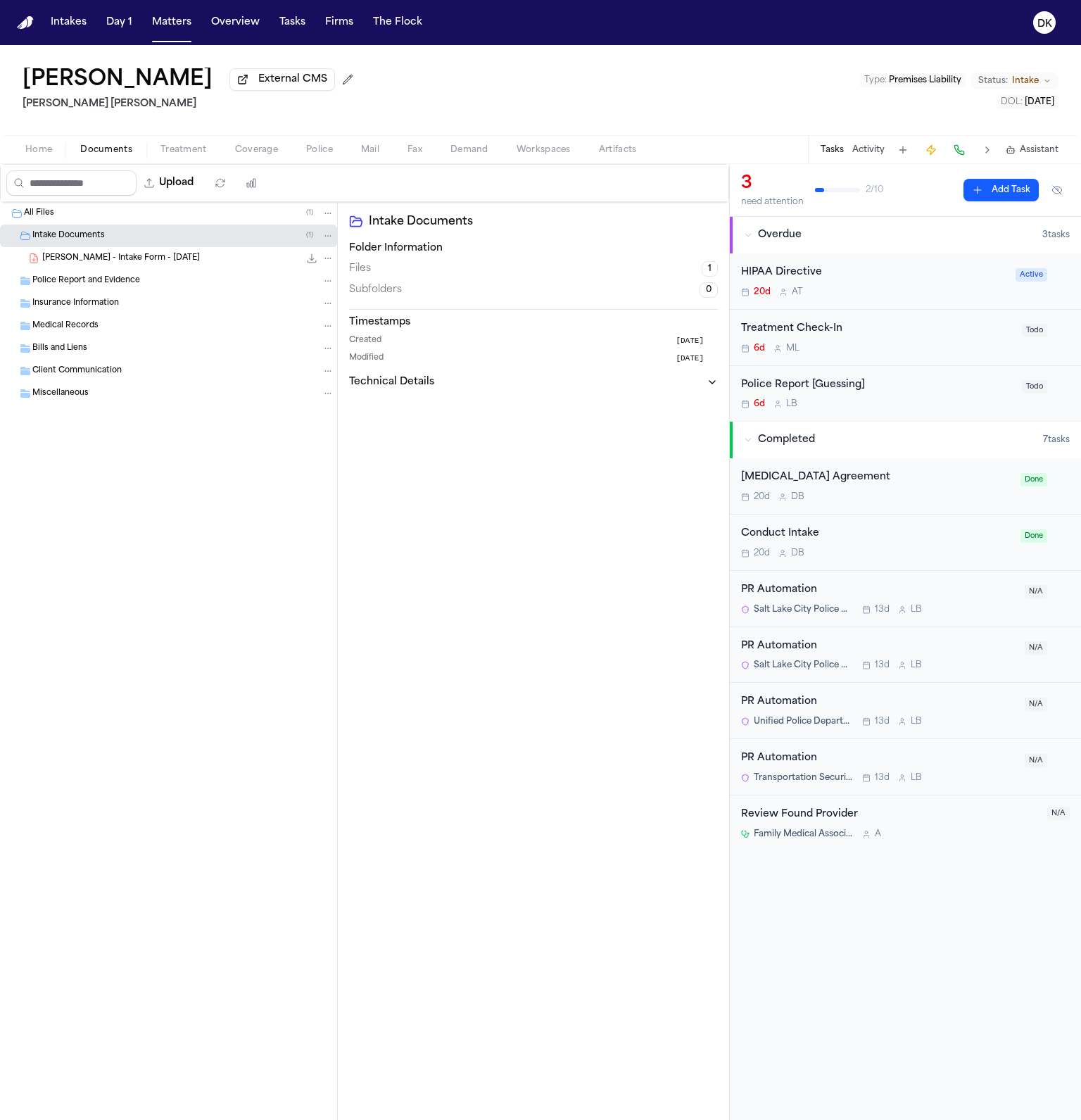
click at [159, 255] on span "[PERSON_NAME] - Intake Form - [DATE]" at bounding box center [121, 259] width 158 height 12
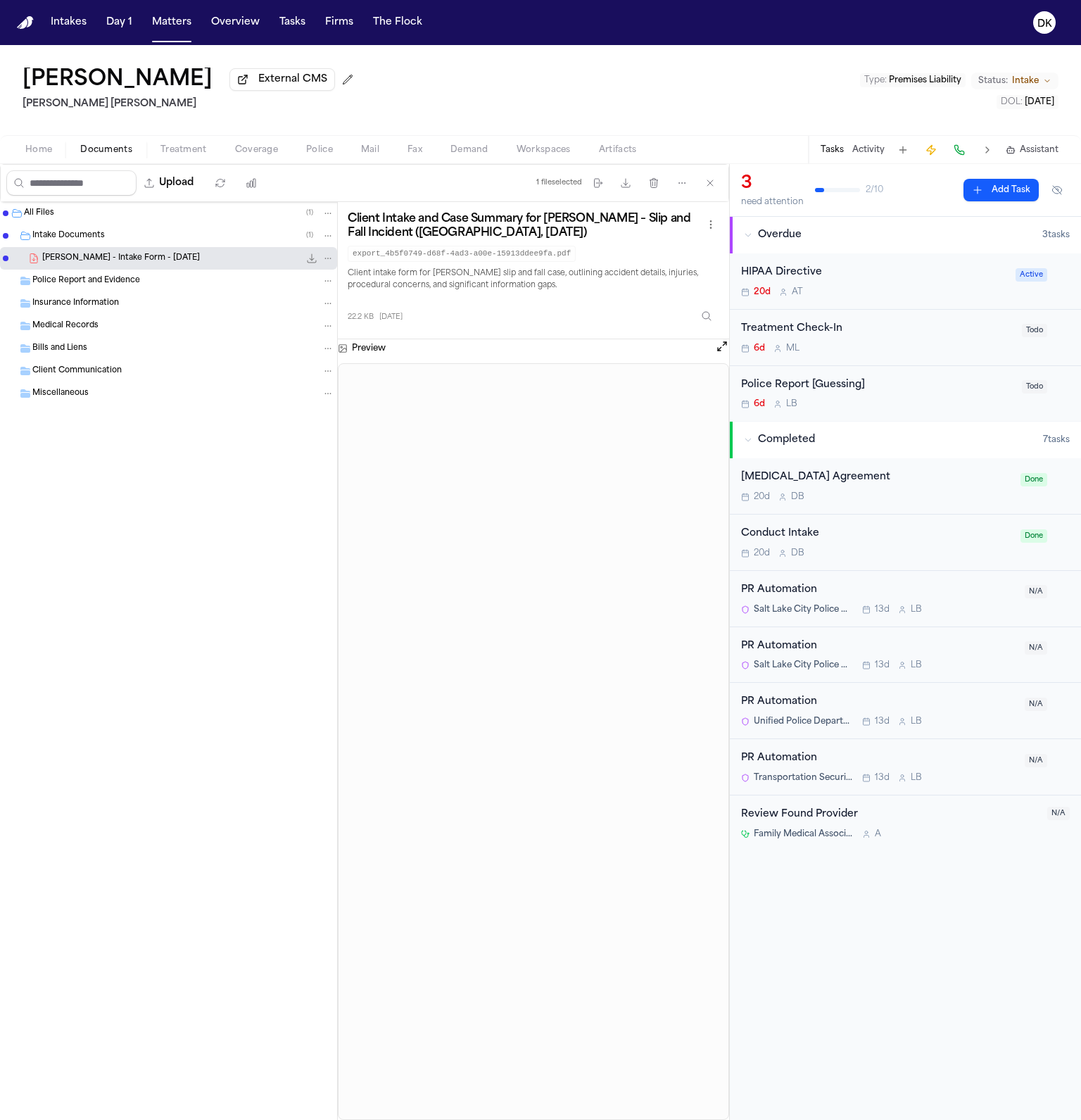
click at [629, 150] on span "Artifacts" at bounding box center [618, 150] width 38 height 12
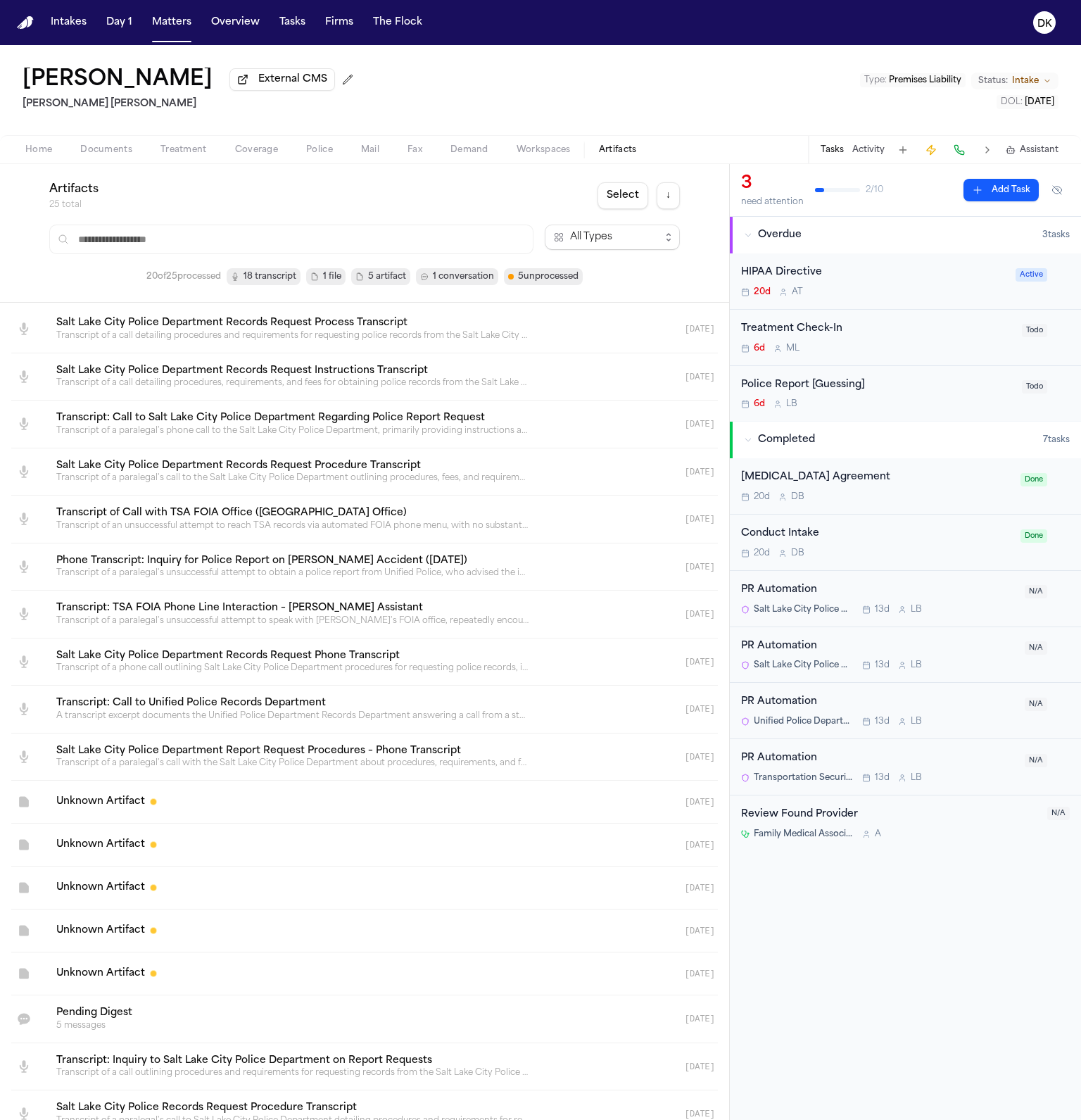
click at [285, 234] on input "text" at bounding box center [291, 239] width 484 height 30
paste input "********"
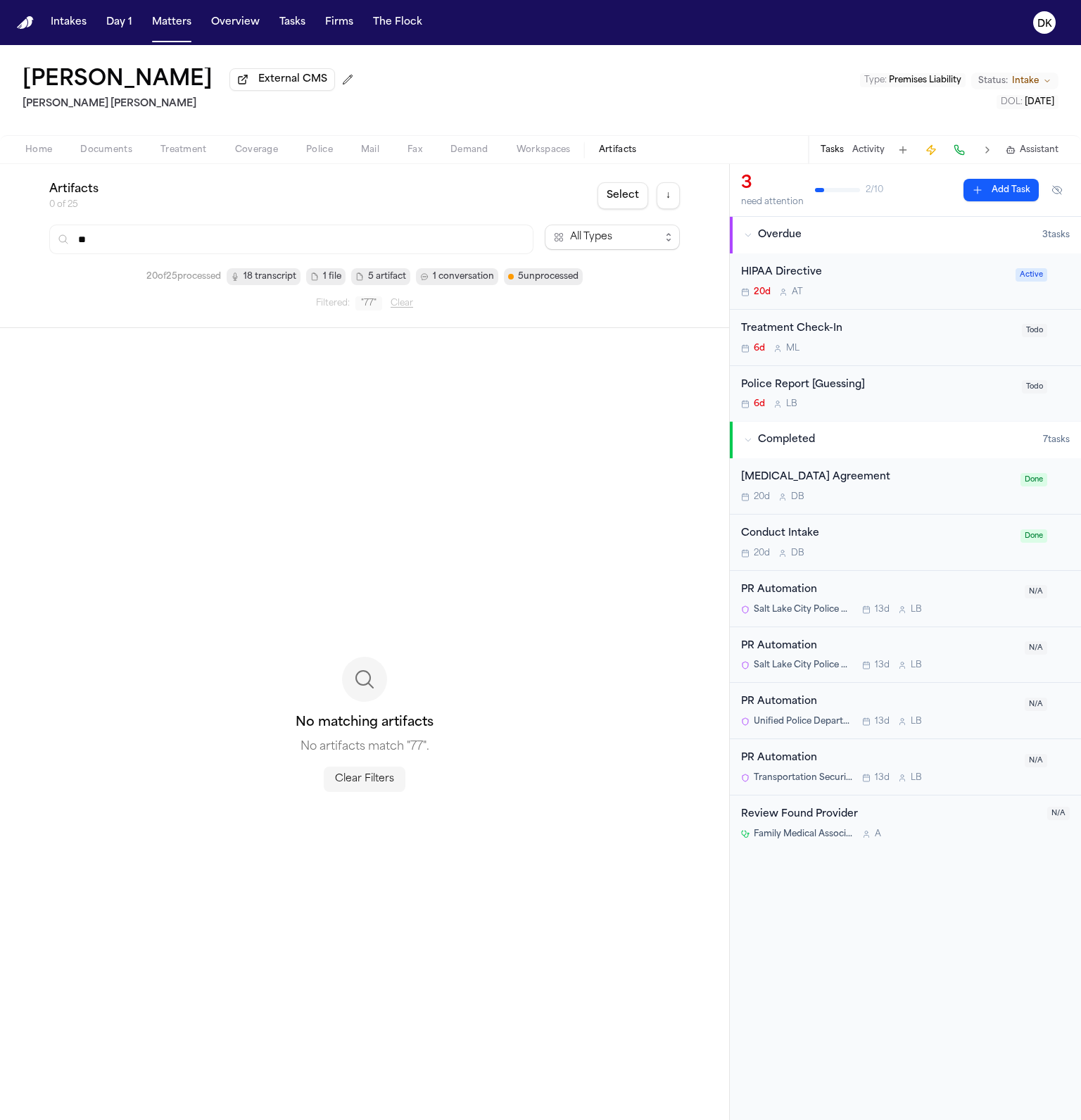
type input "*"
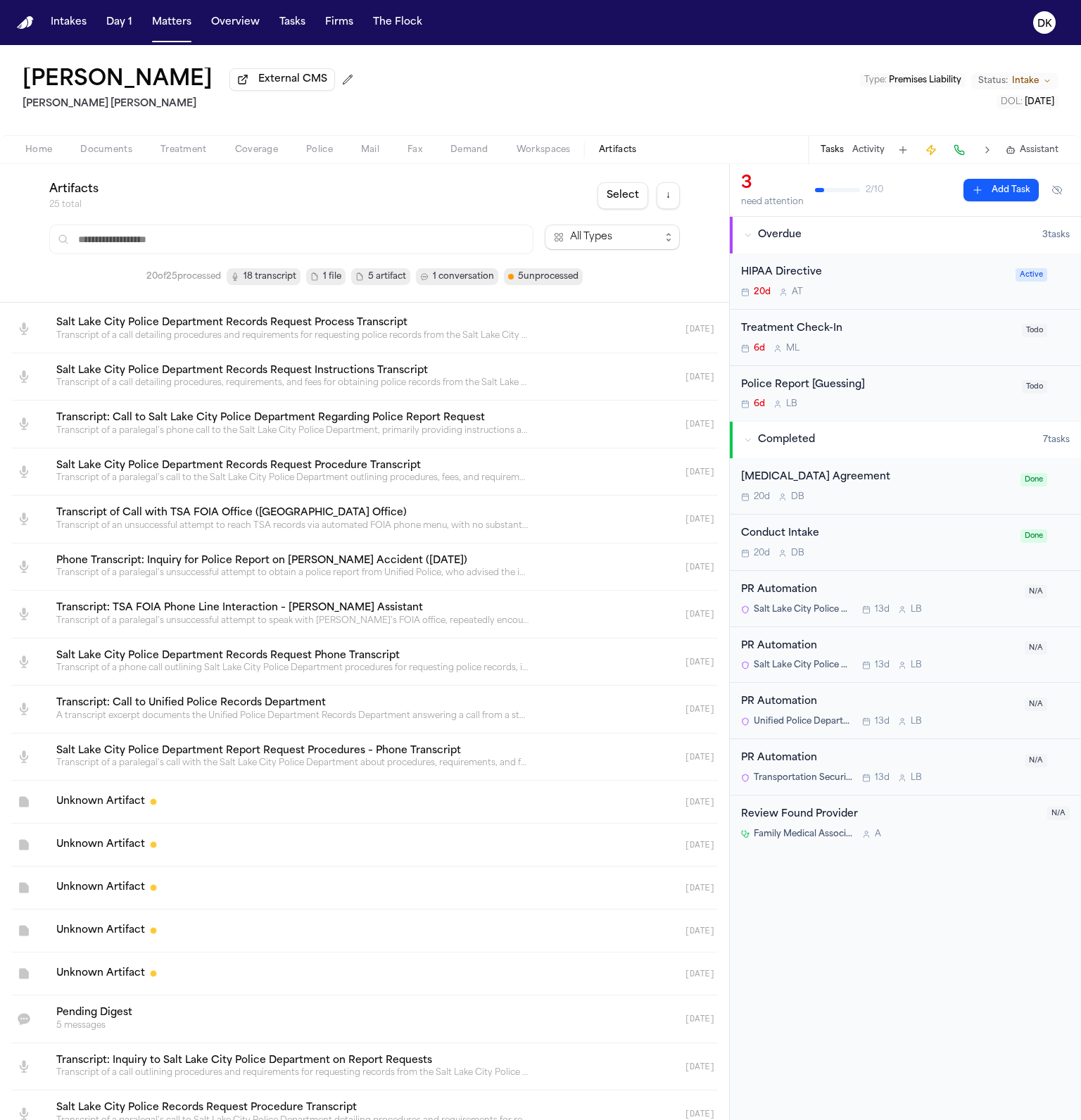
paste input "********"
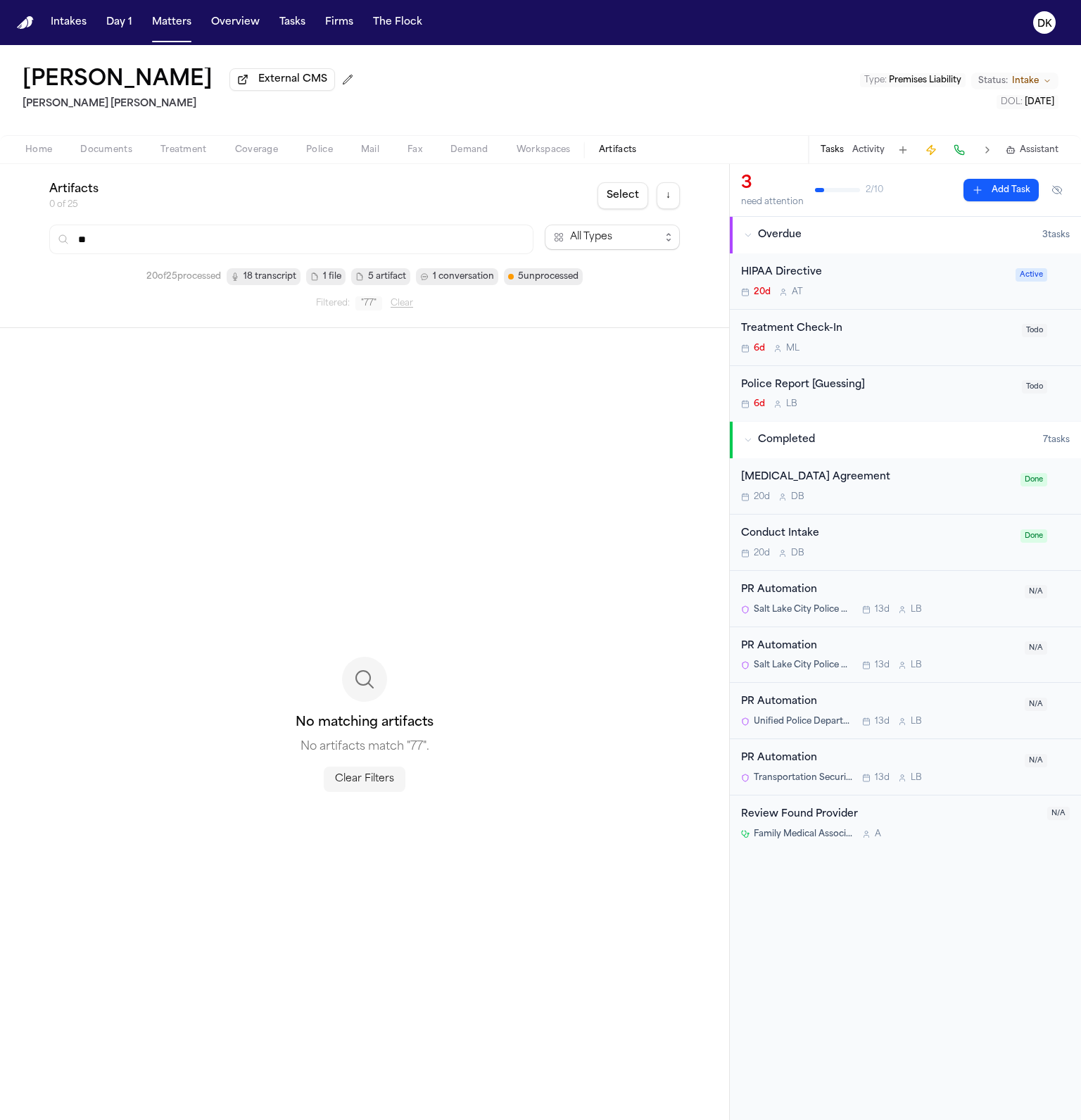
type input "*"
